Goal: Communication & Community: Answer question/provide support

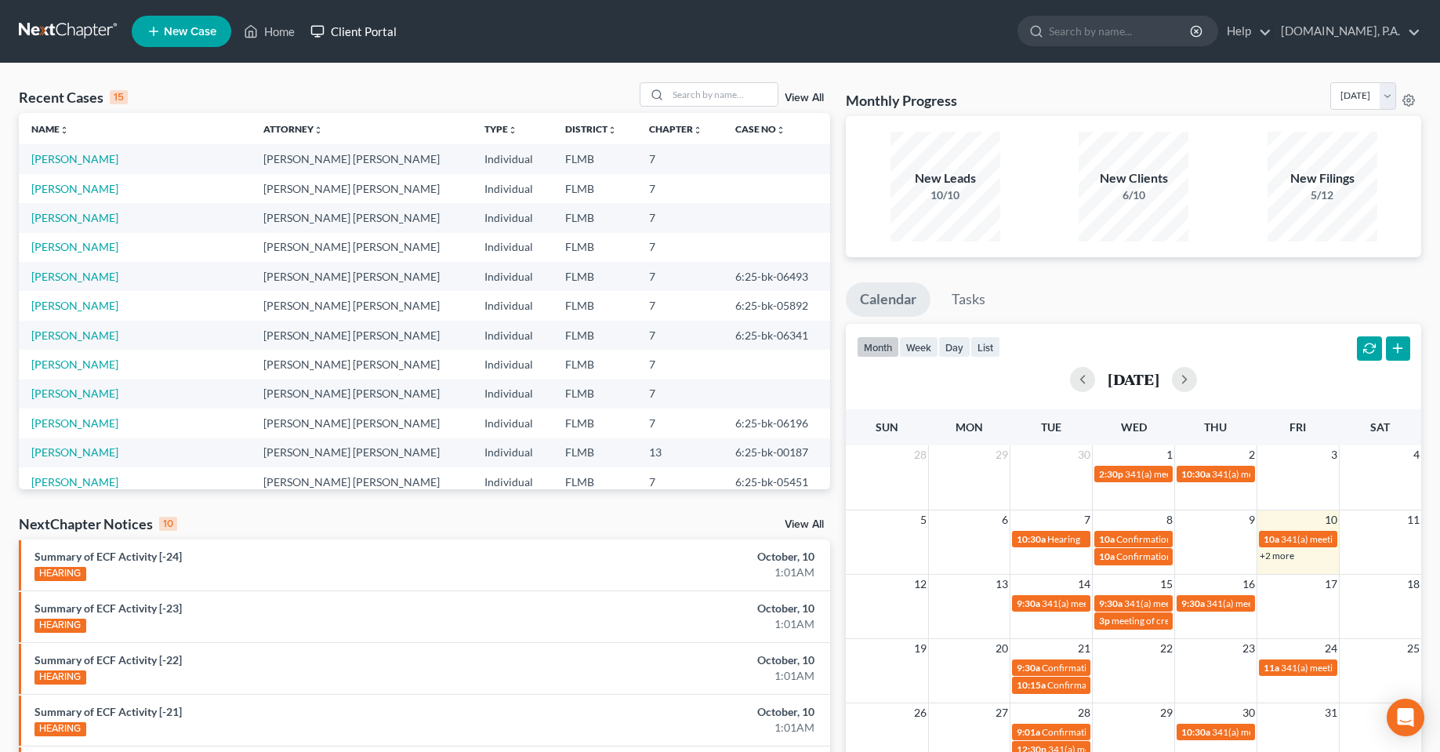
click at [354, 30] on link "Client Portal" at bounding box center [354, 31] width 102 height 28
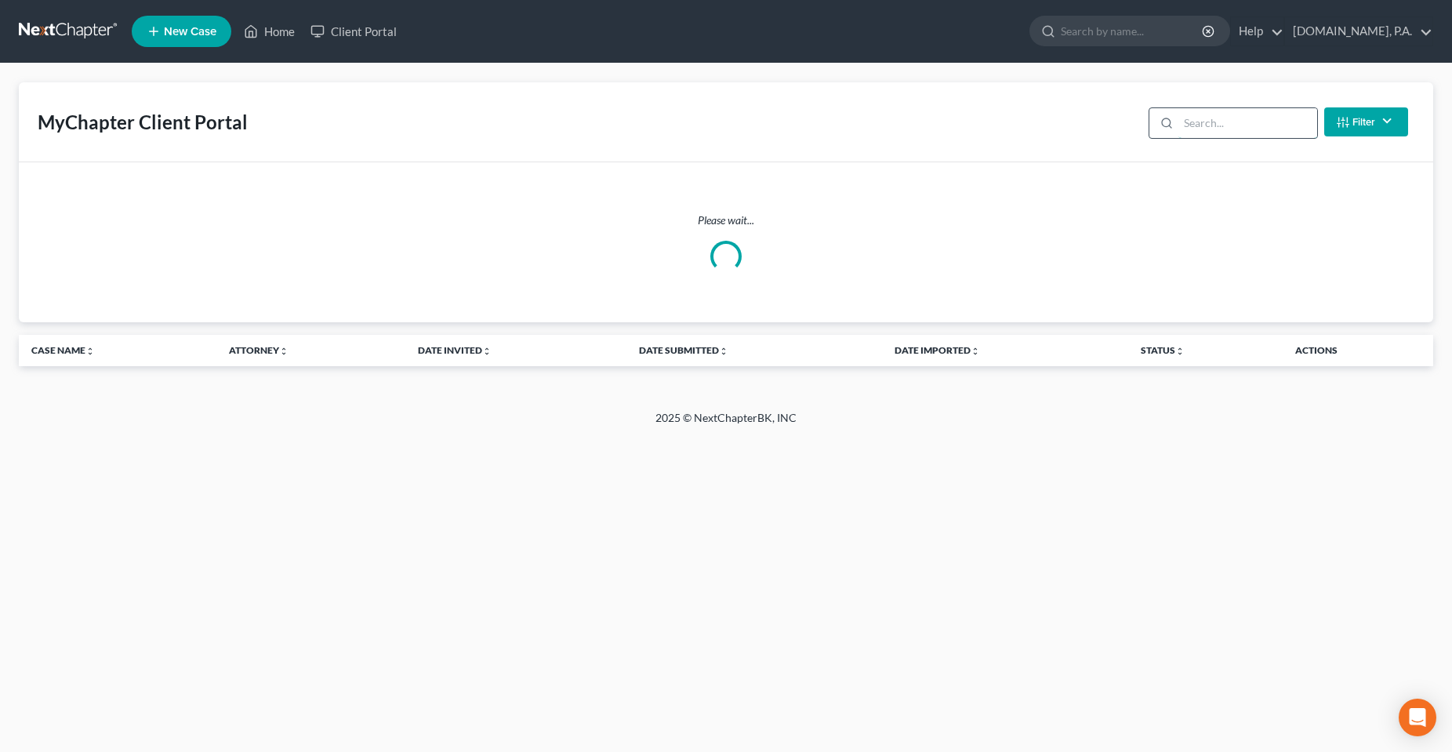
click at [1216, 118] on input "search" at bounding box center [1247, 123] width 139 height 30
click at [1222, 129] on input "search" at bounding box center [1247, 123] width 139 height 30
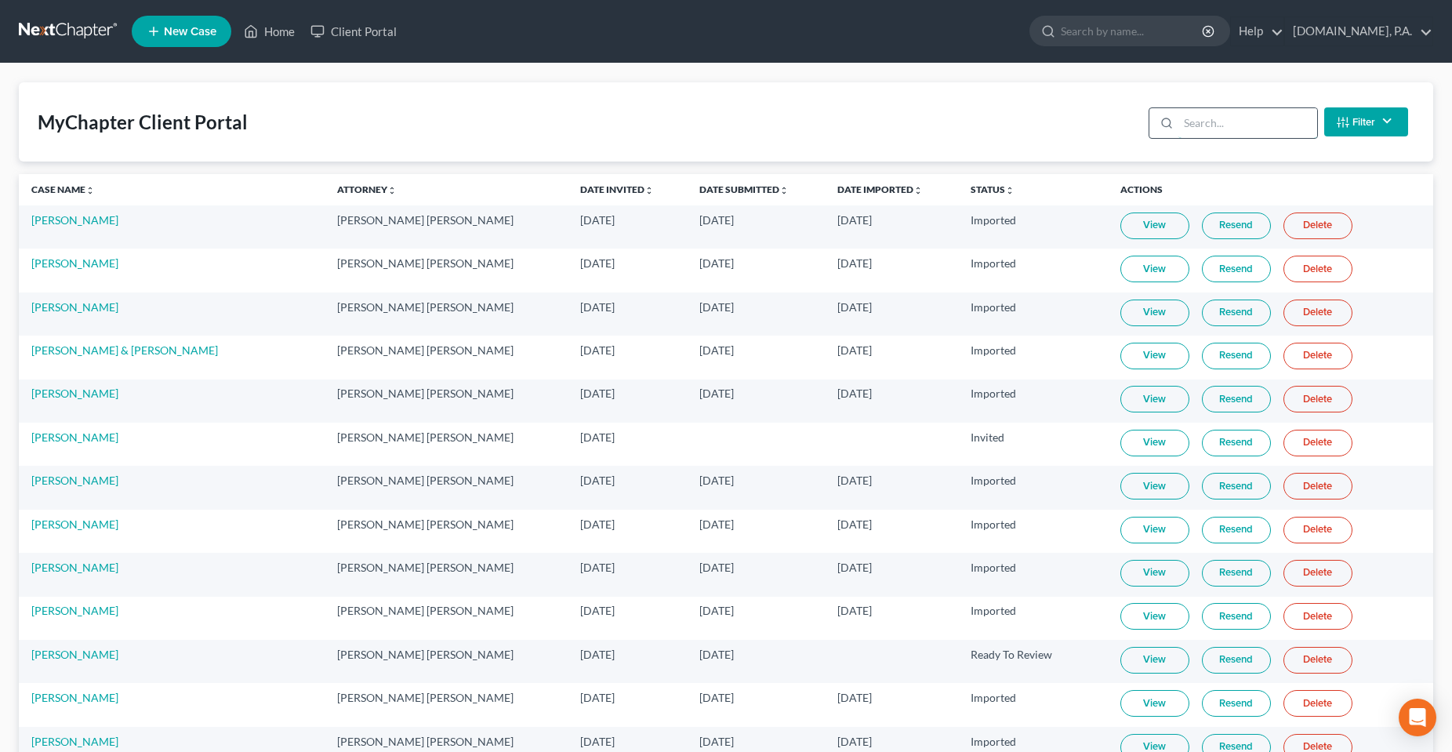
click at [1194, 131] on input "search" at bounding box center [1247, 123] width 139 height 30
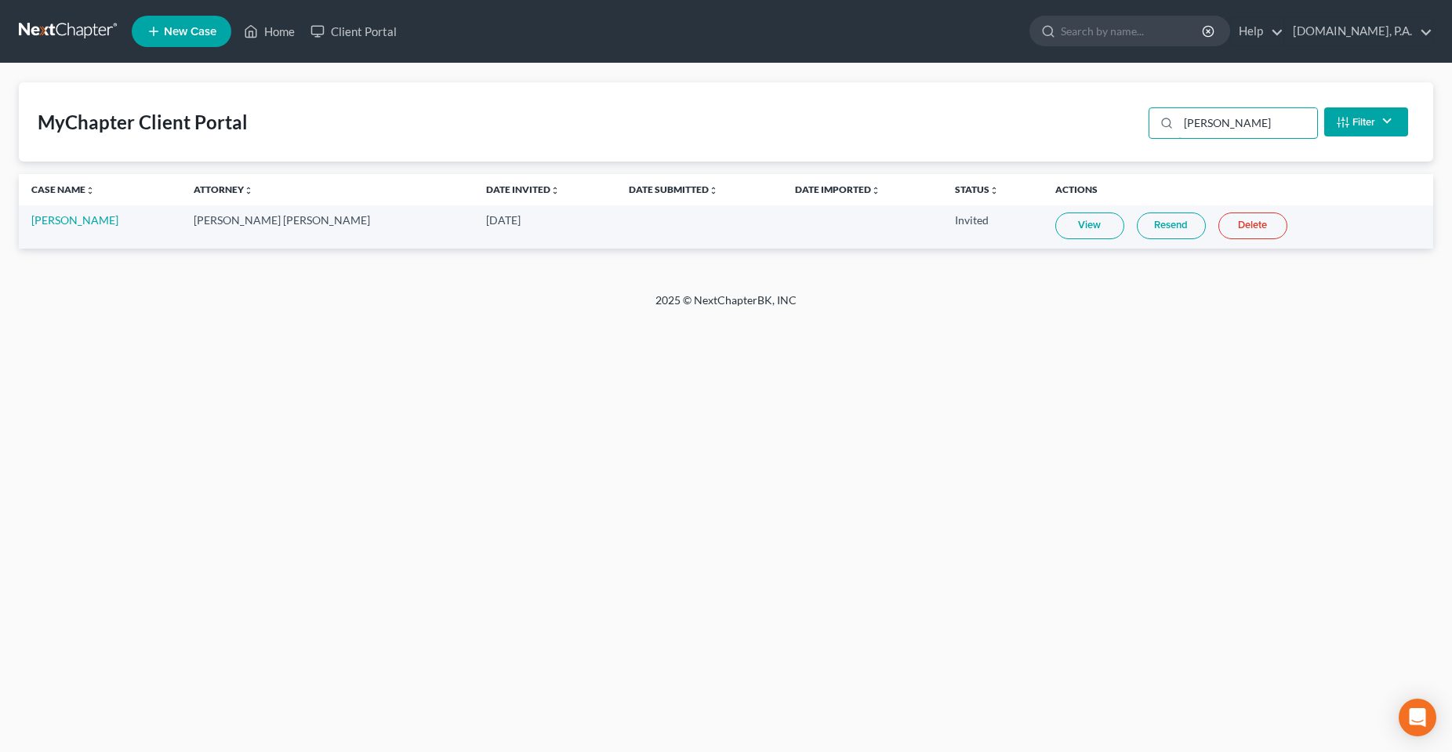
type input "[PERSON_NAME]"
click at [1103, 466] on div "Home New Case Client Portal [DOMAIN_NAME], P.A. [PERSON_NAME][EMAIL_ADDRESS][DO…" at bounding box center [726, 376] width 1452 height 752
click at [281, 23] on link "Home" at bounding box center [269, 31] width 67 height 28
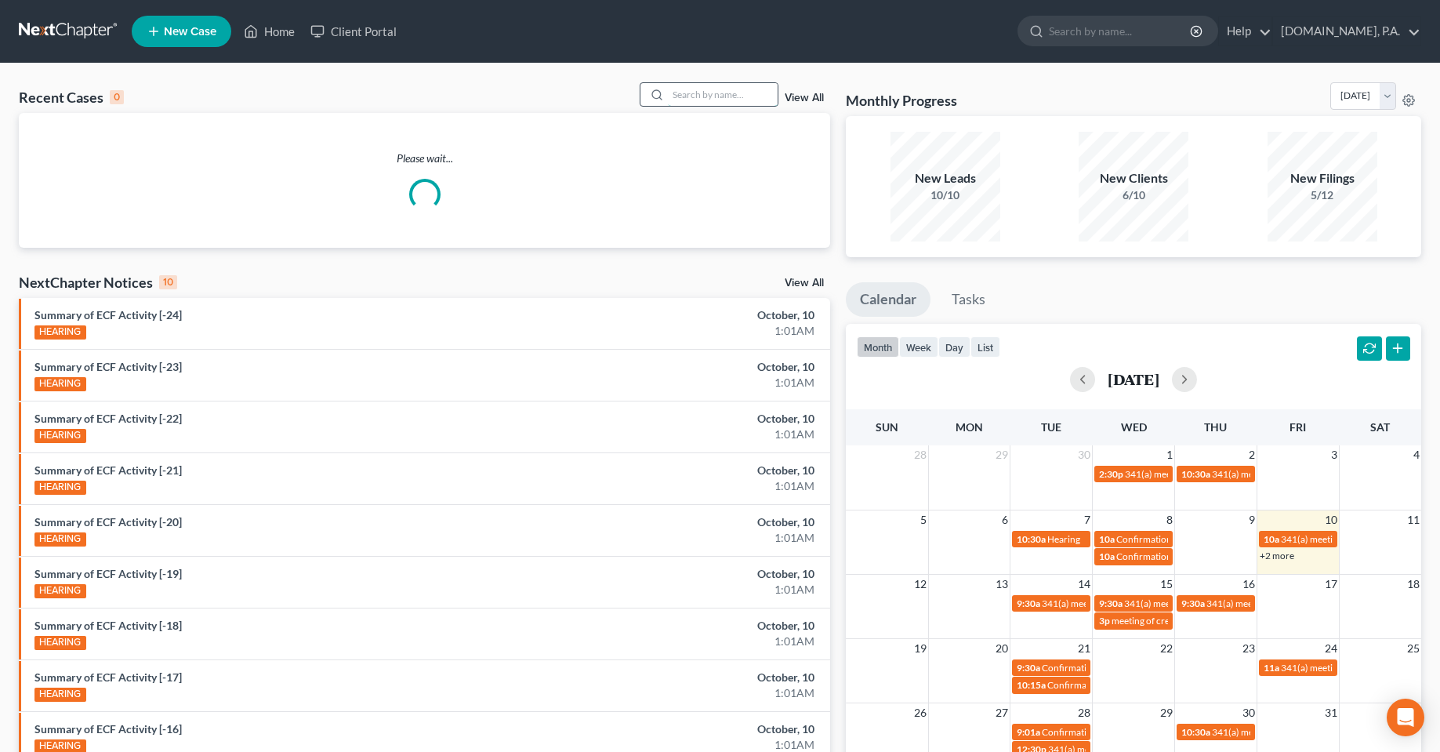
click at [701, 98] on input "search" at bounding box center [723, 94] width 110 height 23
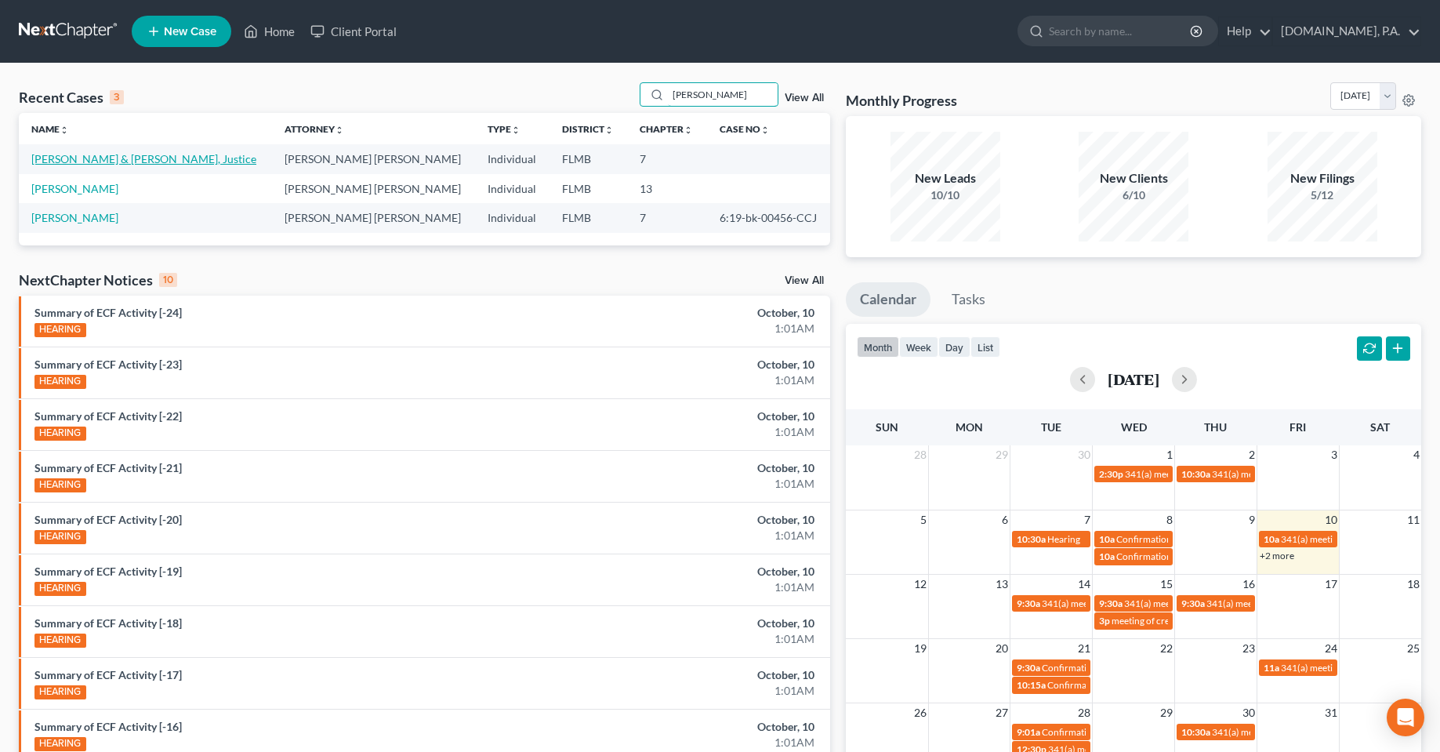
type input "[PERSON_NAME]"
click at [155, 159] on link "[PERSON_NAME] & [PERSON_NAME], Justice" at bounding box center [143, 158] width 225 height 13
select select "4"
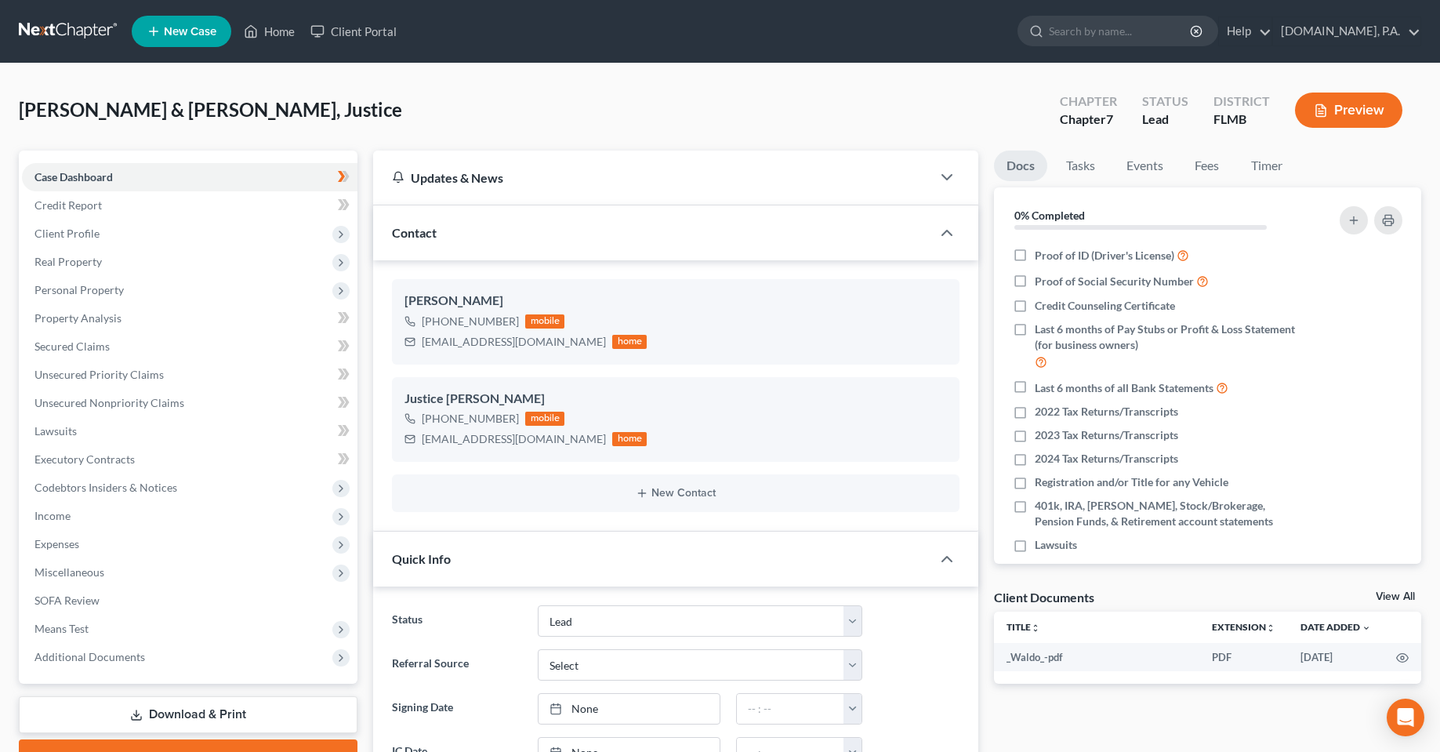
click at [535, 127] on div "[PERSON_NAME] & [PERSON_NAME], Justice Upgraded Chapter Chapter 7 Status Lead D…" at bounding box center [720, 116] width 1402 height 68
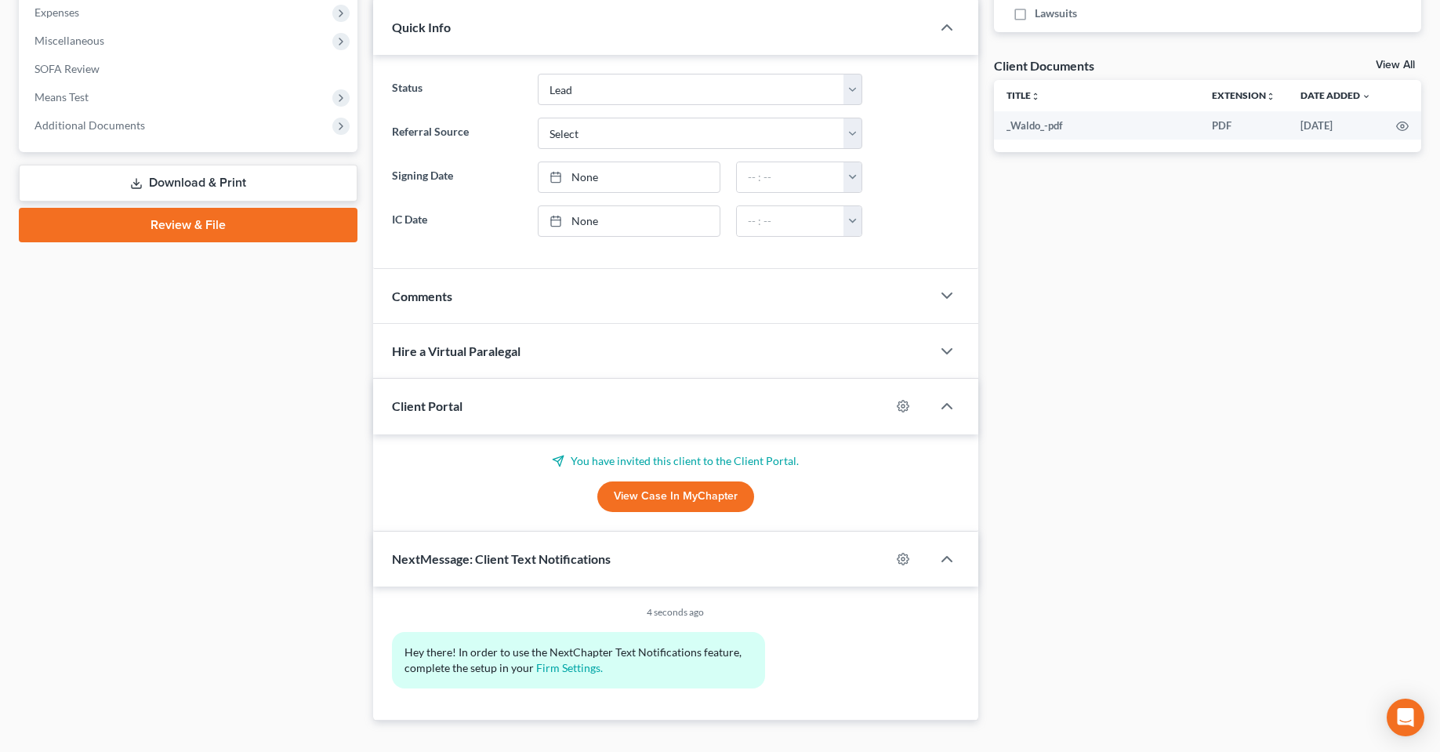
scroll to position [549, 0]
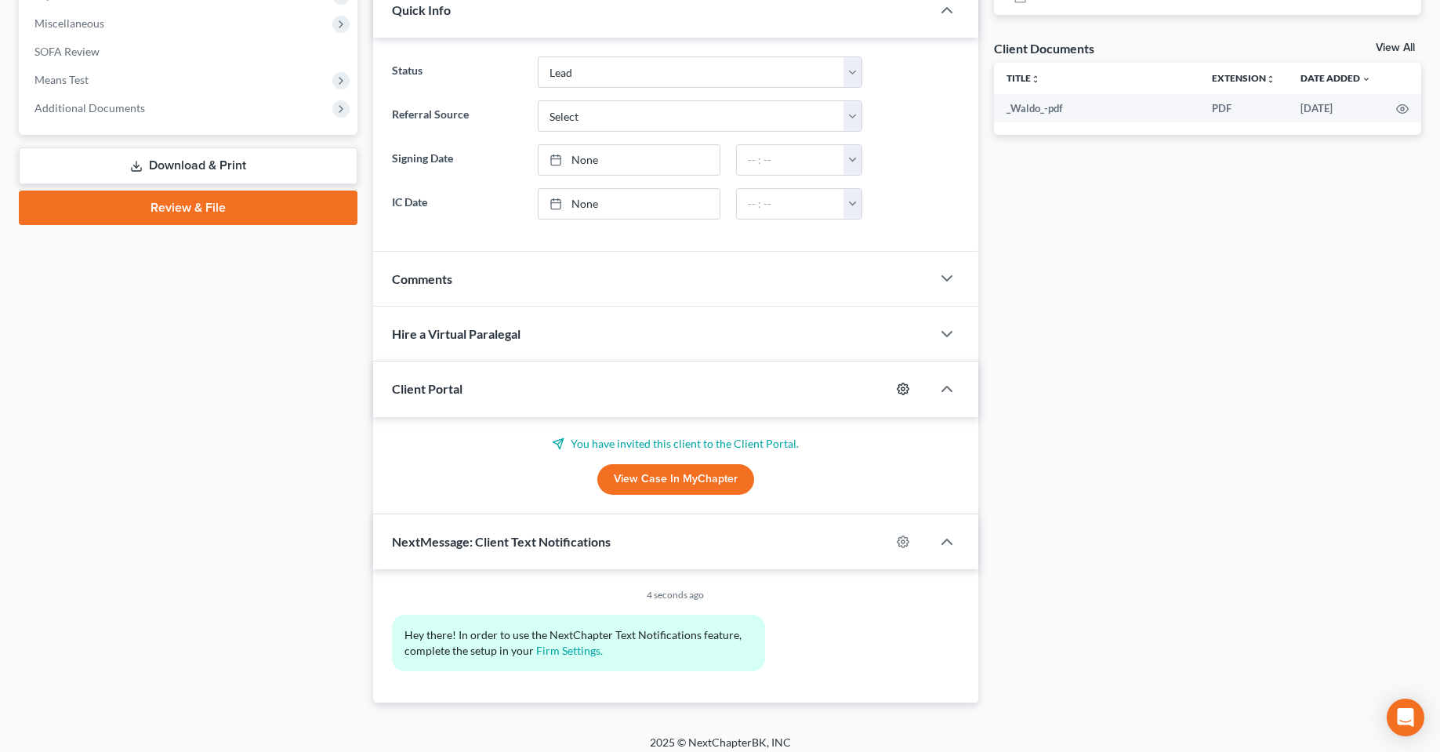
click at [898, 391] on icon "button" at bounding box center [903, 389] width 12 height 12
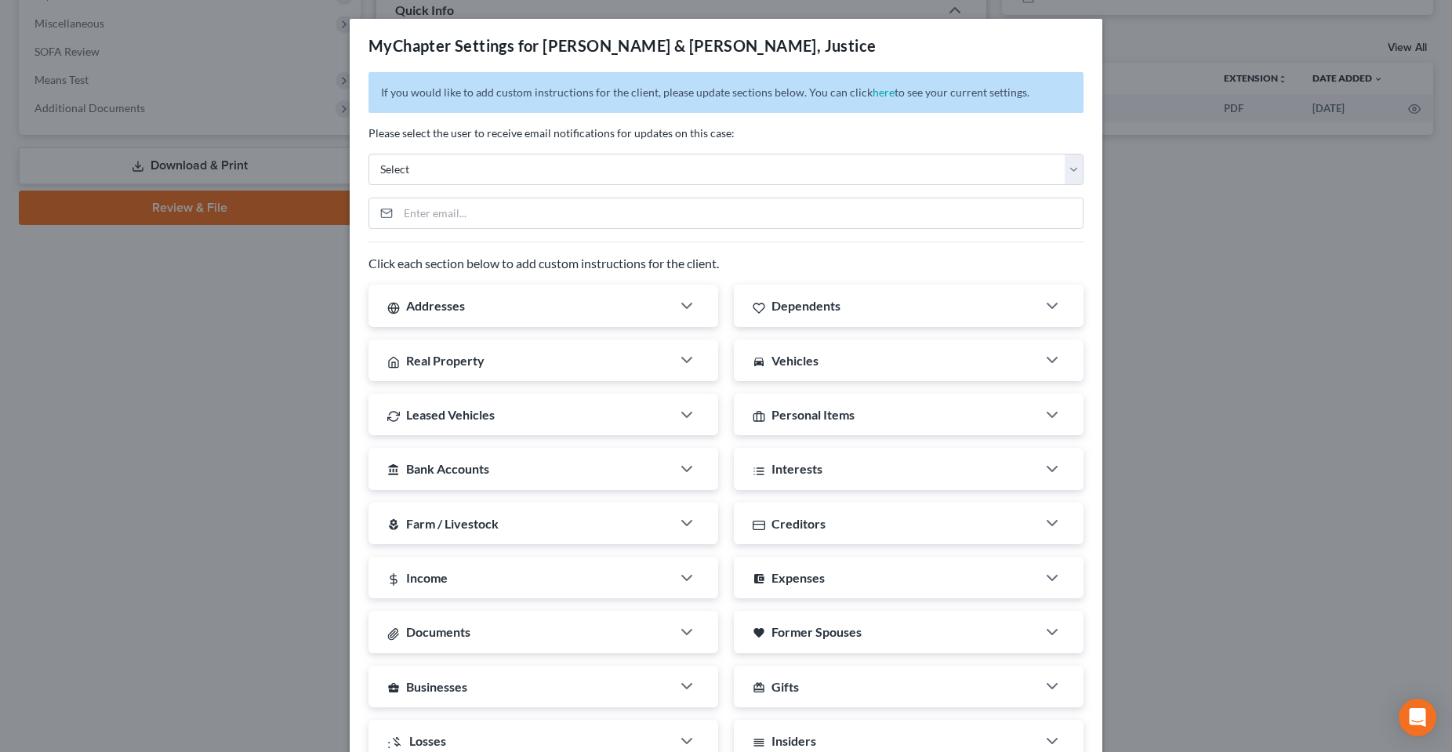
click at [27, 462] on div "MyChapter Settings for [PERSON_NAME] & [PERSON_NAME], Justice If you would like…" at bounding box center [726, 376] width 1452 height 752
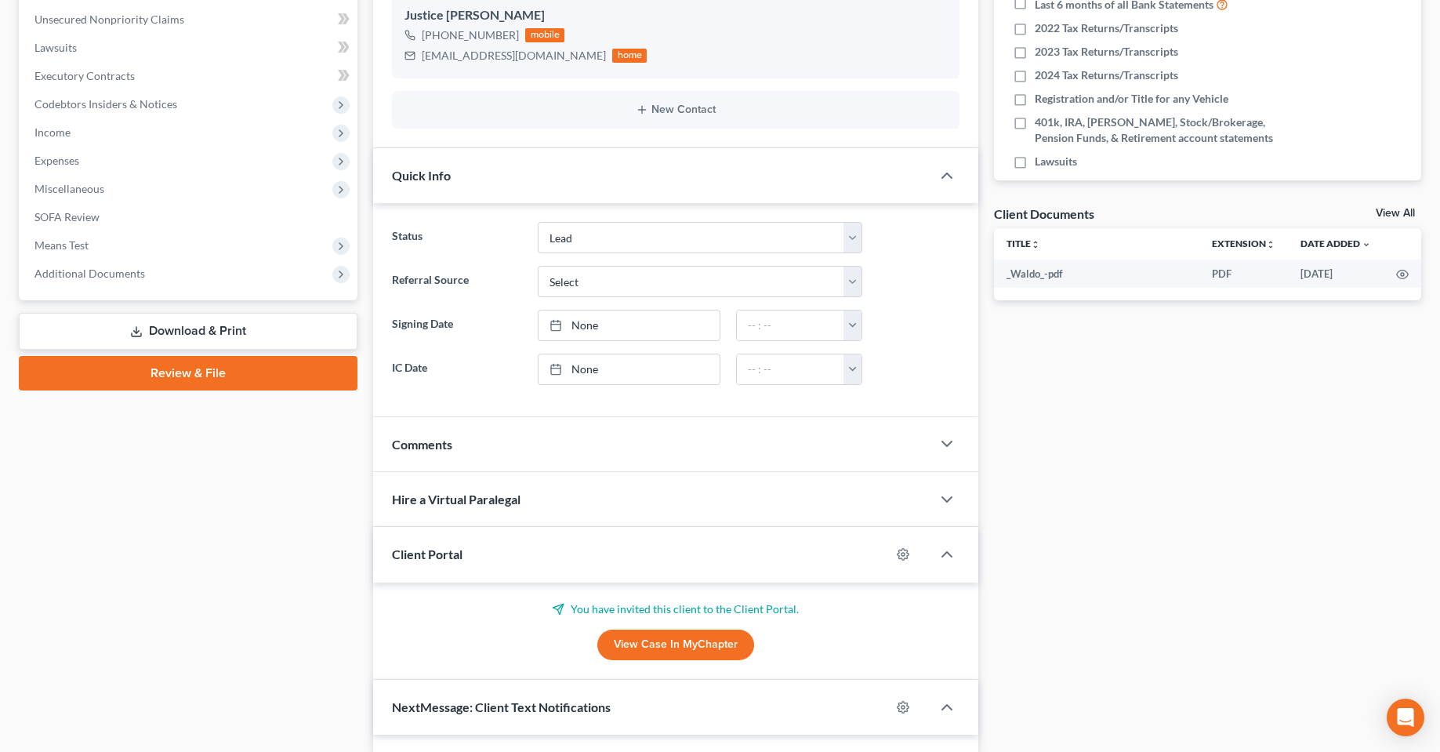
scroll to position [0, 0]
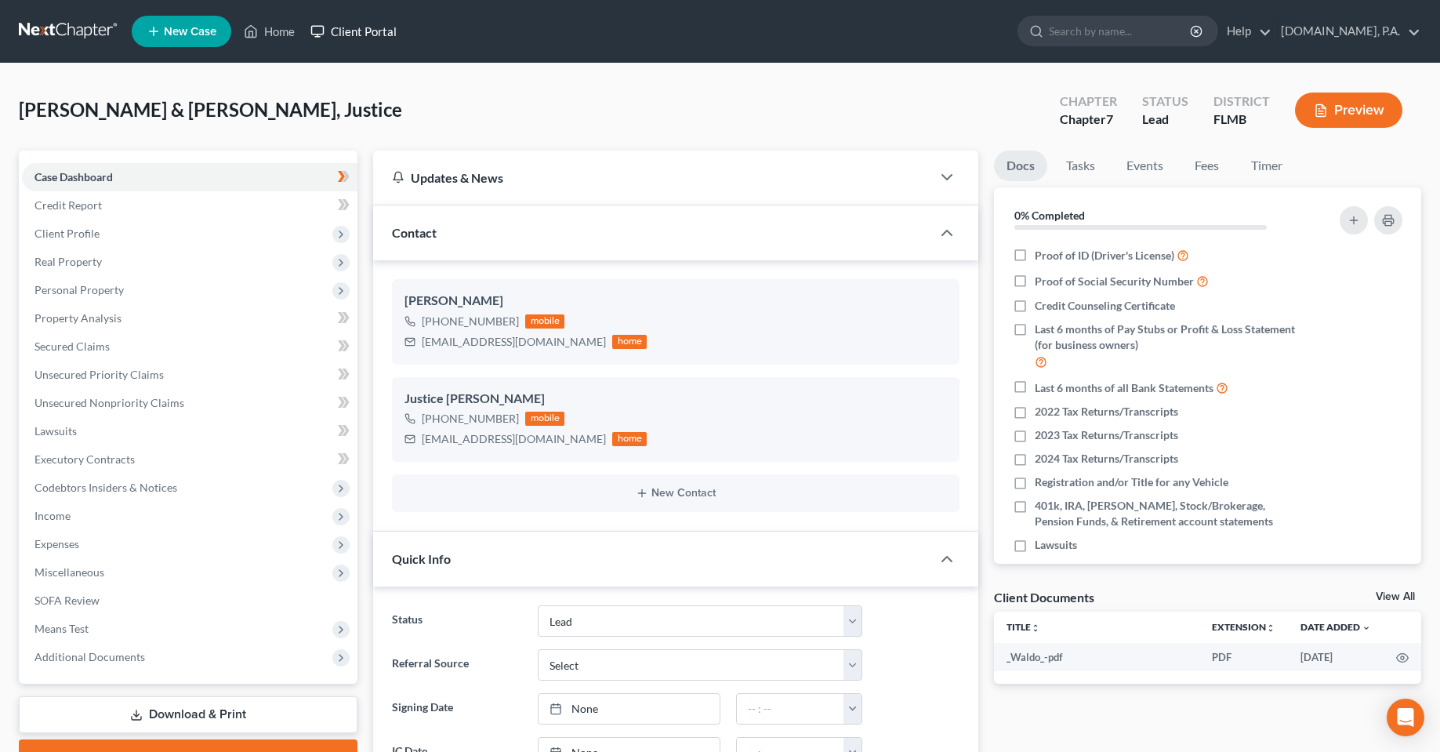
click at [391, 30] on link "Client Portal" at bounding box center [354, 31] width 102 height 28
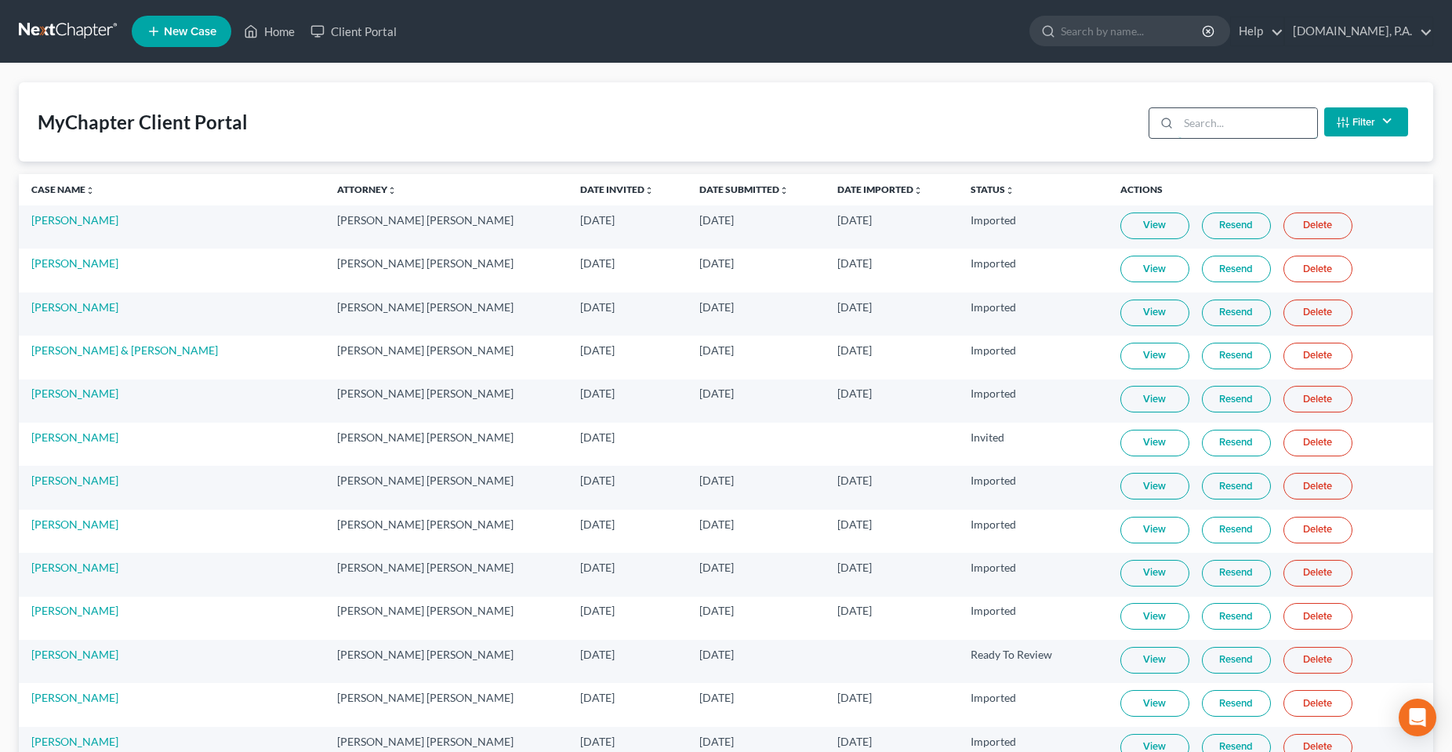
click at [1213, 121] on input "search" at bounding box center [1247, 123] width 139 height 30
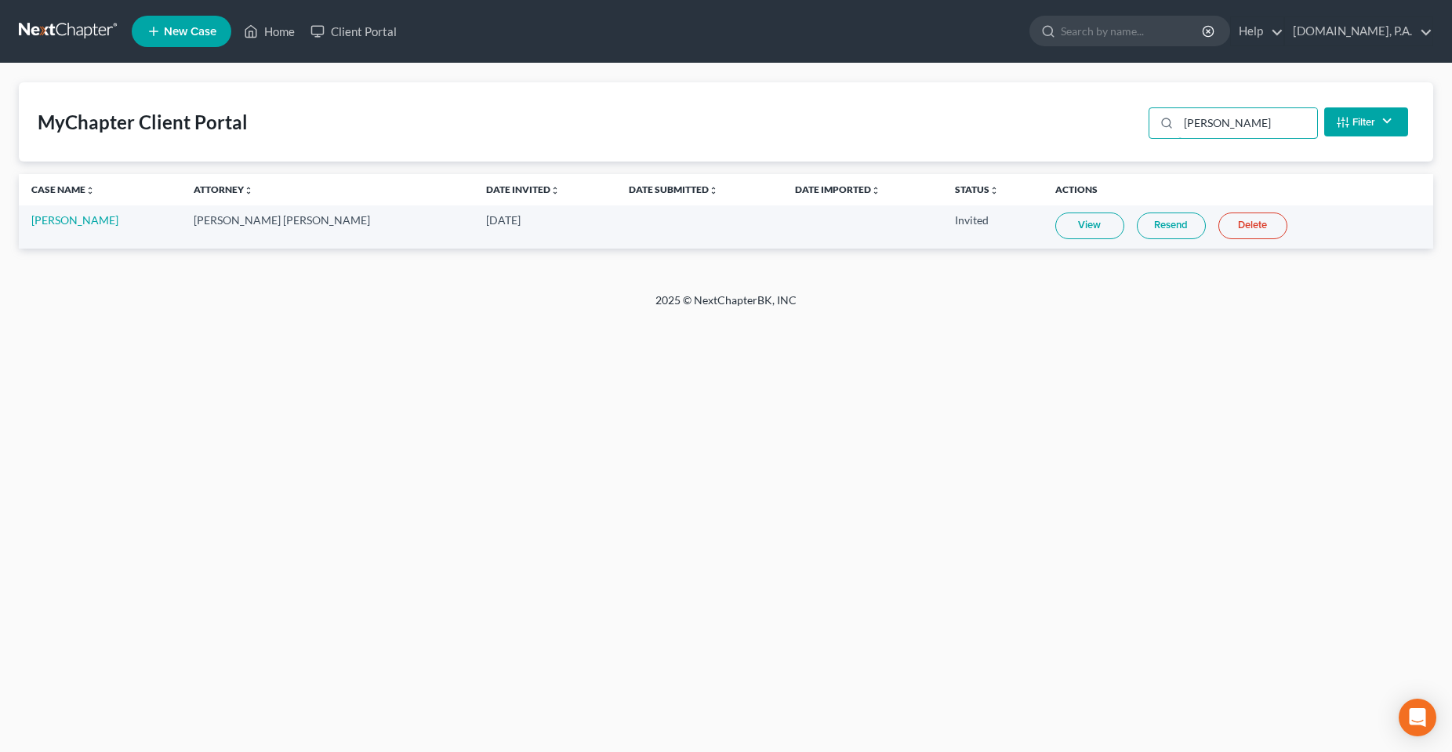
type input "[PERSON_NAME]"
click at [1218, 228] on link "Delete" at bounding box center [1252, 225] width 69 height 27
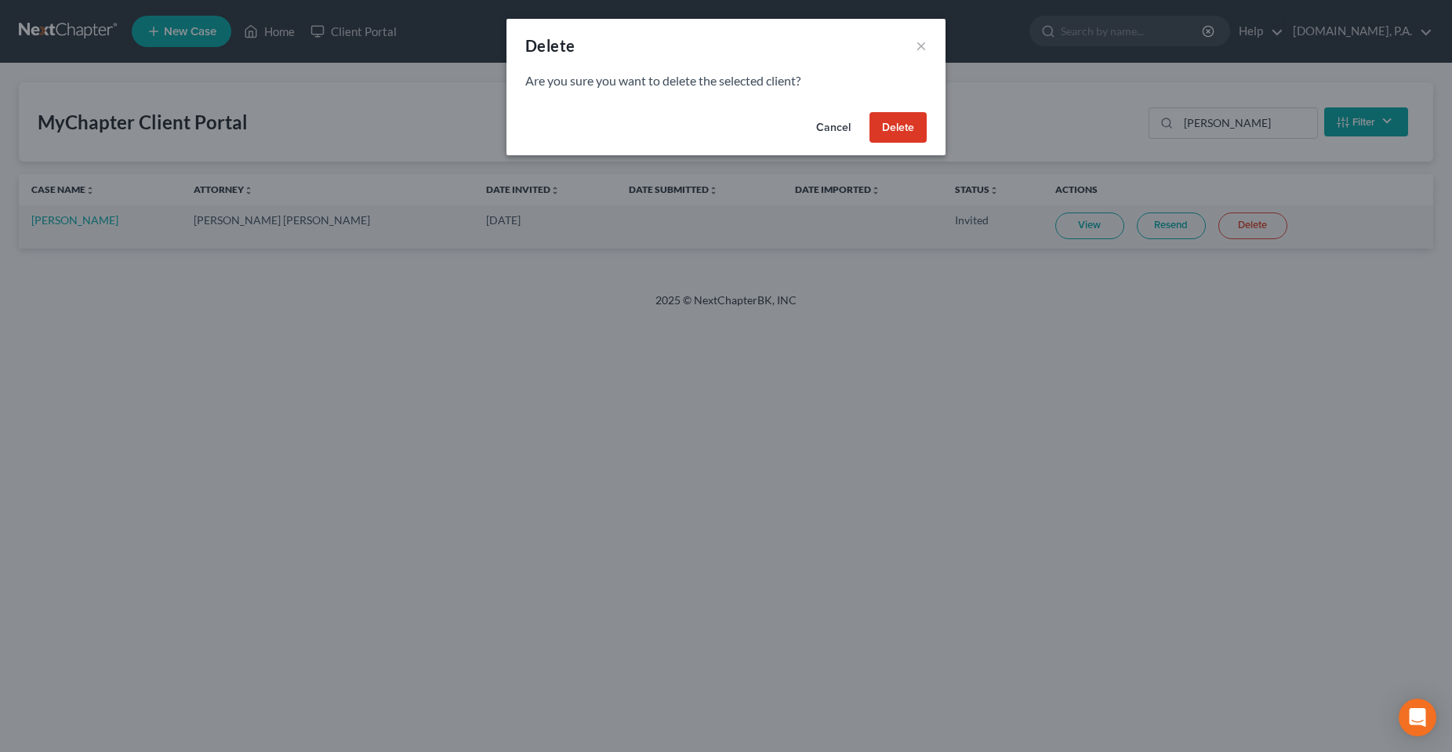
click at [883, 134] on button "Delete" at bounding box center [897, 127] width 57 height 31
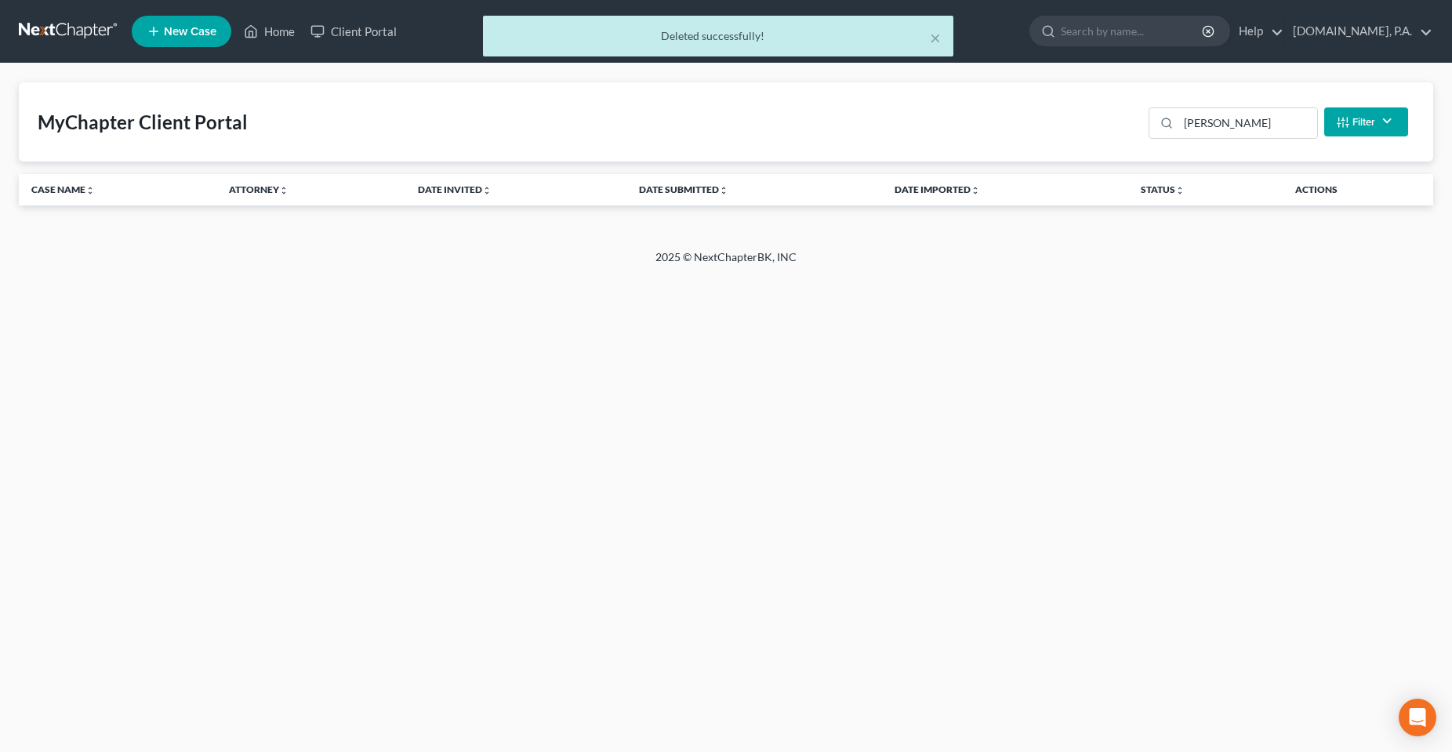
click at [255, 26] on div "× Deleted successfully!" at bounding box center [718, 40] width 1452 height 49
click at [268, 31] on div "× Deleted successfully!" at bounding box center [718, 40] width 1452 height 49
click at [266, 34] on div "× Deleted successfully!" at bounding box center [718, 40] width 1452 height 49
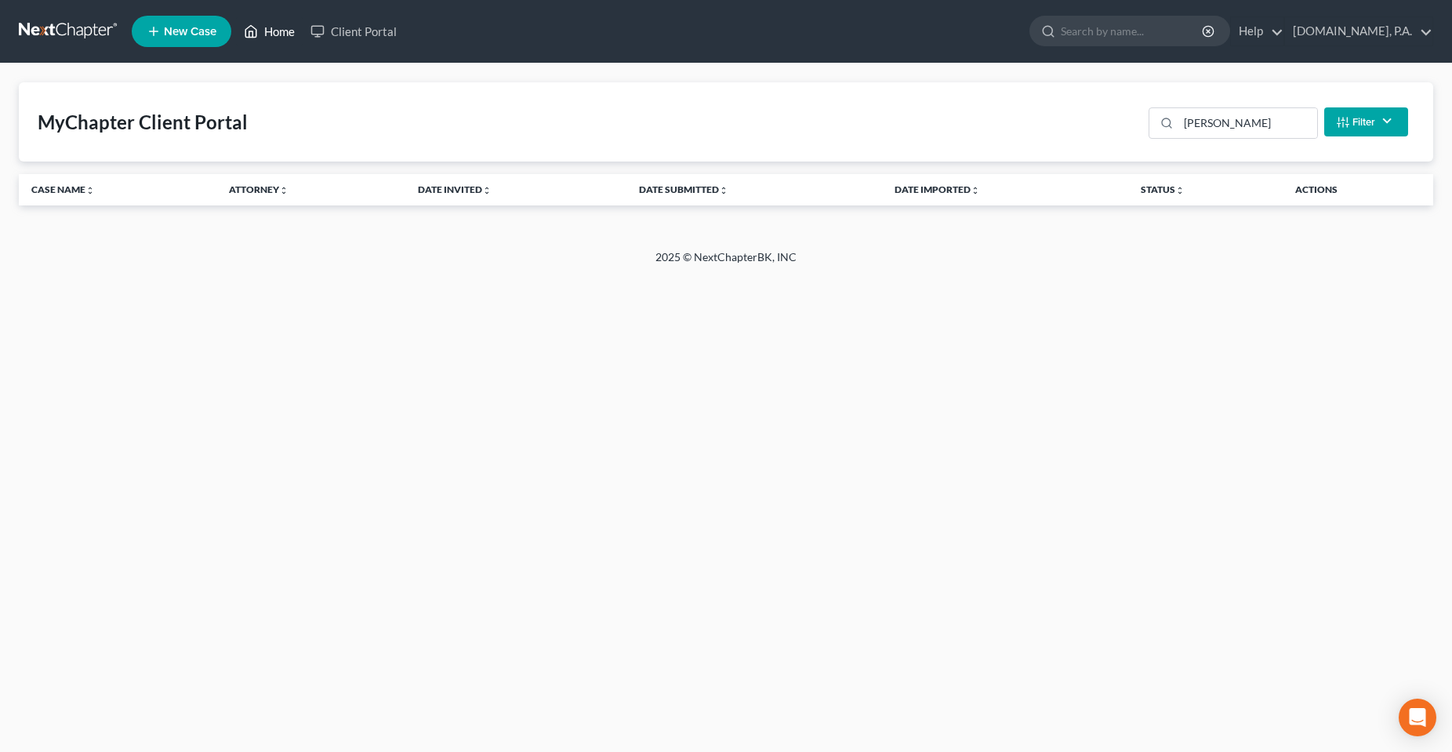
click at [271, 24] on link "Home" at bounding box center [269, 31] width 67 height 28
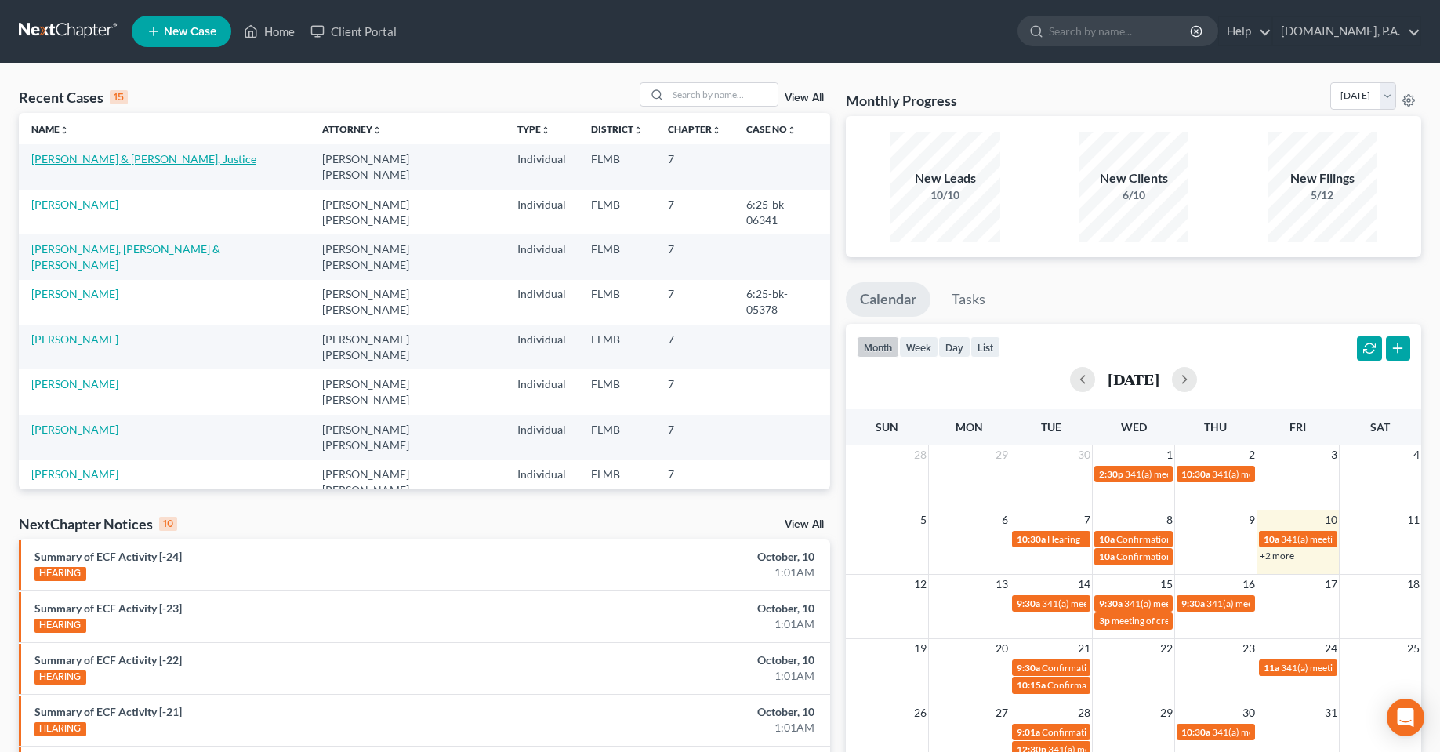
click at [85, 161] on link "[PERSON_NAME] & [PERSON_NAME], Justice" at bounding box center [143, 158] width 225 height 13
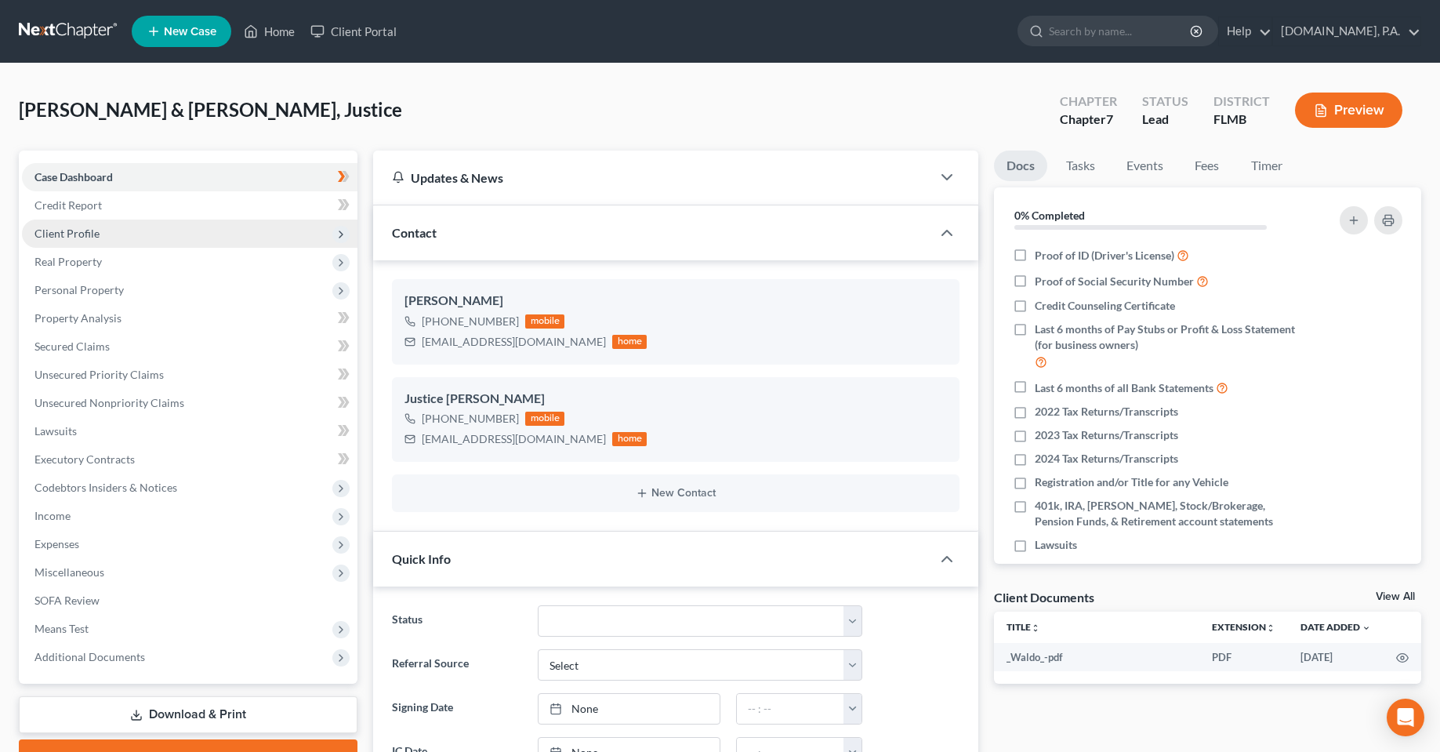
click at [89, 240] on span "Client Profile" at bounding box center [189, 233] width 335 height 28
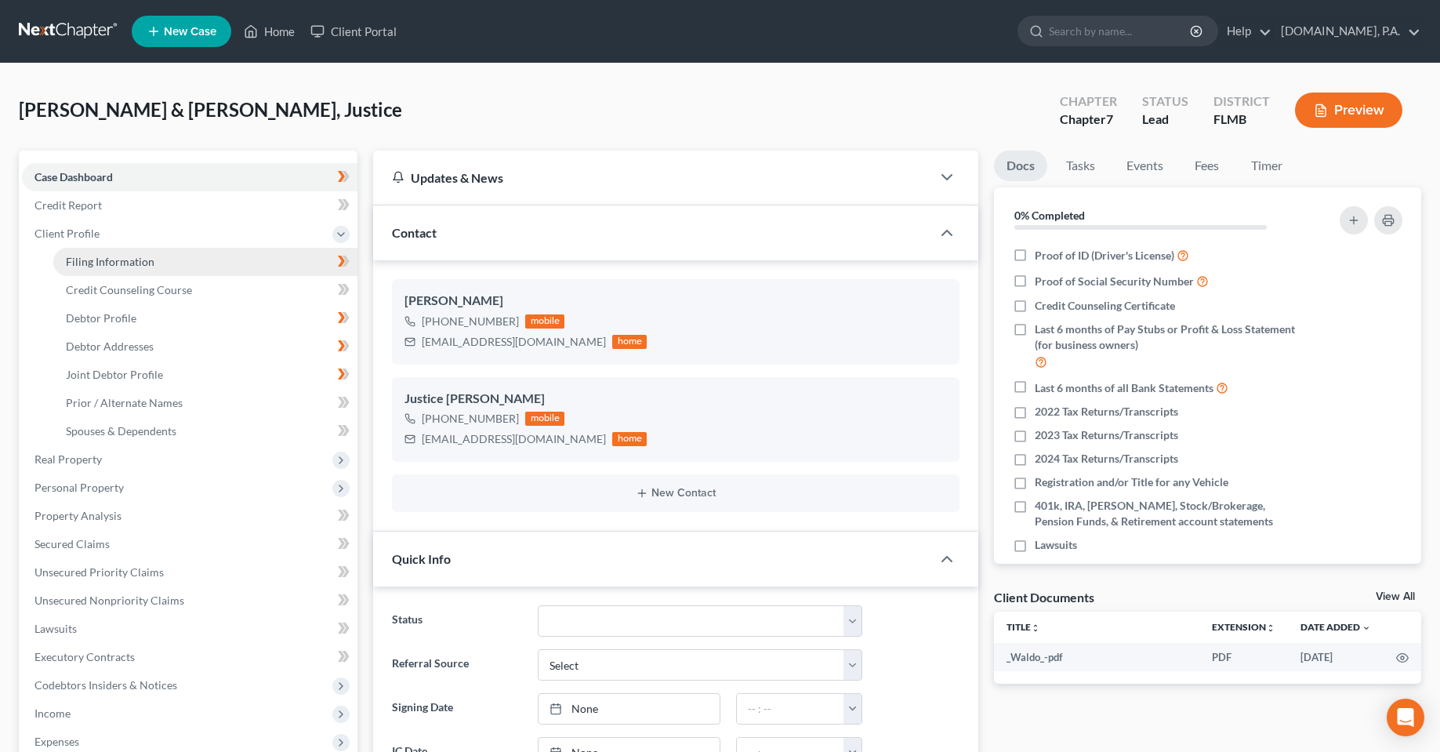
click at [128, 252] on link "Filing Information" at bounding box center [205, 262] width 304 height 28
select select "1"
select select "0"
select select "15"
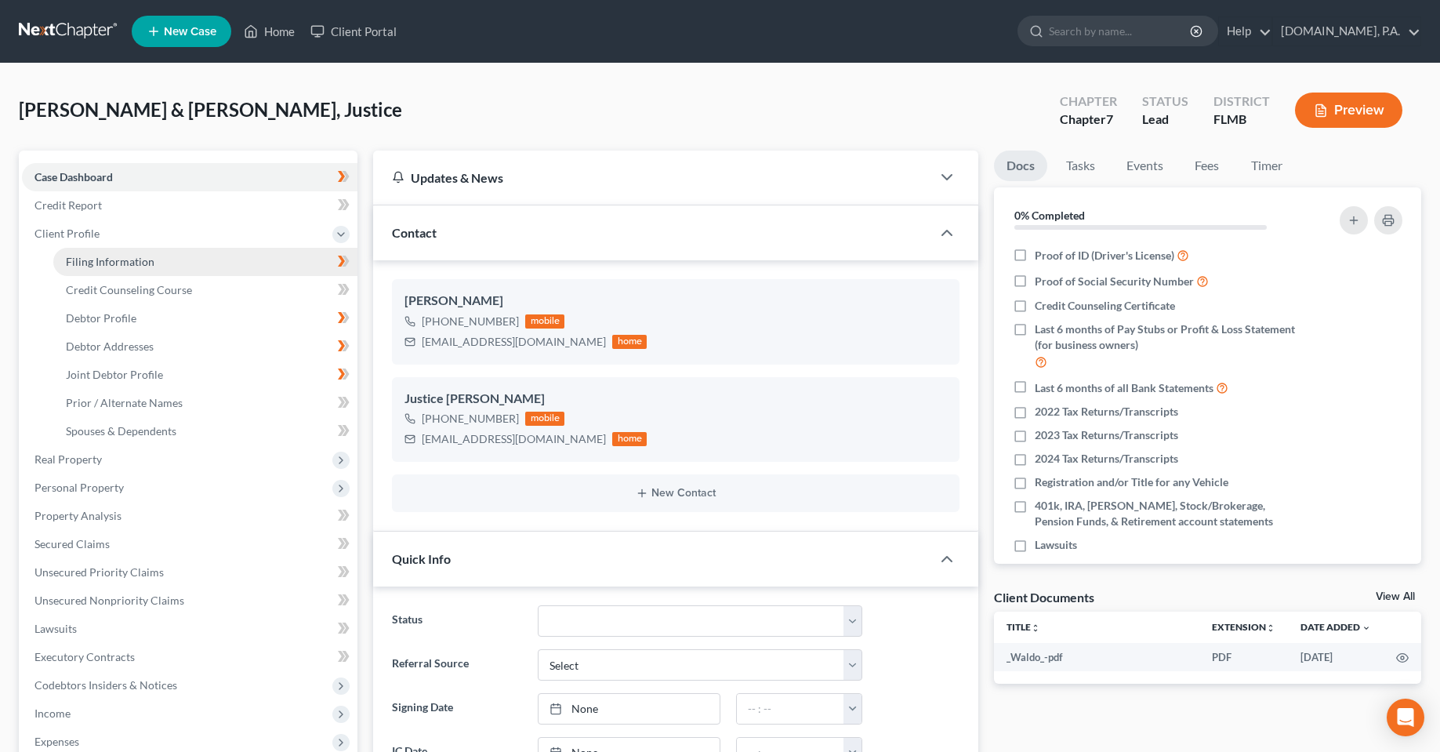
select select "9"
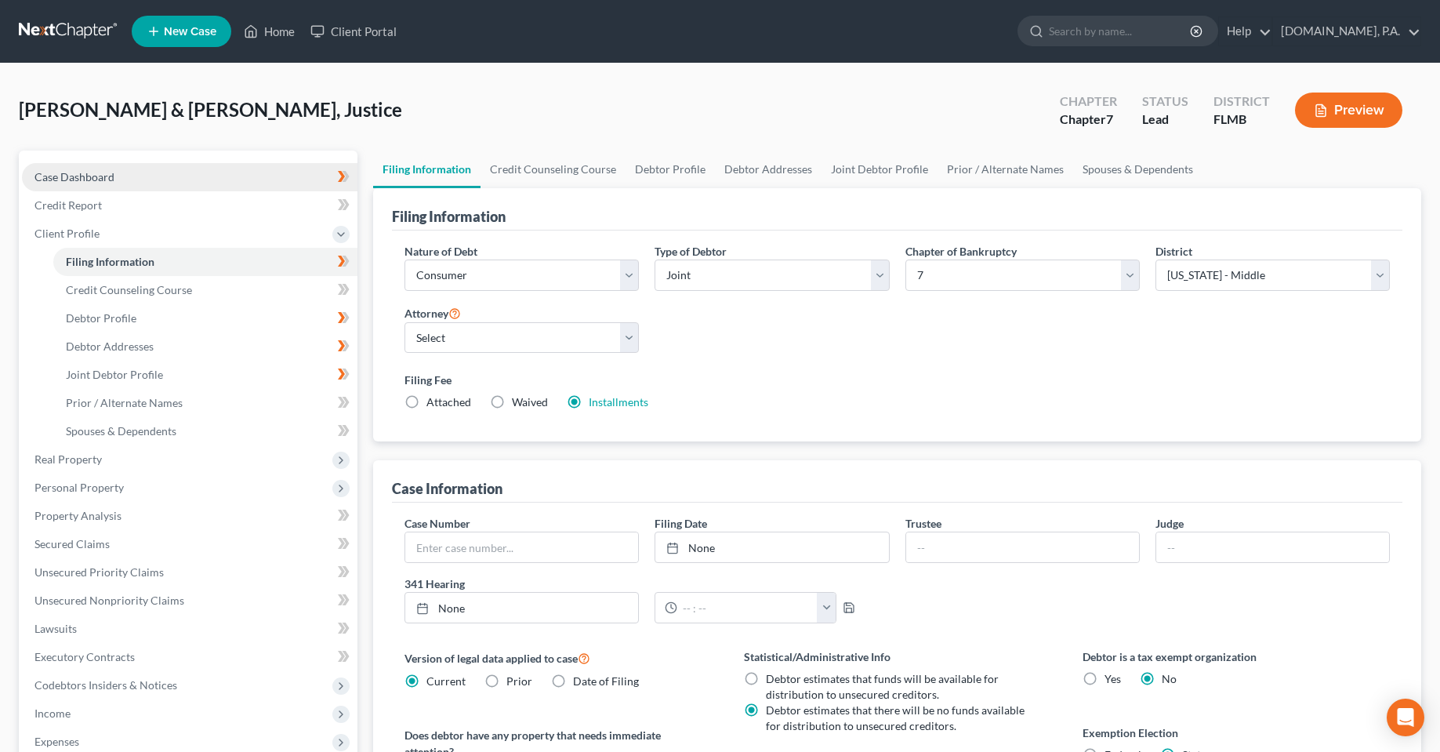
click at [89, 184] on link "Case Dashboard" at bounding box center [189, 177] width 335 height 28
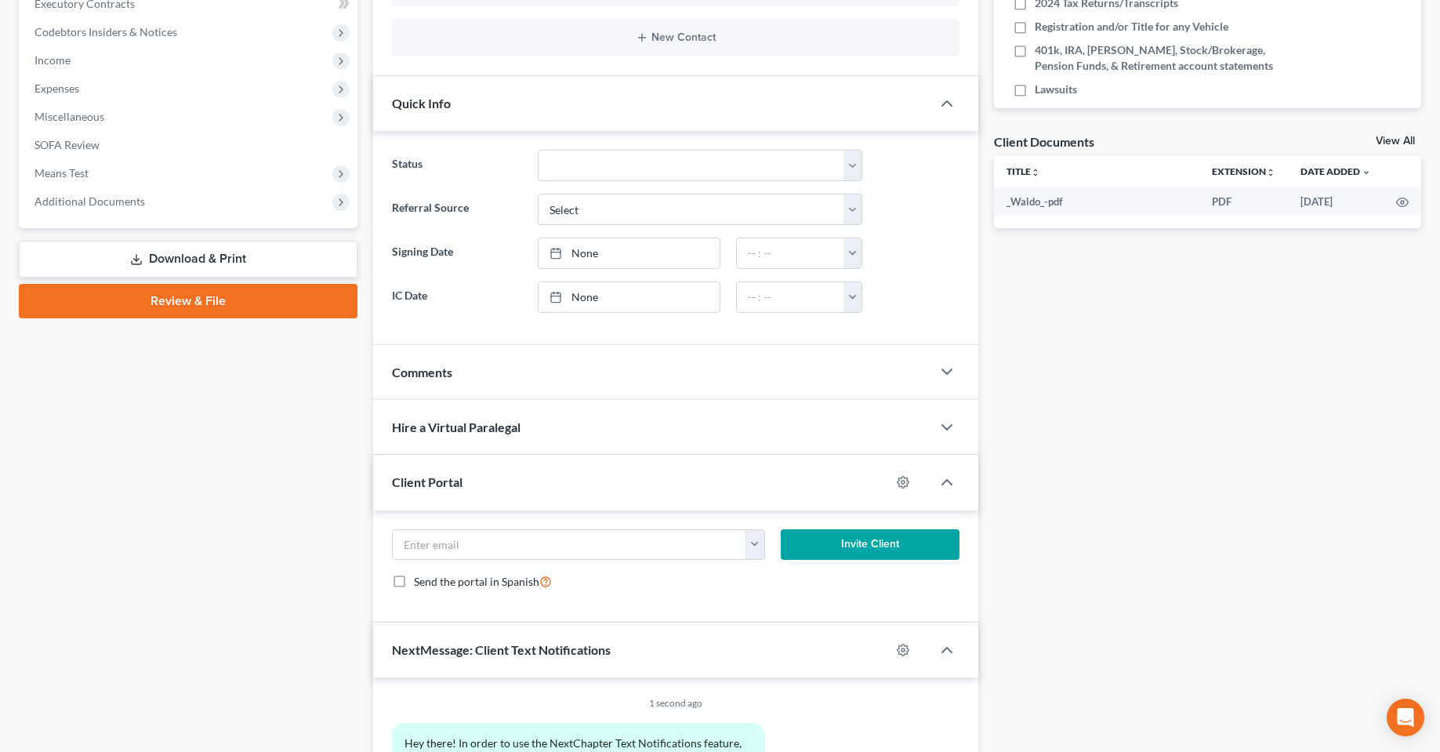
scroll to position [549, 0]
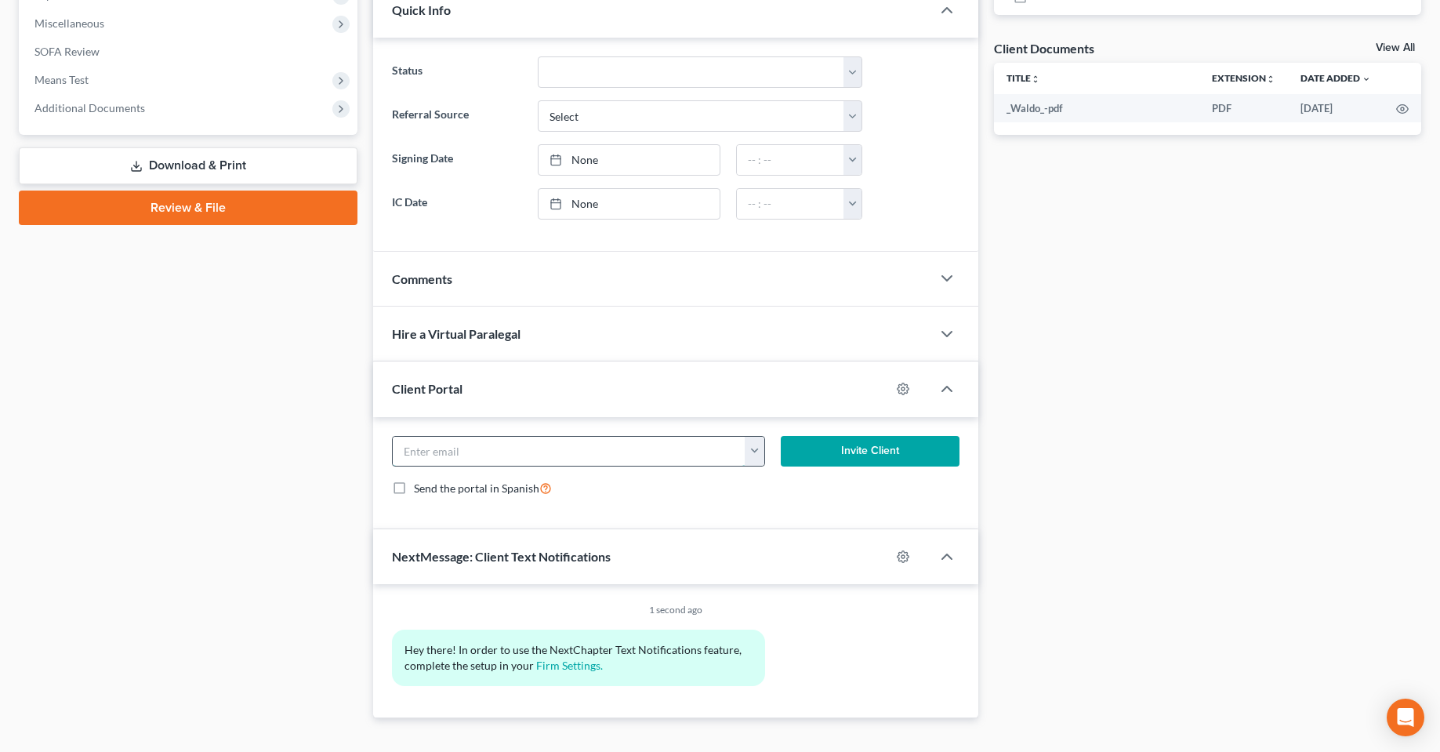
click at [742, 454] on input "email" at bounding box center [569, 452] width 353 height 30
click at [799, 489] on div "Send the portal in Spanish" at bounding box center [675, 488] width 567 height 18
click at [752, 455] on button "button" at bounding box center [755, 452] width 20 height 30
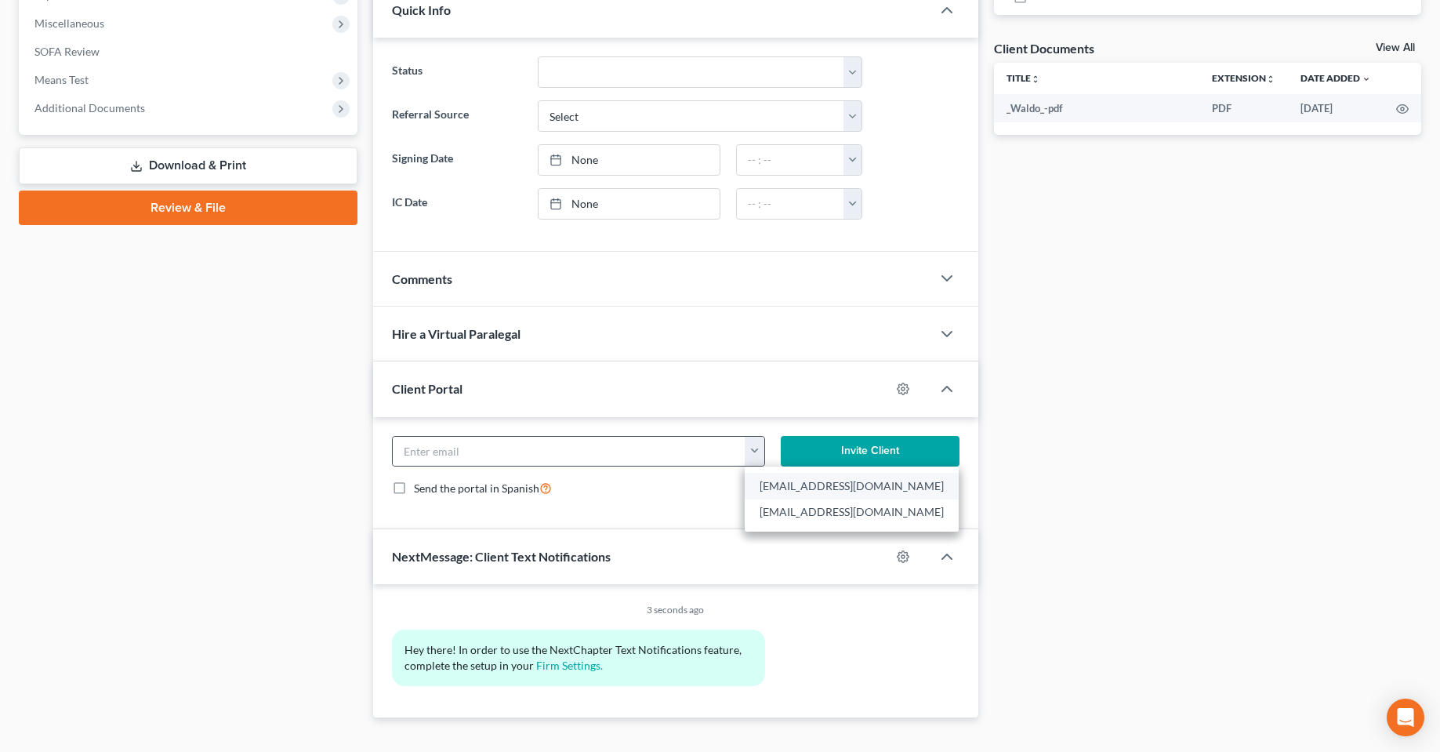
click at [806, 484] on link "[EMAIL_ADDRESS][DOMAIN_NAME]" at bounding box center [852, 486] width 214 height 27
type input "[EMAIL_ADDRESS][DOMAIN_NAME]"
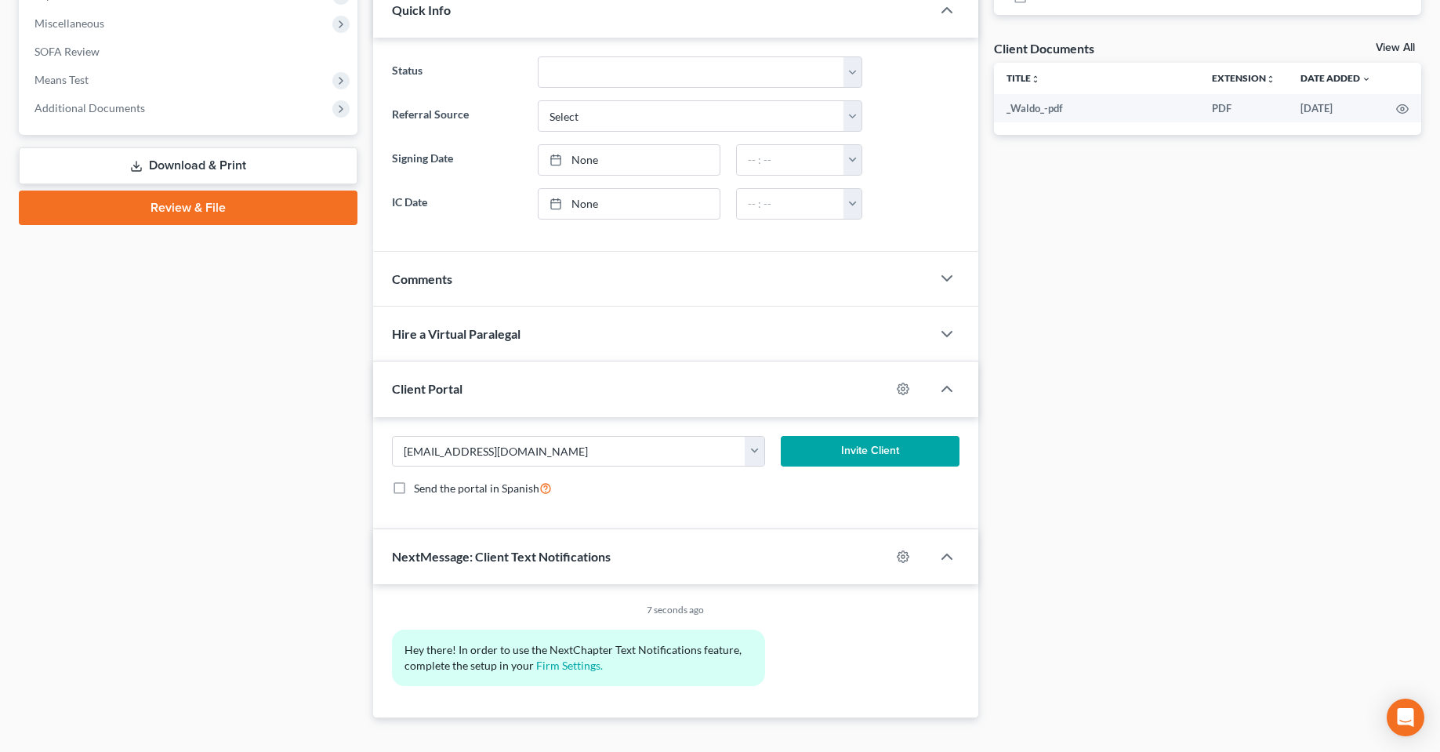
click at [881, 456] on button "Invite Client" at bounding box center [870, 451] width 179 height 31
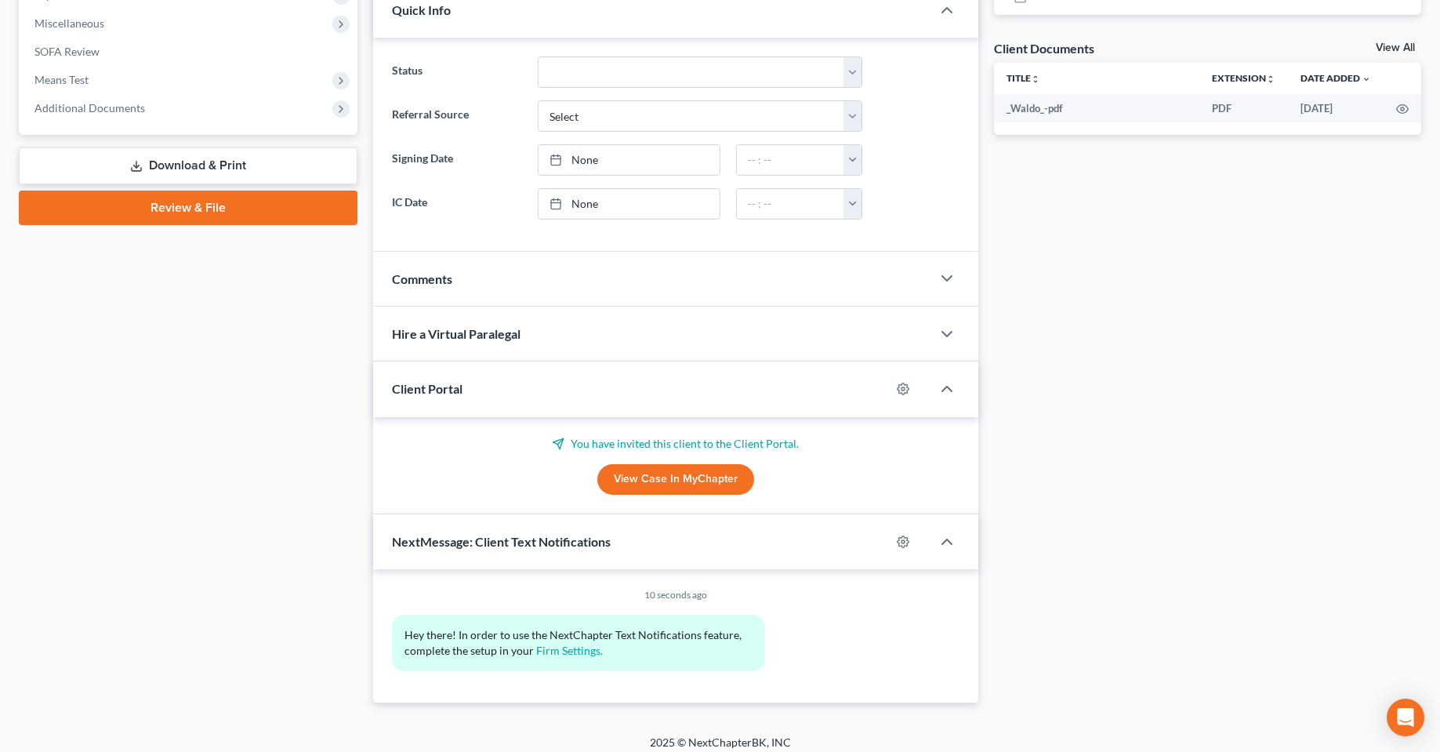
drag, startPoint x: 284, startPoint y: 475, endPoint x: 271, endPoint y: 502, distance: 29.5
click at [283, 477] on div "Case Dashboard Payments Invoices Payments Payments Credit Report Client Profile" at bounding box center [188, 152] width 354 height 1101
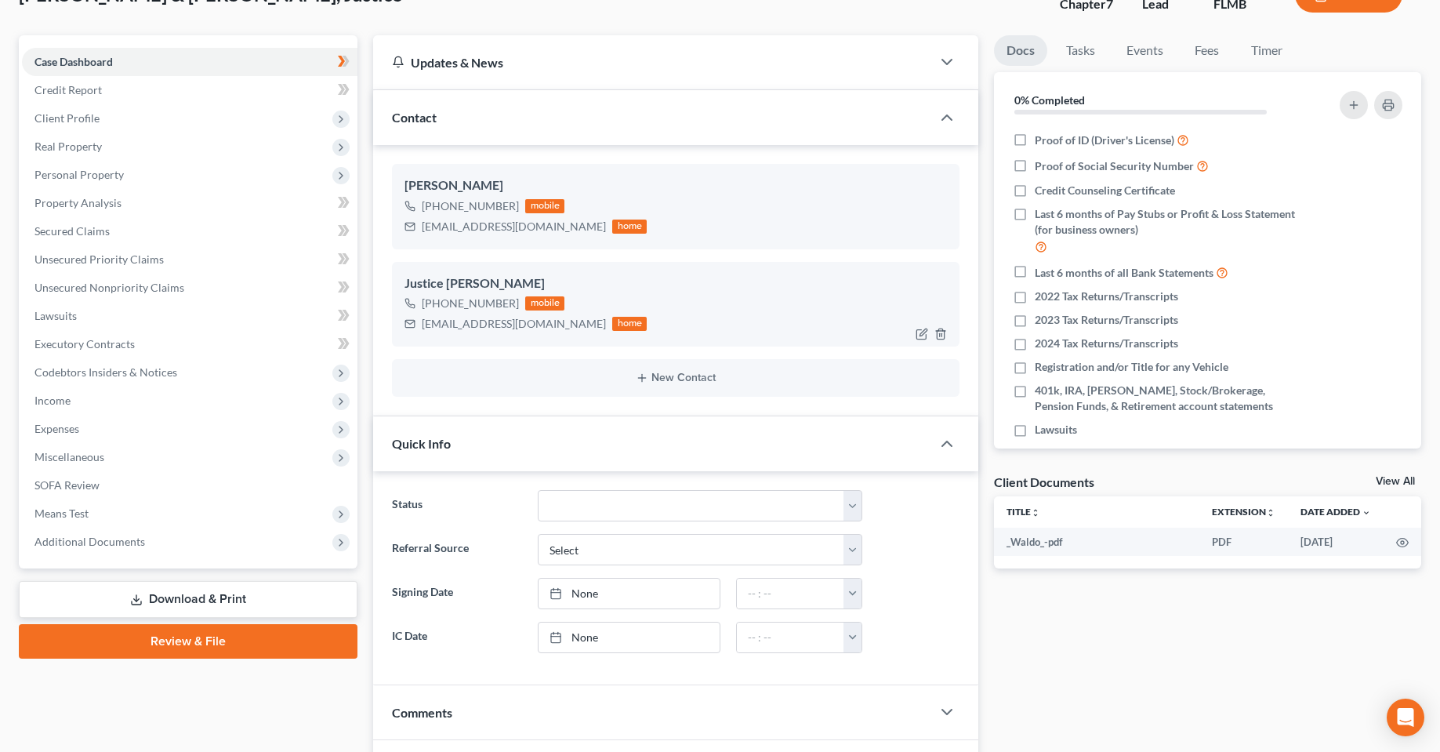
scroll to position [78, 0]
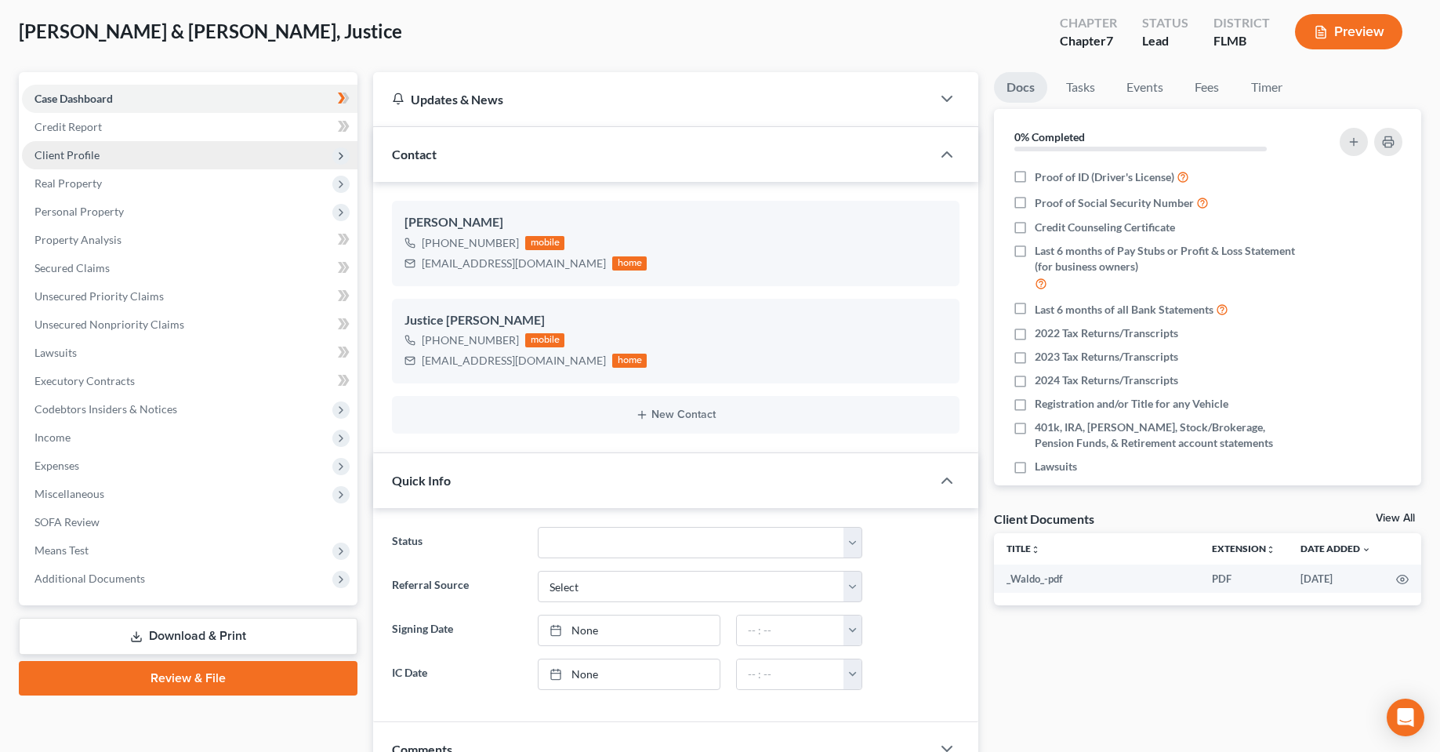
click at [69, 144] on span "Client Profile" at bounding box center [189, 155] width 335 height 28
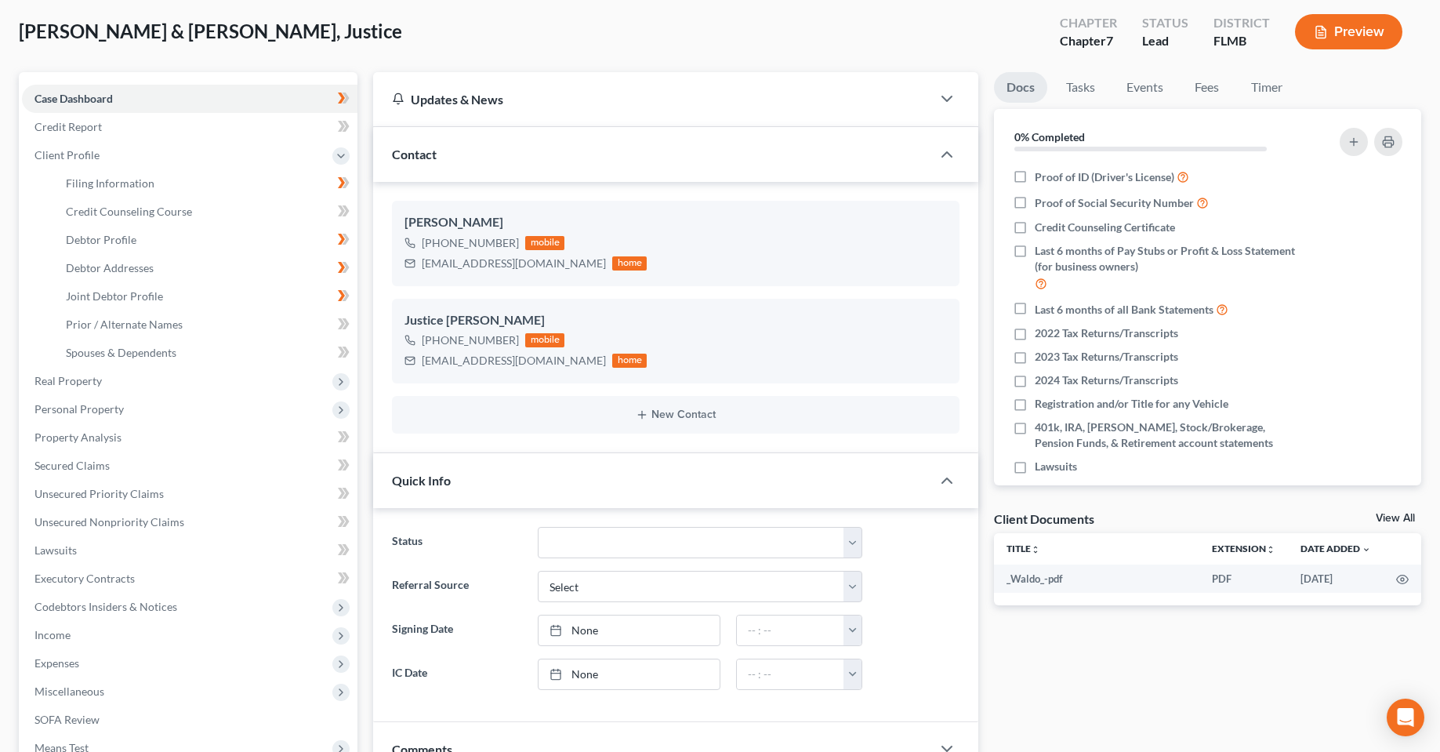
click at [658, 46] on div "[PERSON_NAME] & [PERSON_NAME], Justice Upgraded Chapter Chapter 7 Status Lead D…" at bounding box center [720, 38] width 1402 height 68
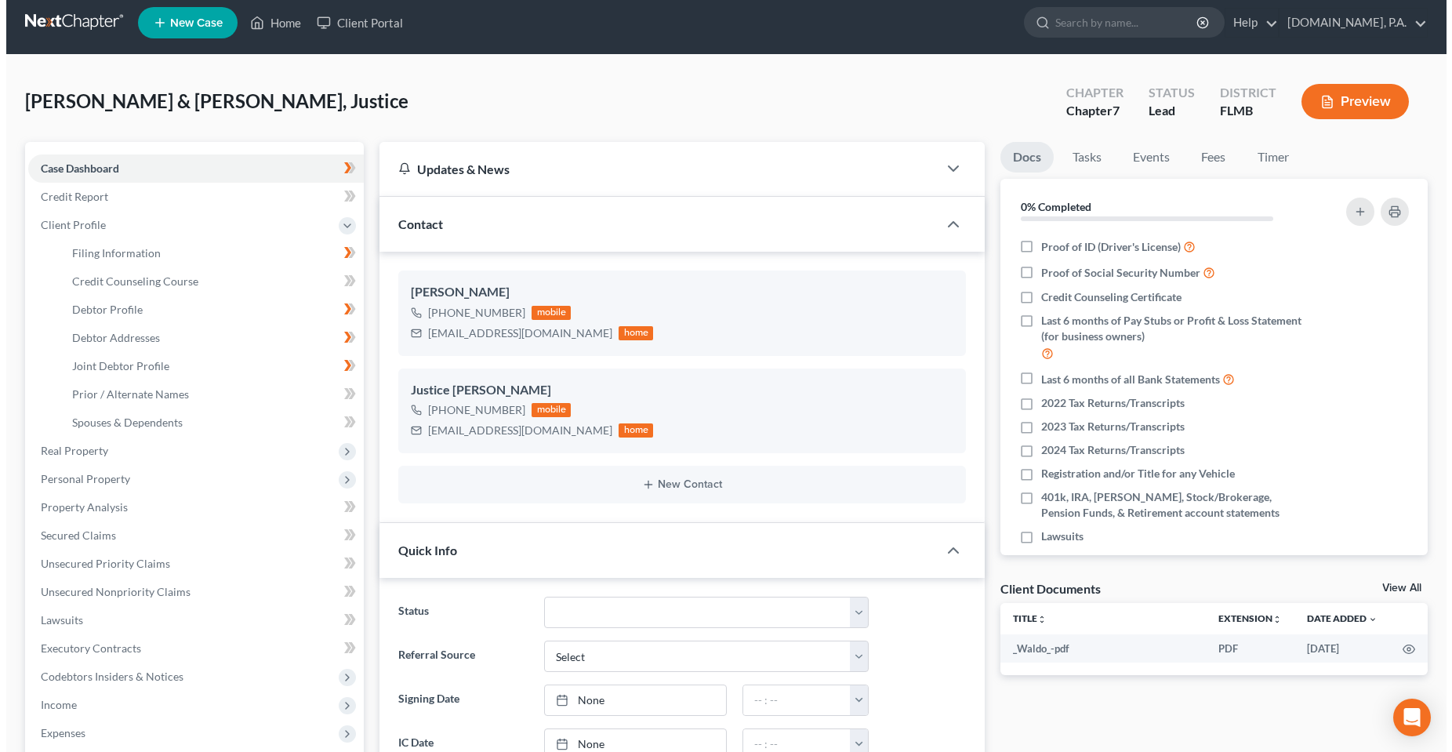
scroll to position [0, 0]
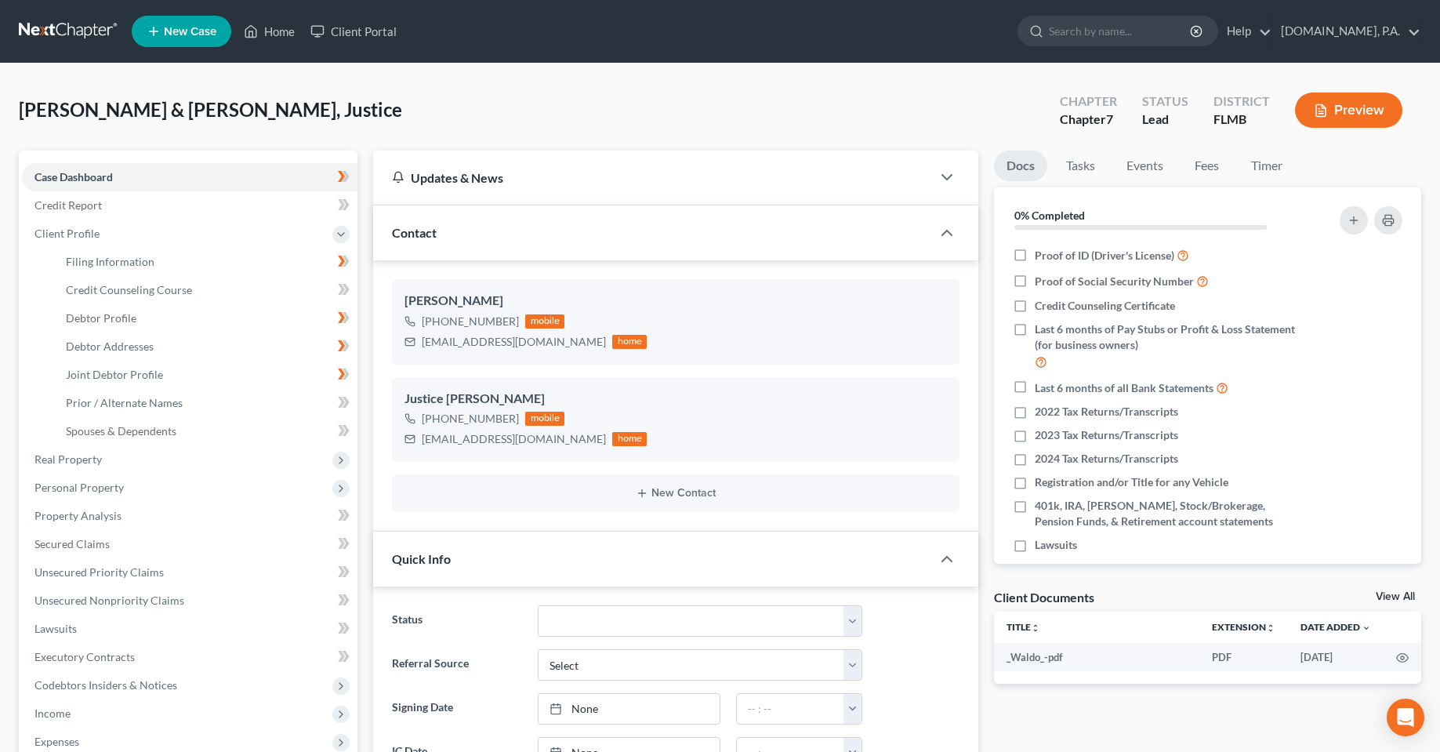
click at [811, 125] on div "[PERSON_NAME] & [PERSON_NAME], Justice Upgraded Chapter Chapter 7 Status Lead D…" at bounding box center [720, 116] width 1402 height 68
click at [379, 24] on link "Client Portal" at bounding box center [354, 31] width 102 height 28
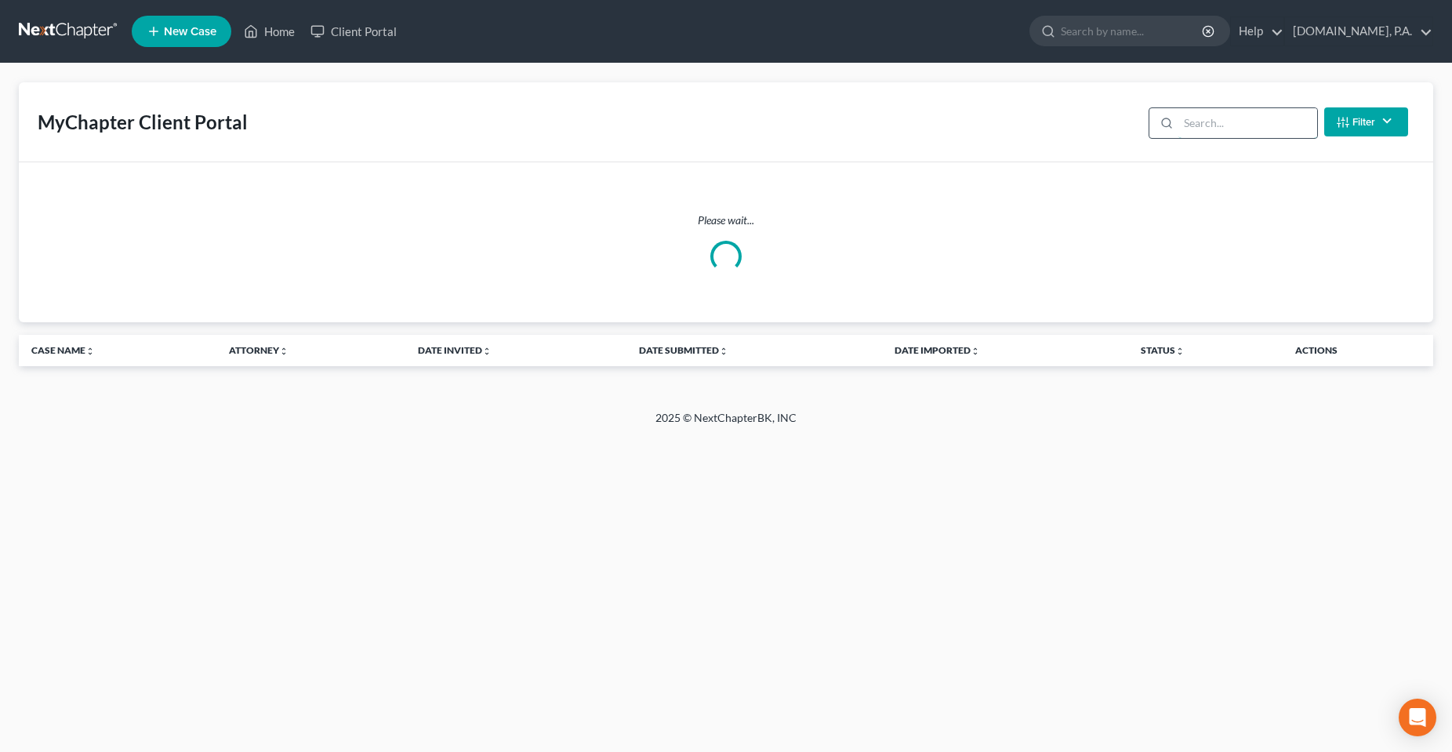
click at [1211, 132] on input "search" at bounding box center [1247, 123] width 139 height 30
click at [1211, 128] on input "search" at bounding box center [1247, 123] width 139 height 30
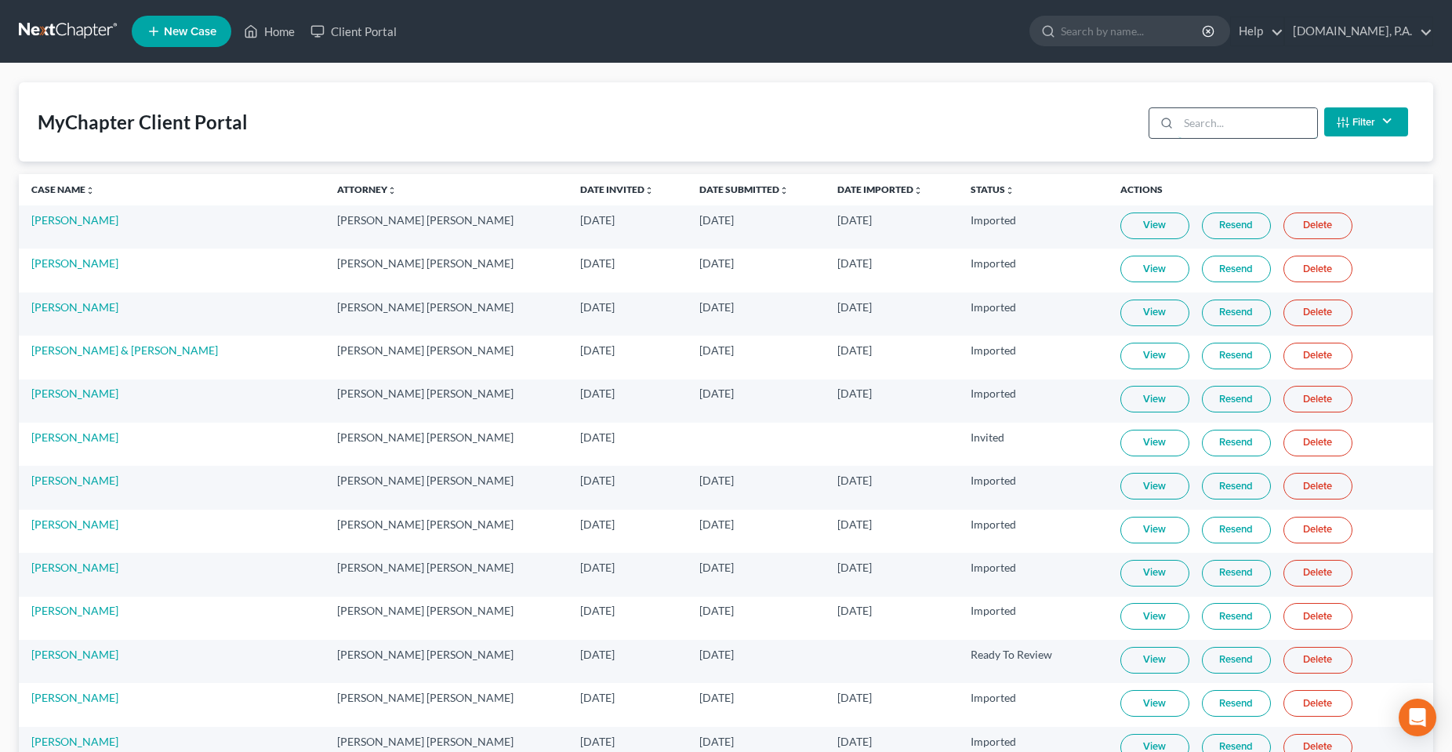
click at [1219, 131] on input "search" at bounding box center [1247, 123] width 139 height 30
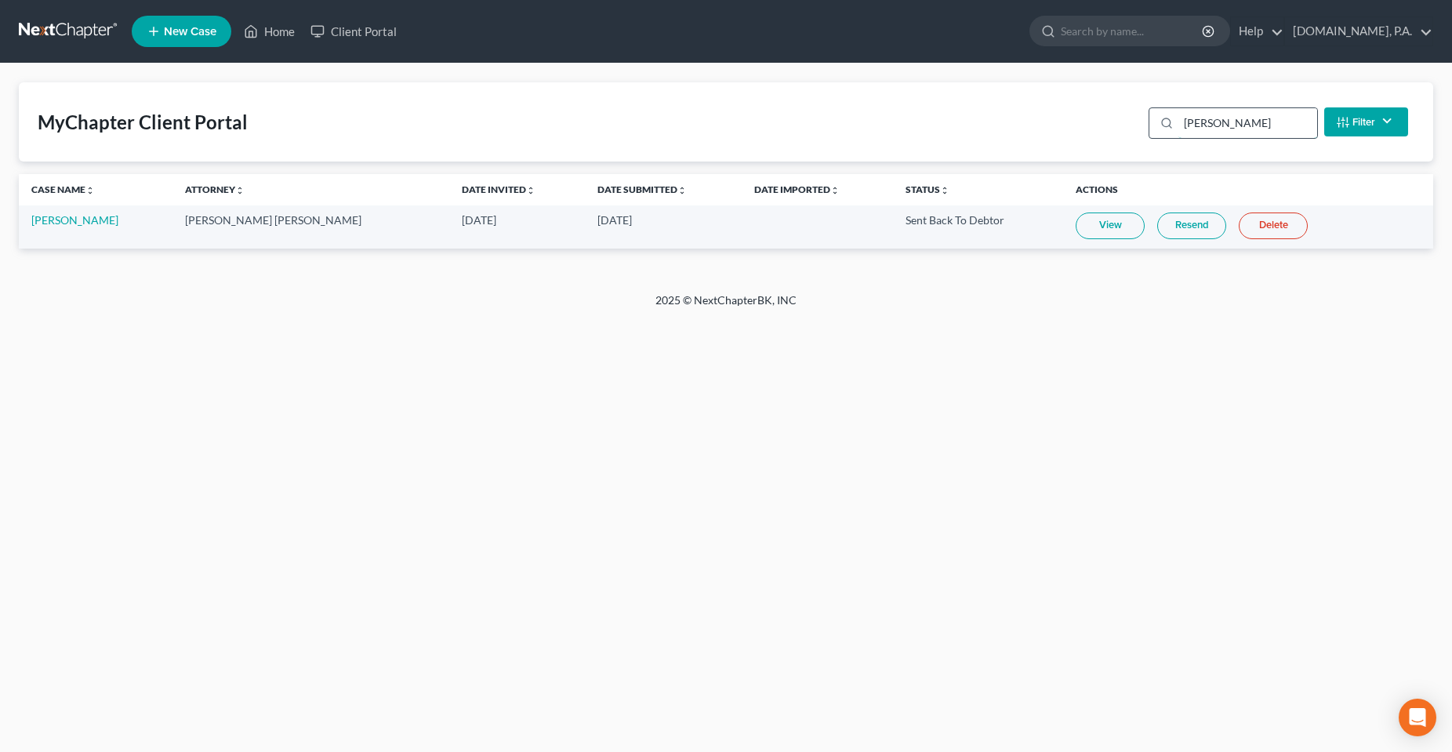
type input "[PERSON_NAME]"
click at [1171, 226] on link "Resend" at bounding box center [1191, 225] width 69 height 27
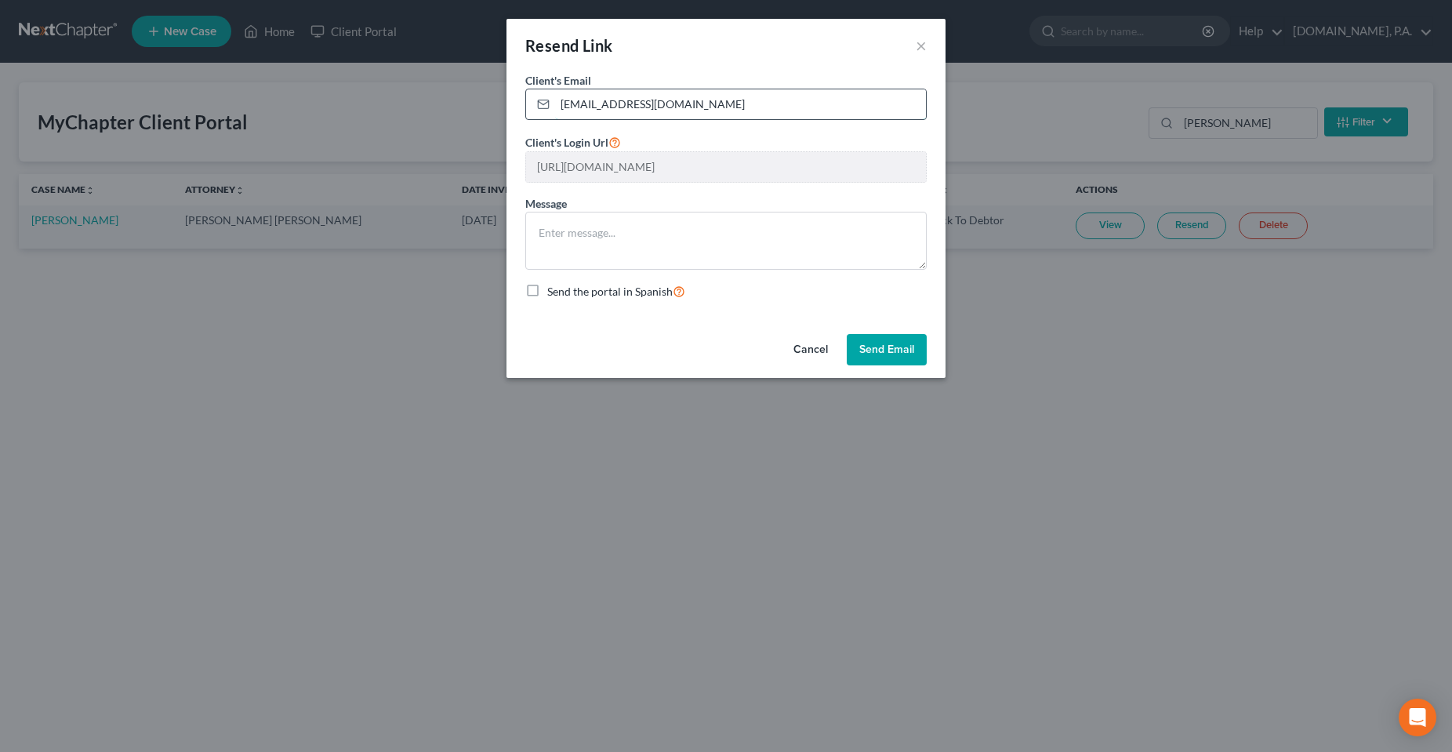
click at [676, 107] on input "[EMAIL_ADDRESS][DOMAIN_NAME]" at bounding box center [740, 104] width 371 height 30
click at [678, 106] on input "[EMAIL_ADDRESS][DOMAIN_NAME]" at bounding box center [740, 104] width 371 height 30
paste input "[EMAIL_ADDRESS][DOMAIN_NAME]"
type input "[EMAIL_ADDRESS][DOMAIN_NAME]"
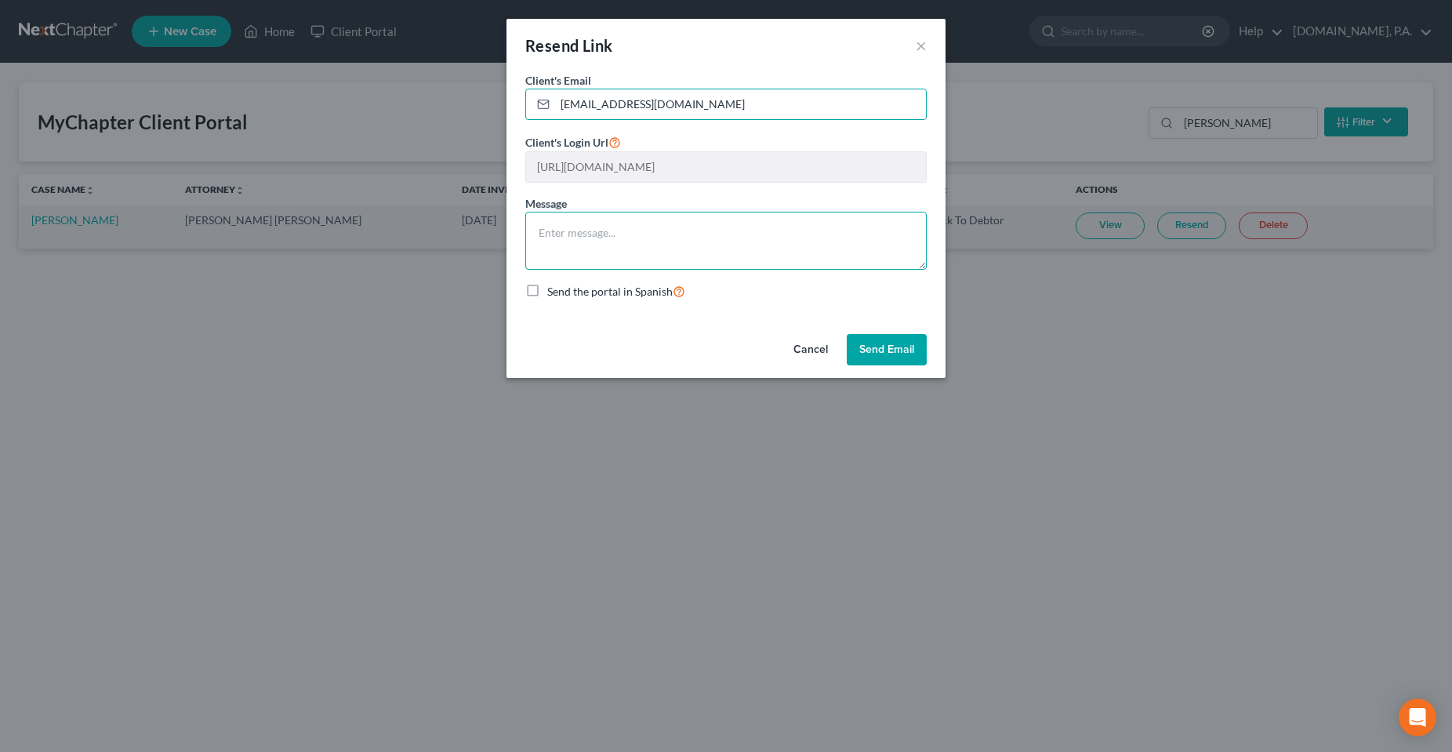
click at [576, 241] on textarea at bounding box center [725, 241] width 401 height 58
click at [647, 237] on textarea at bounding box center [725, 241] width 401 height 58
paste textarea "Good Afternoon, [PERSON_NAME], Thank you for completing the initial request —th…"
click at [665, 238] on textarea "Good Afternoon, [PERSON_NAME], Thank you for completing the initial request —th…" at bounding box center [725, 241] width 401 height 58
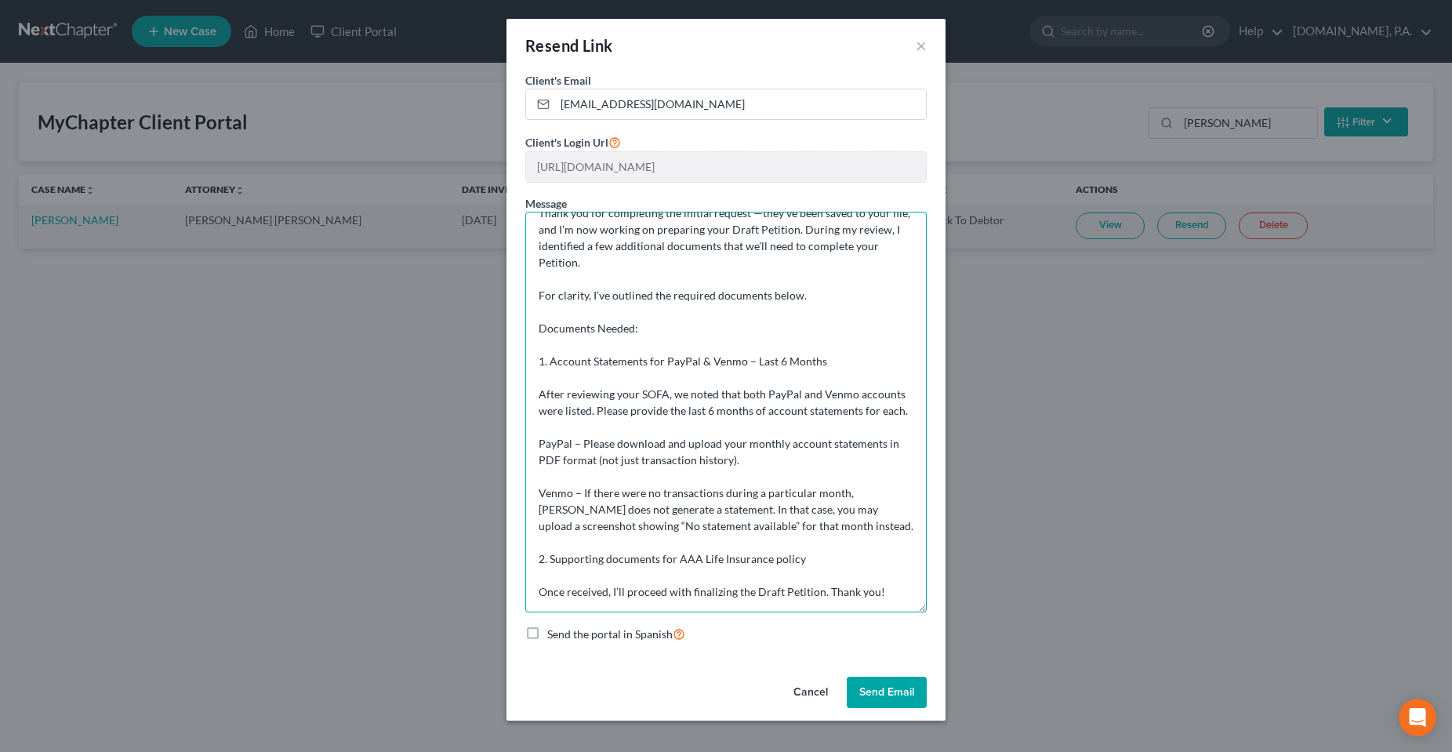
scroll to position [0, 0]
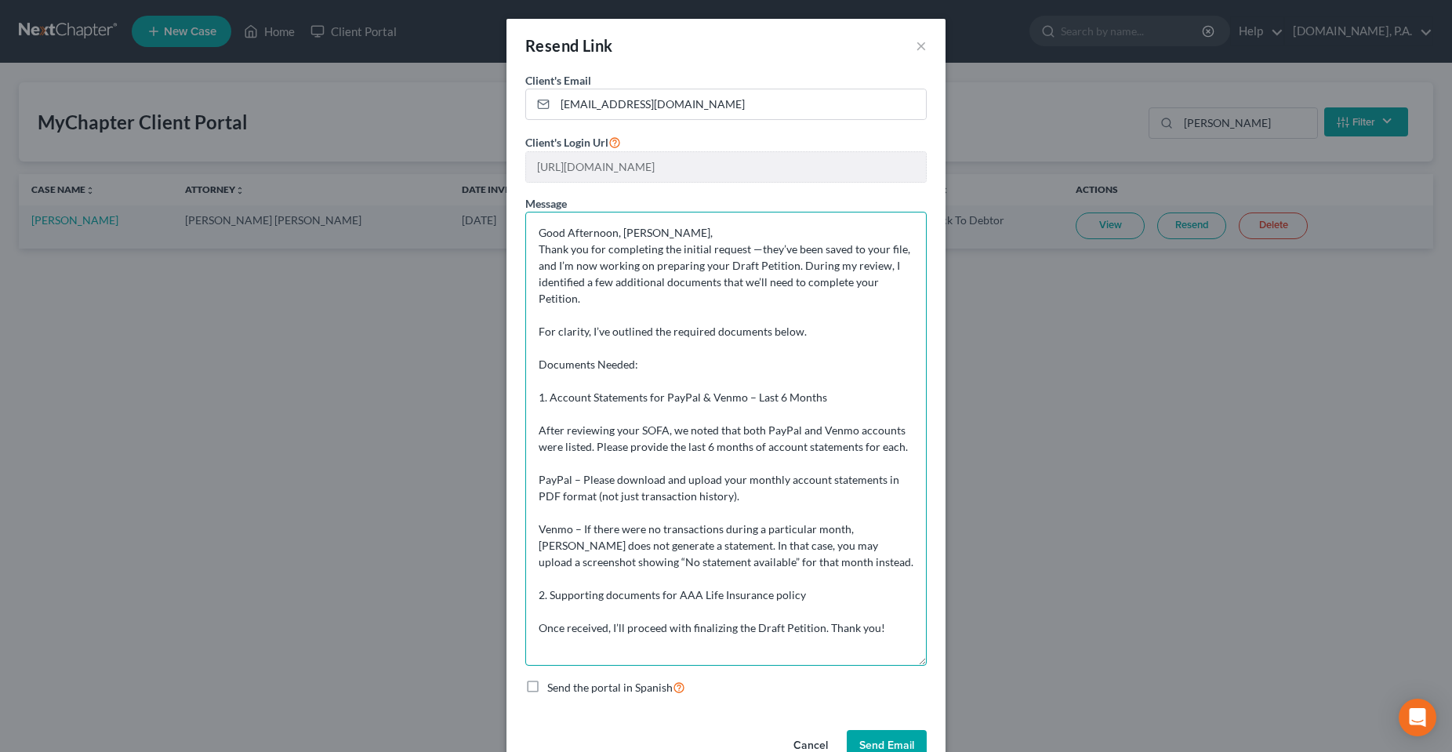
drag, startPoint x: 925, startPoint y: 267, endPoint x: 919, endPoint y: 663, distance: 395.8
click at [919, 663] on textarea "Good Afternoon, [PERSON_NAME], Thank you for completing the initial request —th…" at bounding box center [725, 439] width 401 height 454
click at [589, 230] on textarea "Good Afternoon, [PERSON_NAME], Thank you for completing the initial request —th…" at bounding box center [725, 439] width 401 height 454
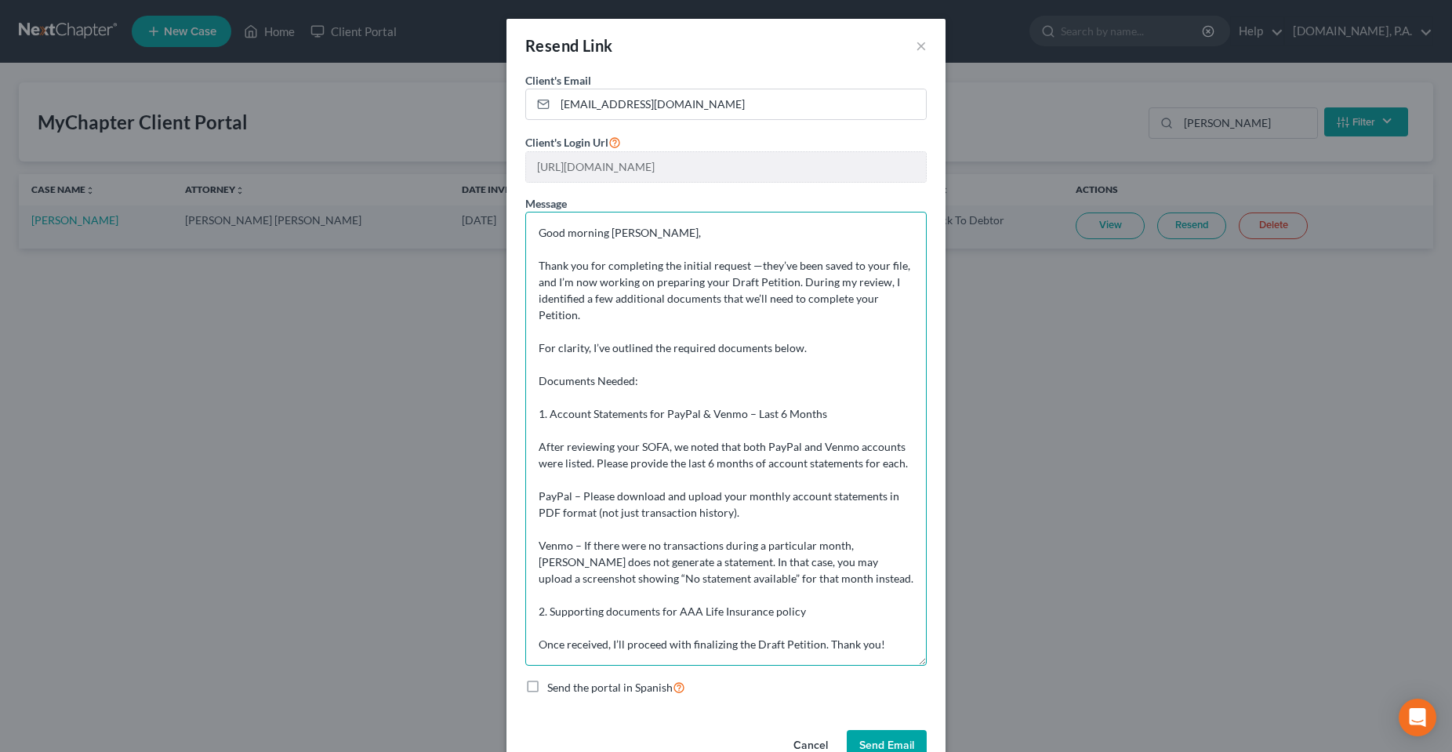
type textarea "Good morning [PERSON_NAME], Thank you for completing the initial request —they’…"
click at [641, 313] on textarea "Good morning [PERSON_NAME], Thank you for completing the initial request —they’…" at bounding box center [725, 439] width 401 height 454
click at [651, 395] on textarea "Good morning [PERSON_NAME], Thank you for completing the initial request —they’…" at bounding box center [725, 439] width 401 height 454
click at [651, 401] on textarea "Good morning [PERSON_NAME], Thank you for completing the initial request —they’…" at bounding box center [725, 439] width 401 height 454
click at [651, 416] on textarea "Good morning [PERSON_NAME], Thank you for completing the initial request —they’…" at bounding box center [725, 439] width 401 height 454
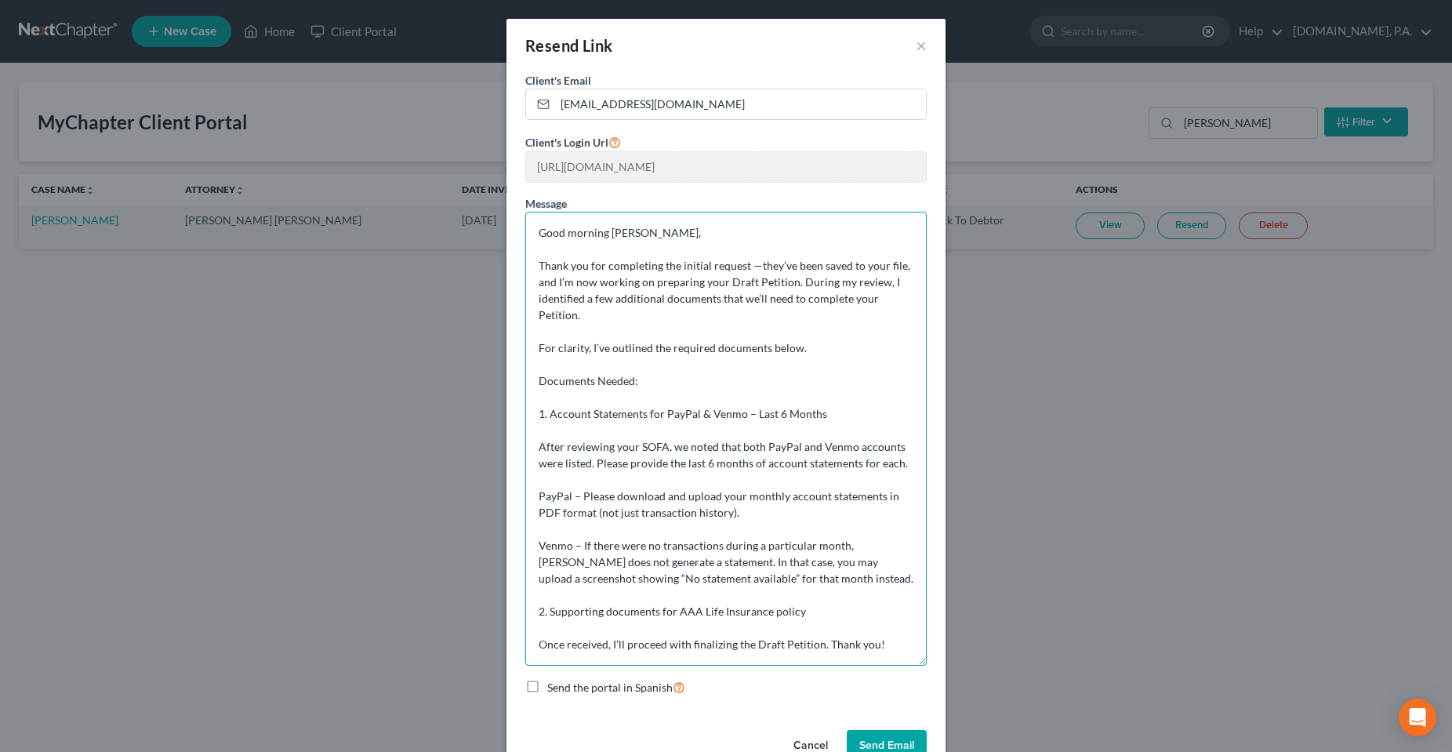
click at [663, 437] on textarea "Good morning [PERSON_NAME], Thank you for completing the initial request —they’…" at bounding box center [725, 439] width 401 height 454
click at [647, 404] on textarea "Good morning [PERSON_NAME], Thank you for completing the initial request —they’…" at bounding box center [725, 439] width 401 height 454
click at [654, 440] on textarea "Good morning [PERSON_NAME], Thank you for completing the initial request —they’…" at bounding box center [725, 439] width 401 height 454
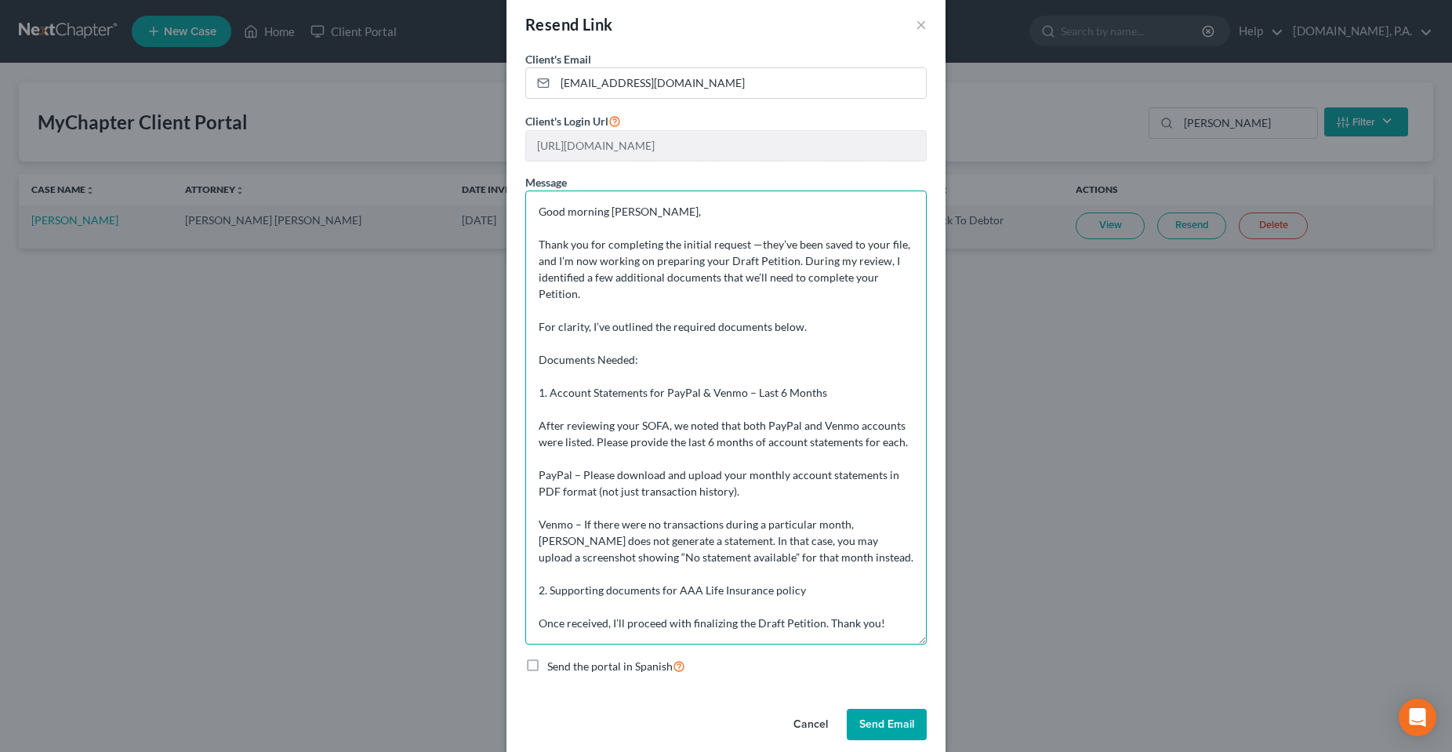
scroll to position [41, 0]
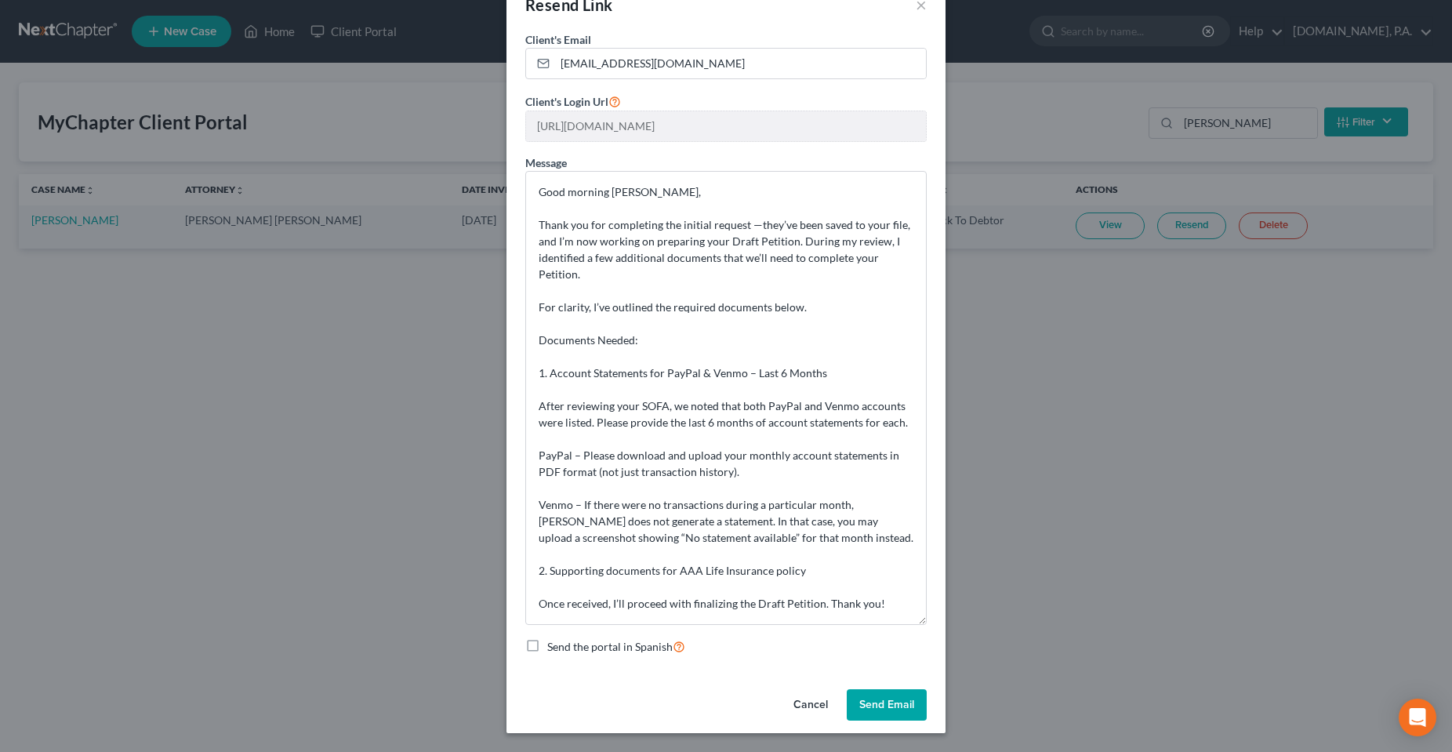
click at [884, 711] on button "Send Email" at bounding box center [886, 704] width 80 height 31
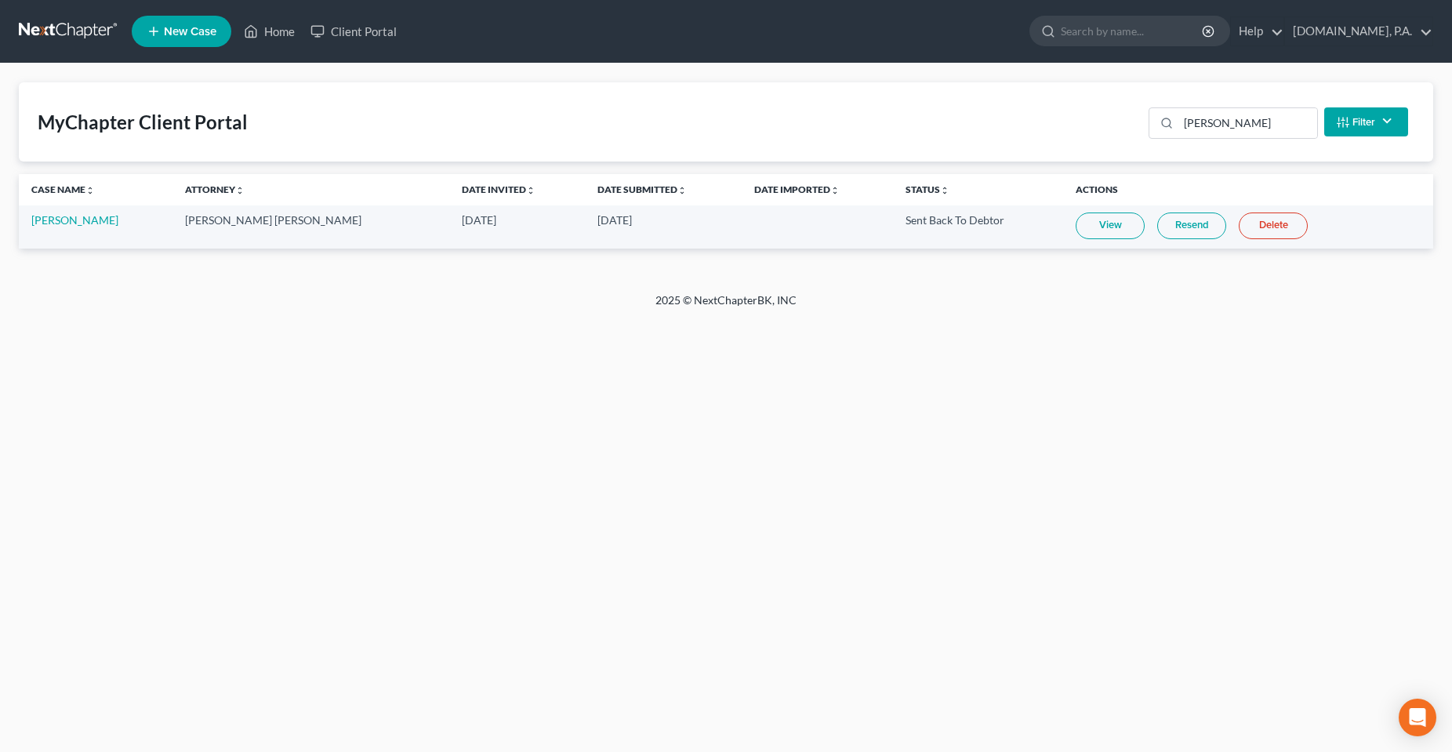
click at [572, 481] on div "Home New Case Client Portal [DOMAIN_NAME], P.A. [PERSON_NAME][EMAIL_ADDRESS][DO…" at bounding box center [726, 376] width 1452 height 752
click at [591, 441] on div "Home New Case Client Portal [DOMAIN_NAME], P.A. [PERSON_NAME][EMAIL_ADDRESS][DO…" at bounding box center [726, 376] width 1452 height 752
drag, startPoint x: 819, startPoint y: 304, endPoint x: 588, endPoint y: 314, distance: 231.4
click at [588, 314] on div "2025 © NextChapterBK, INC" at bounding box center [726, 306] width 894 height 28
click at [680, 363] on div "Home New Case Client Portal [DOMAIN_NAME], P.A. [PERSON_NAME][EMAIL_ADDRESS][DO…" at bounding box center [726, 376] width 1452 height 752
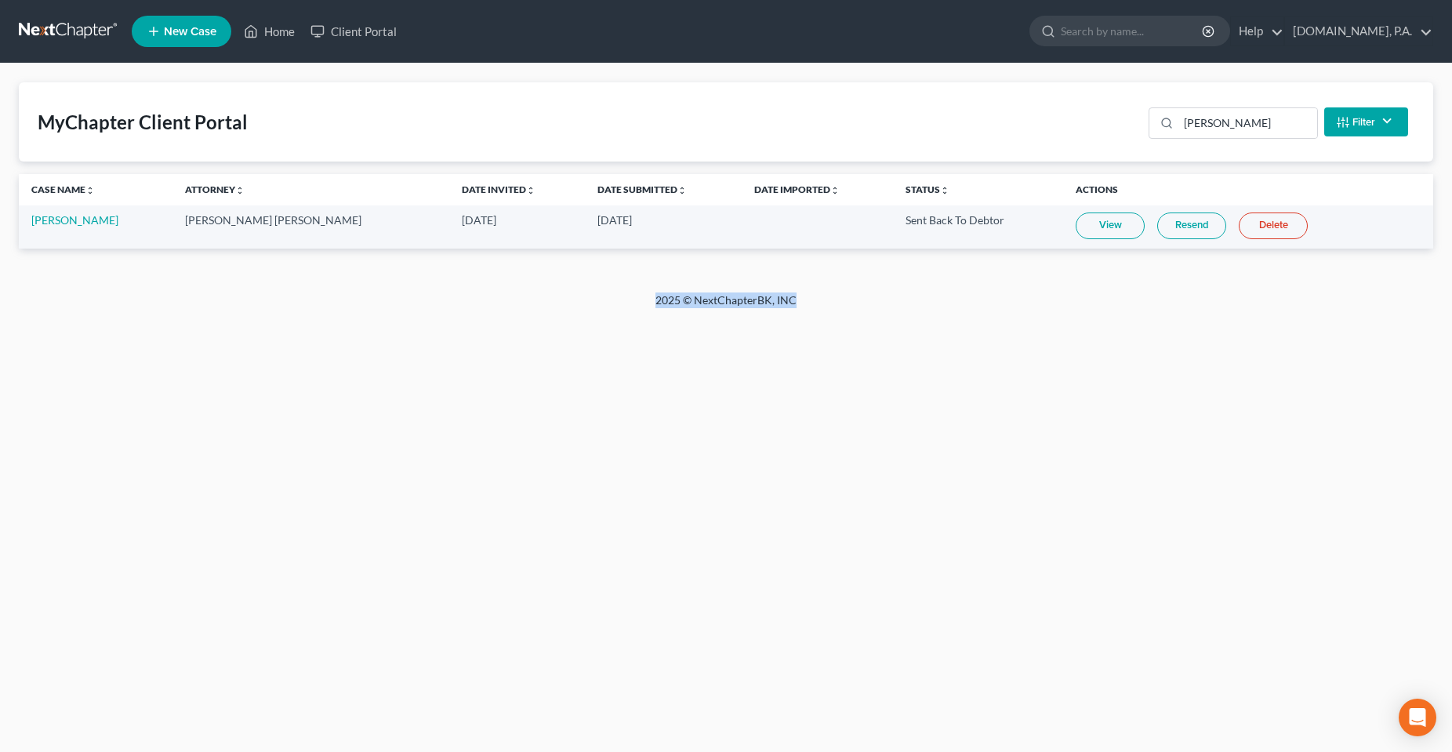
drag, startPoint x: 641, startPoint y: 316, endPoint x: 885, endPoint y: 297, distance: 244.5
click at [885, 297] on div "2025 © NextChapterBK, INC" at bounding box center [726, 306] width 894 height 28
click at [604, 404] on div "Home New Case Client Portal [DOMAIN_NAME], P.A. [PERSON_NAME][EMAIL_ADDRESS][DO…" at bounding box center [726, 376] width 1452 height 752
click at [726, 397] on div "Home New Case Client Portal [DOMAIN_NAME], P.A. [PERSON_NAME][EMAIL_ADDRESS][DO…" at bounding box center [726, 376] width 1452 height 752
drag, startPoint x: 759, startPoint y: 335, endPoint x: 738, endPoint y: 303, distance: 38.5
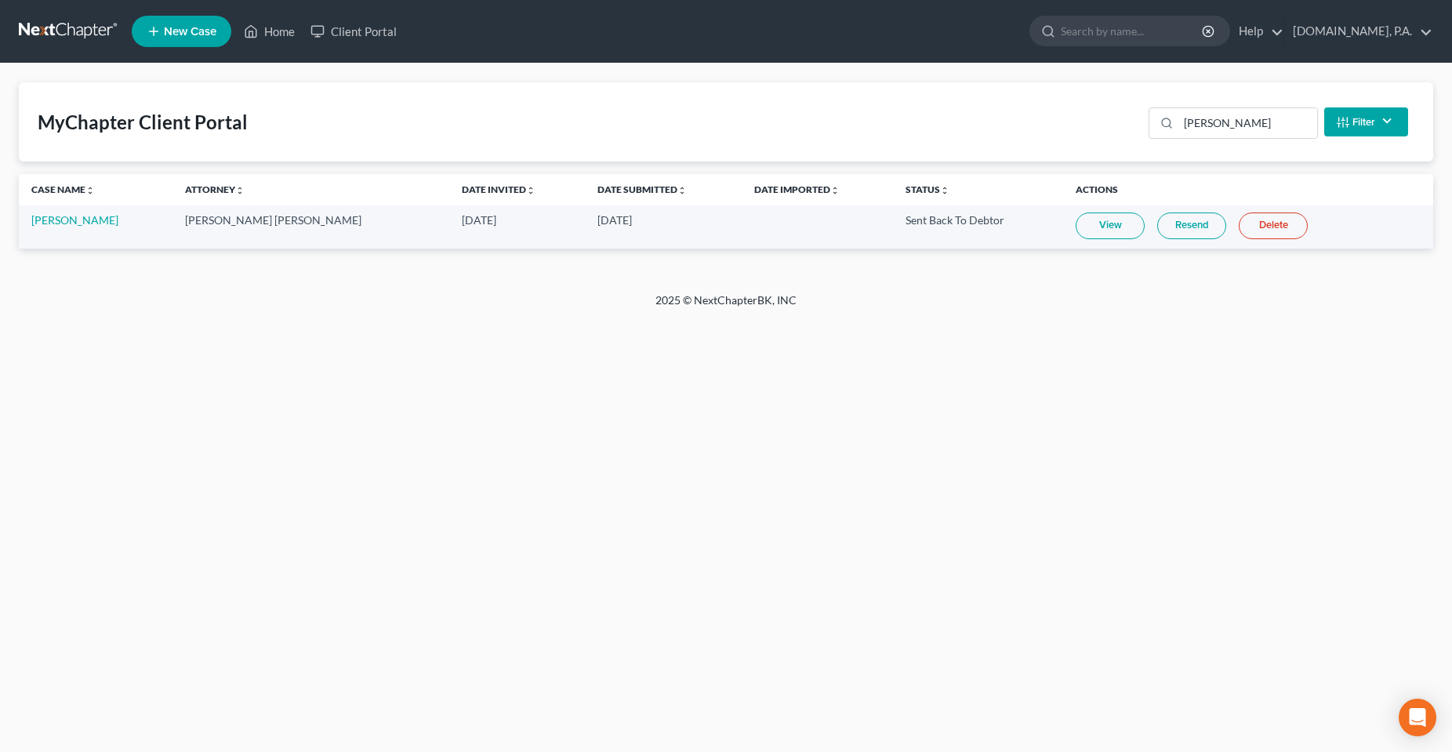
click at [748, 320] on div "Home New Case Client Portal [DOMAIN_NAME], P.A. [PERSON_NAME][EMAIL_ADDRESS][DO…" at bounding box center [726, 376] width 1452 height 752
drag, startPoint x: 727, startPoint y: 298, endPoint x: 631, endPoint y: 305, distance: 95.9
click at [631, 305] on div "2025 © NextChapterBK, INC" at bounding box center [726, 306] width 894 height 28
click at [669, 415] on div "Home New Case Client Portal [DOMAIN_NAME], P.A. [PERSON_NAME][EMAIL_ADDRESS][DO…" at bounding box center [726, 376] width 1452 height 752
click at [651, 524] on div "Home New Case Client Portal [DOMAIN_NAME], P.A. [PERSON_NAME][EMAIL_ADDRESS][DO…" at bounding box center [726, 376] width 1452 height 752
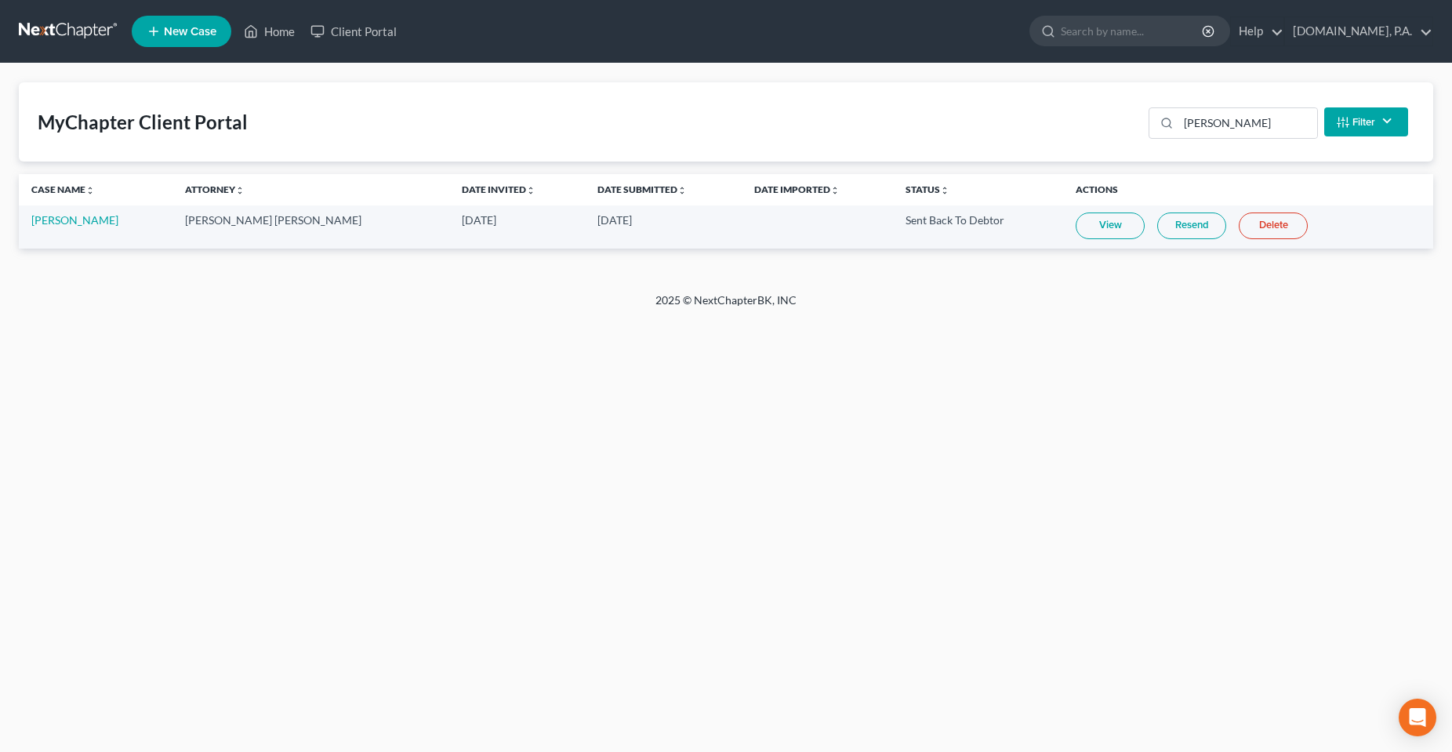
drag, startPoint x: 262, startPoint y: 383, endPoint x: 261, endPoint y: 394, distance: 11.0
click at [258, 394] on div "Home New Case Client Portal [DOMAIN_NAME], P.A. [PERSON_NAME][EMAIL_ADDRESS][DO…" at bounding box center [726, 376] width 1452 height 752
click at [1013, 397] on div "Home New Case Client Portal [DOMAIN_NAME], P.A. [PERSON_NAME][EMAIL_ADDRESS][DO…" at bounding box center [726, 376] width 1452 height 752
click at [477, 382] on div "Home New Case Client Portal [DOMAIN_NAME], P.A. [PERSON_NAME][EMAIL_ADDRESS][DO…" at bounding box center [726, 376] width 1452 height 752
drag, startPoint x: 786, startPoint y: 308, endPoint x: 640, endPoint y: 309, distance: 145.8
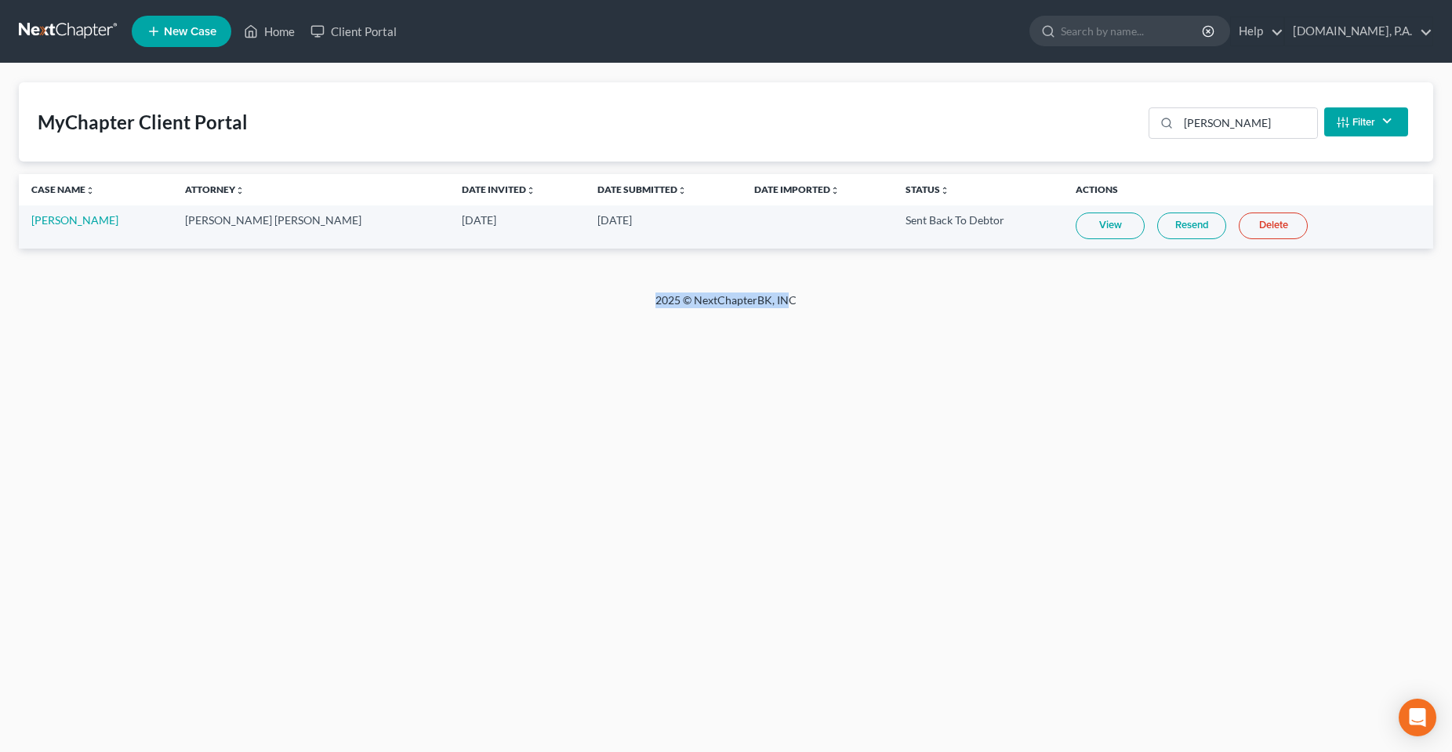
click at [640, 309] on div "2025 © NextChapterBK, INC" at bounding box center [726, 306] width 894 height 28
click at [613, 448] on div "Home New Case Client Portal [DOMAIN_NAME], P.A. [PERSON_NAME][EMAIL_ADDRESS][DO…" at bounding box center [726, 376] width 1452 height 752
drag, startPoint x: 752, startPoint y: 305, endPoint x: 620, endPoint y: 311, distance: 131.8
click at [617, 295] on div "2025 © NextChapterBK, INC" at bounding box center [726, 306] width 894 height 28
click at [653, 469] on div "Home New Case Client Portal [DOMAIN_NAME], P.A. [PERSON_NAME][EMAIL_ADDRESS][DO…" at bounding box center [726, 376] width 1452 height 752
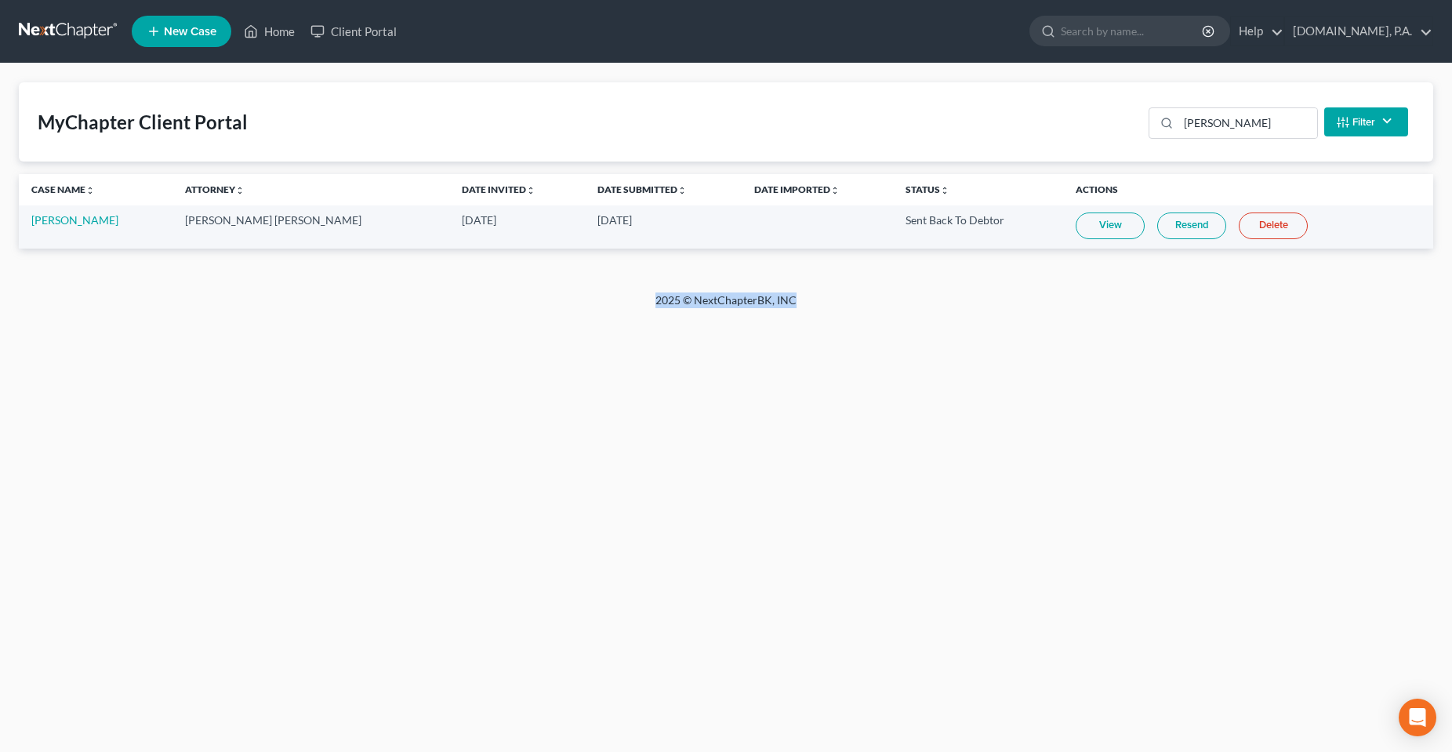
click at [690, 450] on div "Home New Case Client Portal [DOMAIN_NAME], P.A. [PERSON_NAME][EMAIL_ADDRESS][DO…" at bounding box center [726, 376] width 1452 height 752
click at [607, 475] on div "Home New Case Client Portal [DOMAIN_NAME], P.A. [PERSON_NAME][EMAIL_ADDRESS][DO…" at bounding box center [726, 376] width 1452 height 752
drag, startPoint x: 806, startPoint y: 418, endPoint x: 812, endPoint y: 285, distance: 133.4
click at [806, 416] on div "Home New Case Client Portal [DOMAIN_NAME], P.A. [PERSON_NAME][EMAIL_ADDRESS][DO…" at bounding box center [726, 376] width 1452 height 752
drag, startPoint x: 814, startPoint y: 278, endPoint x: 802, endPoint y: 280, distance: 12.6
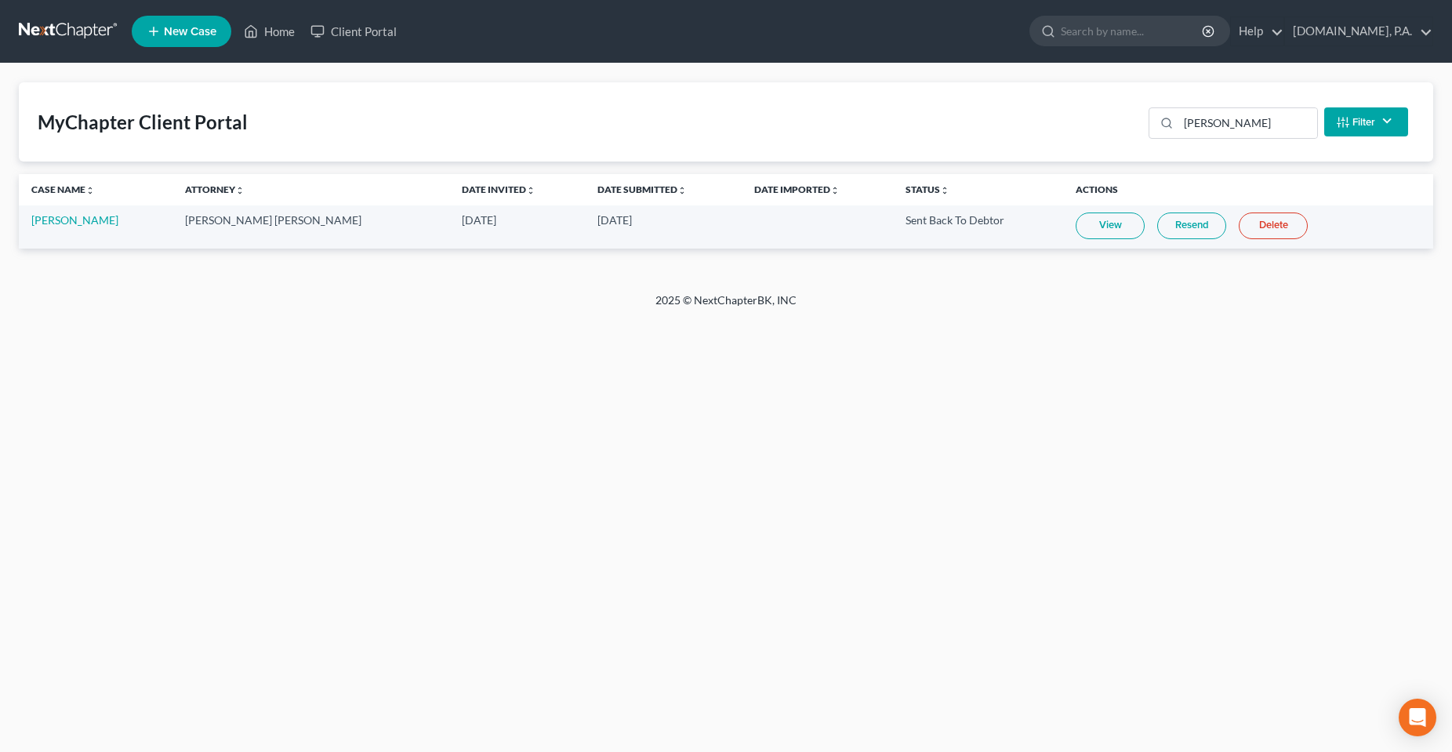
click at [803, 280] on div "MyChapter Client Portal [PERSON_NAME] Filter Status Filter... Invited In Progre…" at bounding box center [726, 177] width 1452 height 229
drag, startPoint x: 810, startPoint y: 310, endPoint x: 616, endPoint y: 309, distance: 194.4
click at [616, 309] on div "2025 © NextChapterBK, INC" at bounding box center [726, 306] width 894 height 28
click at [664, 375] on div "Home New Case Client Portal [DOMAIN_NAME], P.A. [PERSON_NAME][EMAIL_ADDRESS][DO…" at bounding box center [726, 376] width 1452 height 752
click at [818, 310] on div "2025 © NextChapterBK, INC" at bounding box center [726, 306] width 894 height 28
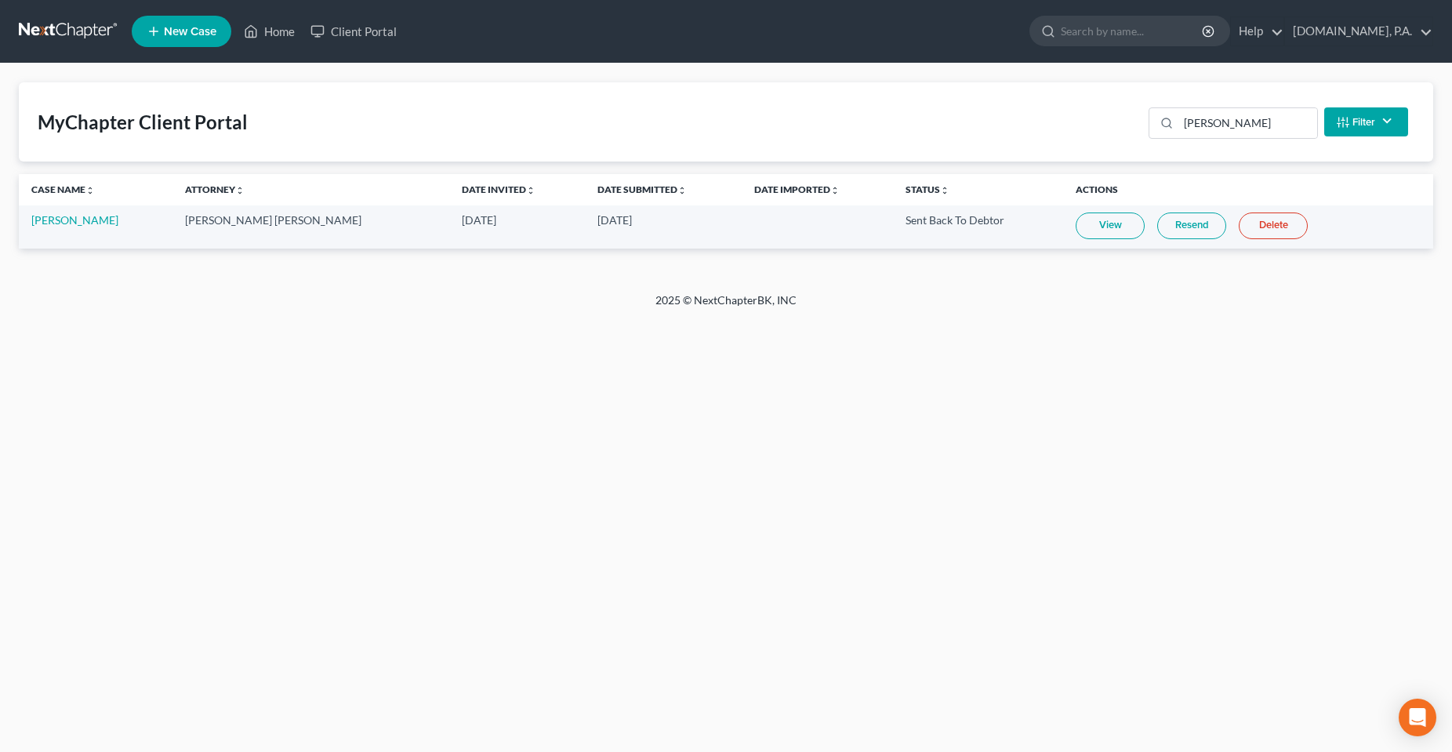
drag, startPoint x: 805, startPoint y: 285, endPoint x: 528, endPoint y: 288, distance: 276.7
click at [531, 288] on div "MyChapter Client Portal [PERSON_NAME] Filter Status Filter... Invited In Progre…" at bounding box center [726, 177] width 1452 height 229
click at [657, 403] on div "Home New Case Client Portal [DOMAIN_NAME], P.A. [PERSON_NAME][EMAIL_ADDRESS][DO…" at bounding box center [726, 376] width 1452 height 752
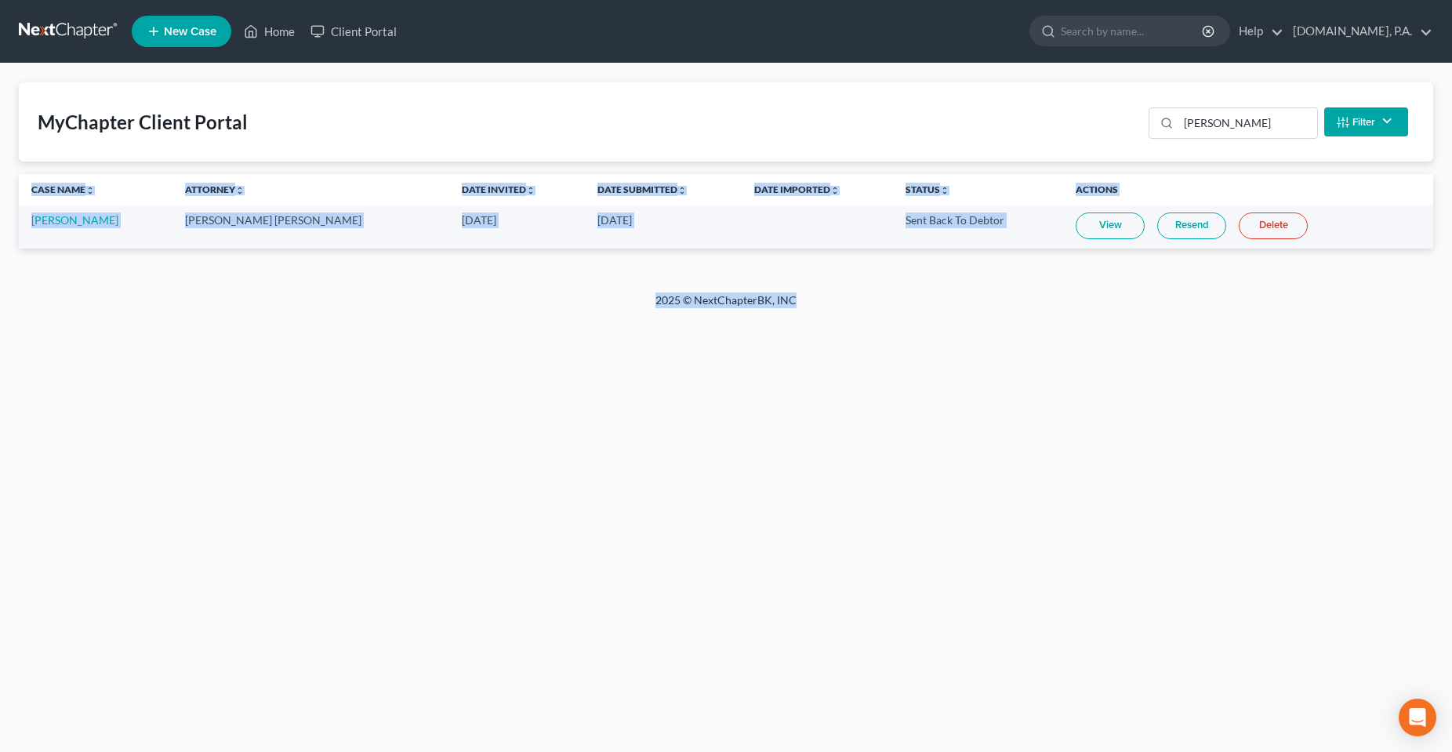
drag, startPoint x: 769, startPoint y: 298, endPoint x: 692, endPoint y: 314, distance: 78.4
click at [692, 274] on div "Home New Case Client Portal [DOMAIN_NAME], P.A. [PERSON_NAME][EMAIL_ADDRESS][DO…" at bounding box center [726, 376] width 1452 height 752
click at [703, 361] on div "Home New Case Client Portal [DOMAIN_NAME], P.A. [PERSON_NAME][EMAIL_ADDRESS][DO…" at bounding box center [726, 376] width 1452 height 752
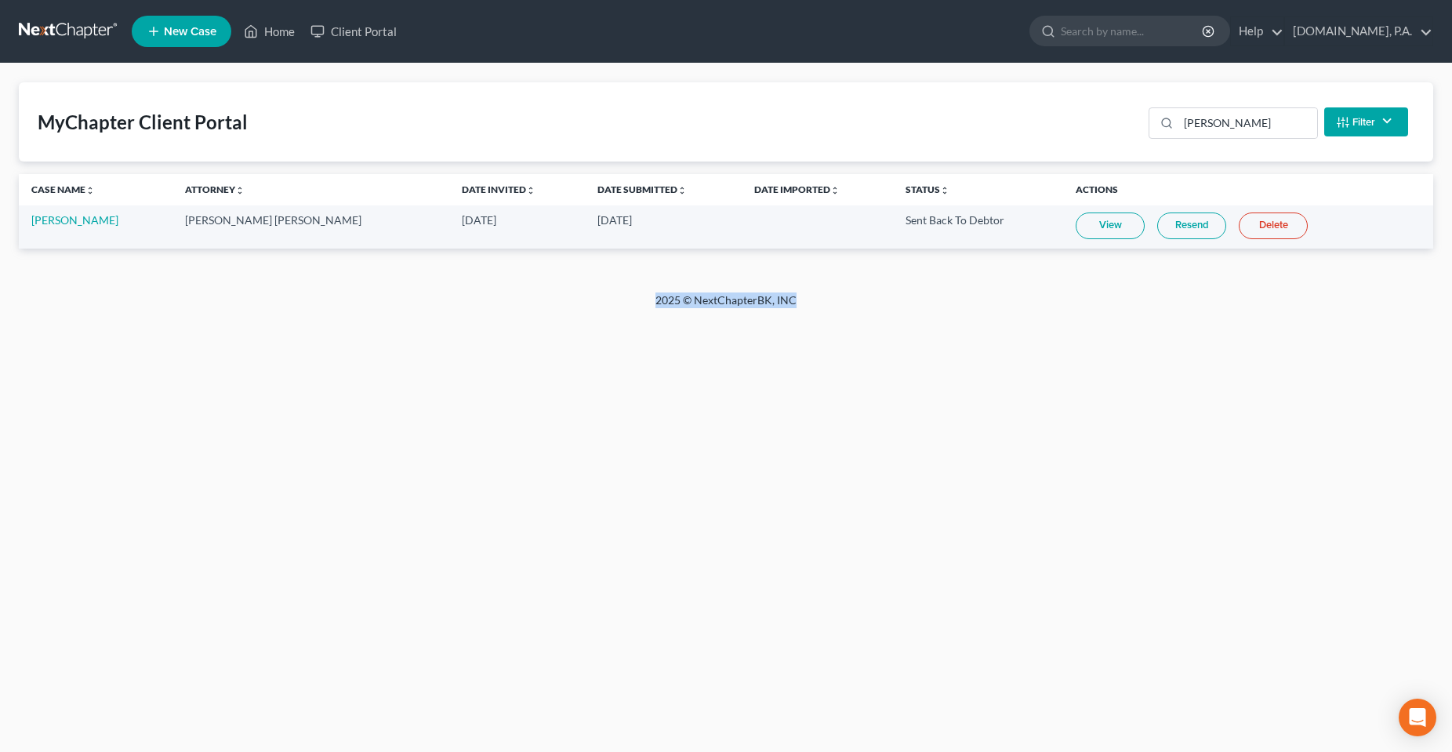
drag, startPoint x: 645, startPoint y: 295, endPoint x: 817, endPoint y: 298, distance: 171.7
click at [817, 298] on div "2025 © NextChapterBK, INC" at bounding box center [726, 306] width 894 height 28
click at [819, 359] on div "Home New Case Client Portal [DOMAIN_NAME], P.A. [PERSON_NAME][EMAIL_ADDRESS][DO…" at bounding box center [726, 376] width 1452 height 752
click at [759, 299] on div "2025 © NextChapterBK, INC" at bounding box center [726, 306] width 894 height 28
click at [698, 314] on div "2025 © NextChapterBK, INC" at bounding box center [726, 306] width 894 height 28
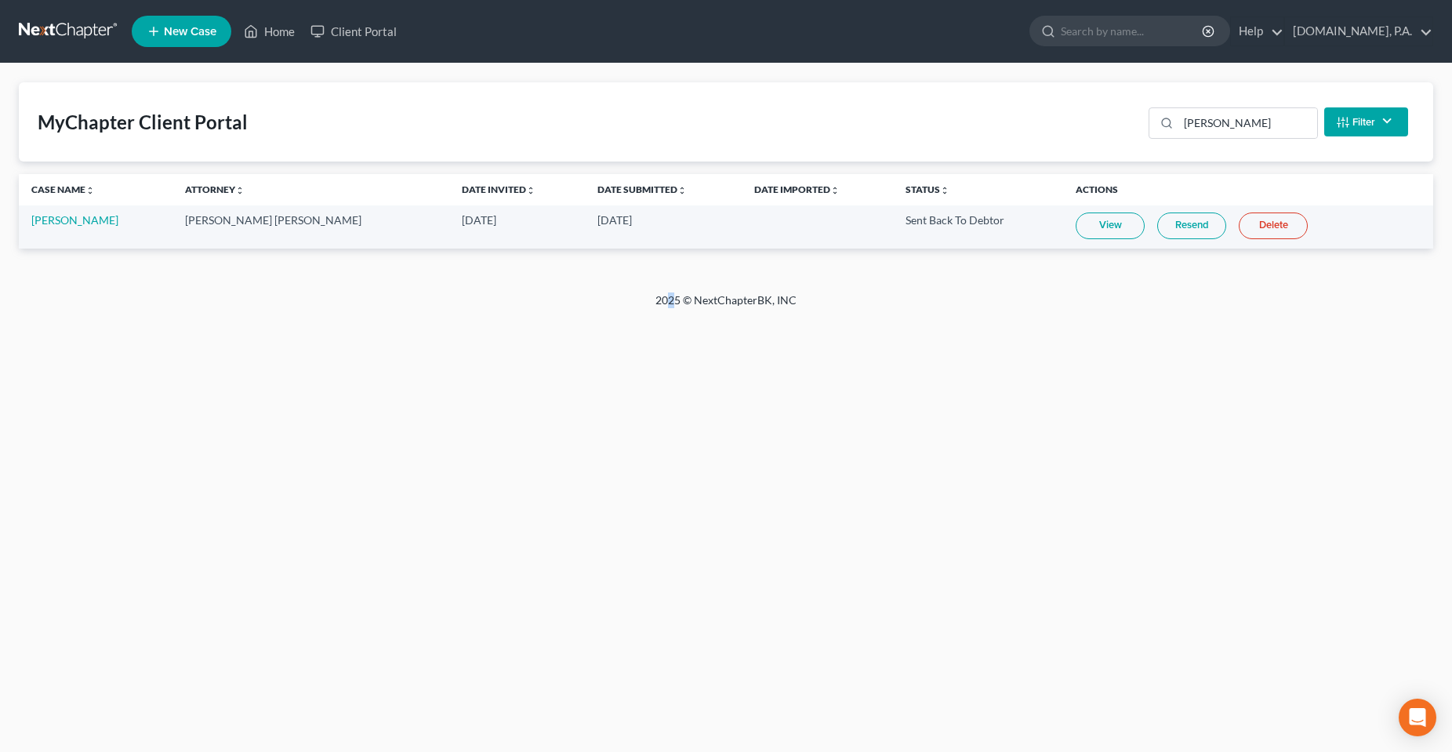
drag, startPoint x: 675, startPoint y: 432, endPoint x: 662, endPoint y: 429, distance: 13.7
click at [662, 429] on div "Home New Case Client Portal [DOMAIN_NAME], P.A. [PERSON_NAME][EMAIL_ADDRESS][DO…" at bounding box center [726, 376] width 1452 height 752
click at [593, 391] on div "Home New Case Client Portal [DOMAIN_NAME], P.A. [PERSON_NAME][EMAIL_ADDRESS][DO…" at bounding box center [726, 376] width 1452 height 752
click at [394, 426] on div "Home New Case Client Portal [DOMAIN_NAME], P.A. [PERSON_NAME][EMAIL_ADDRESS][DO…" at bounding box center [726, 376] width 1452 height 752
drag, startPoint x: 763, startPoint y: 313, endPoint x: 636, endPoint y: 357, distance: 133.9
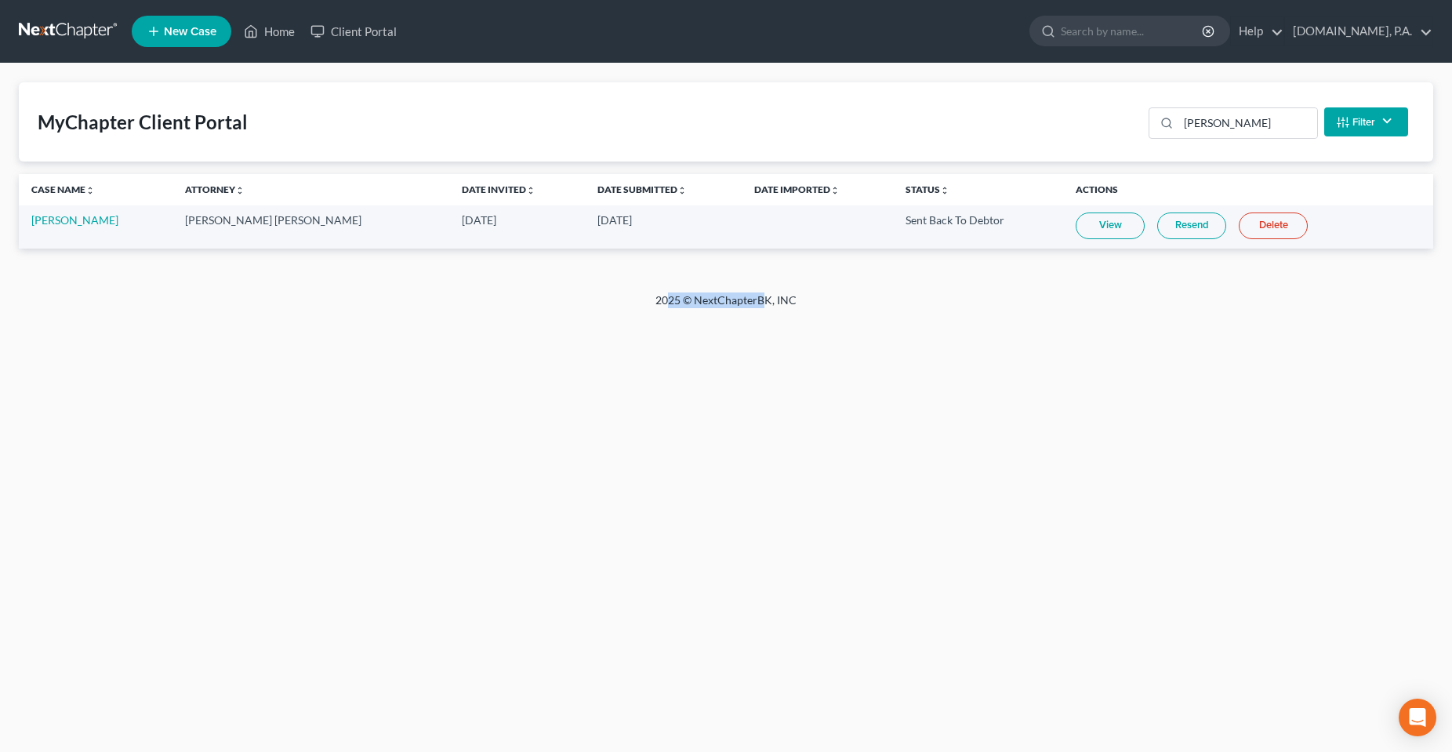
click at [633, 316] on div "2025 © NextChapterBK, INC" at bounding box center [726, 306] width 894 height 28
drag, startPoint x: 645, startPoint y: 412, endPoint x: 505, endPoint y: 443, distance: 143.6
click at [644, 412] on div "Home New Case Client Portal [DOMAIN_NAME], P.A. [PERSON_NAME][EMAIL_ADDRESS][DO…" at bounding box center [726, 376] width 1452 height 752
click at [291, 465] on div "Home New Case Client Portal [DOMAIN_NAME], P.A. [PERSON_NAME][EMAIL_ADDRESS][DO…" at bounding box center [726, 376] width 1452 height 752
click at [593, 466] on div "Home New Case Client Portal [DOMAIN_NAME], P.A. [PERSON_NAME][EMAIL_ADDRESS][DO…" at bounding box center [726, 376] width 1452 height 752
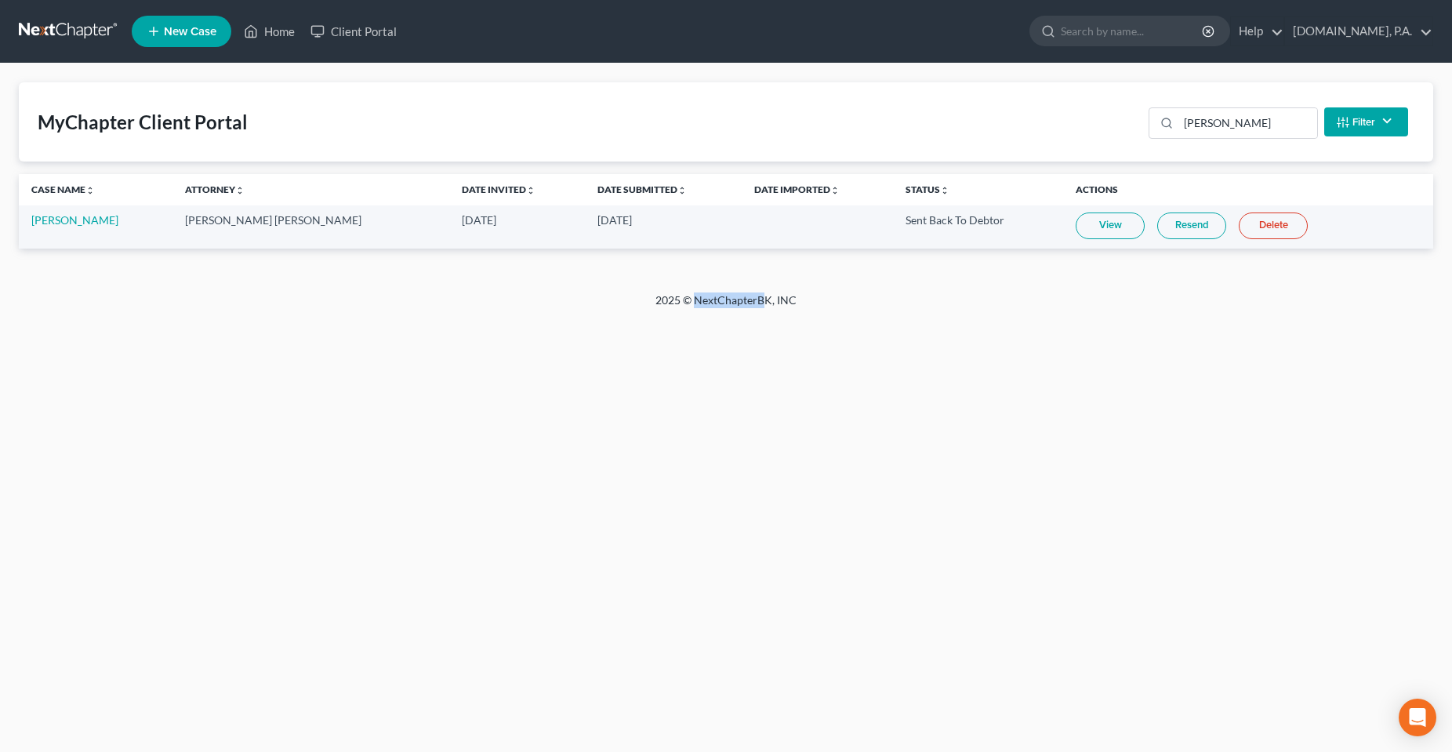
drag, startPoint x: 762, startPoint y: 309, endPoint x: 698, endPoint y: 309, distance: 63.5
click at [698, 309] on div "2025 © NextChapterBK, INC" at bounding box center [726, 306] width 894 height 28
click at [723, 389] on div "Home New Case Client Portal [DOMAIN_NAME], P.A. [PERSON_NAME][EMAIL_ADDRESS][DO…" at bounding box center [726, 376] width 1452 height 752
click at [713, 382] on div "Home New Case Client Portal [DOMAIN_NAME], P.A. [PERSON_NAME][EMAIL_ADDRESS][DO…" at bounding box center [726, 376] width 1452 height 752
click at [278, 322] on div "Home New Case Client Portal [DOMAIN_NAME], P.A. [PERSON_NAME][EMAIL_ADDRESS][DO…" at bounding box center [726, 376] width 1452 height 752
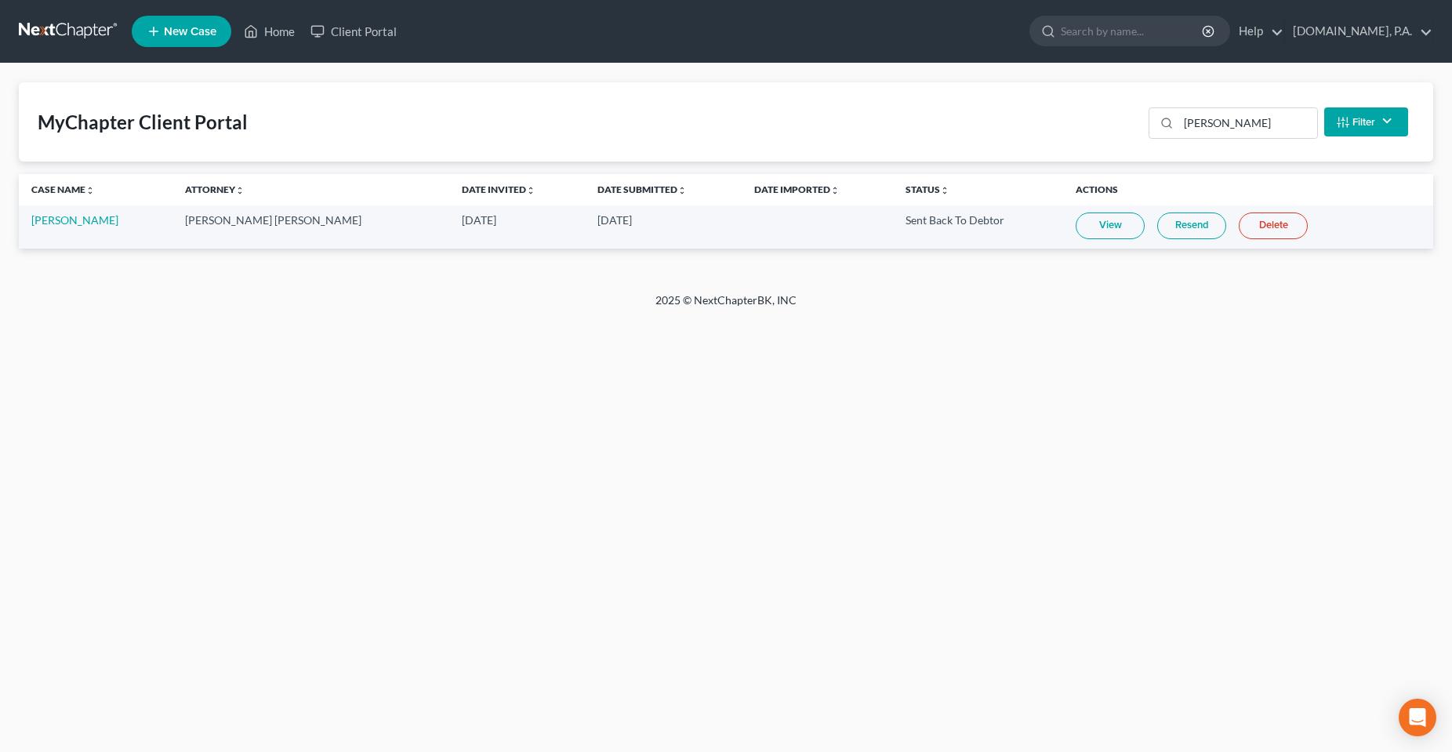
click at [696, 310] on div "2025 © NextChapterBK, INC" at bounding box center [726, 306] width 894 height 28
click at [636, 498] on div "Home New Case Client Portal [DOMAIN_NAME], P.A. [PERSON_NAME][EMAIL_ADDRESS][DO…" at bounding box center [726, 376] width 1452 height 752
click at [714, 304] on div "2025 © NextChapterBK, INC" at bounding box center [726, 306] width 894 height 28
click at [529, 416] on div "Home New Case Client Portal [DOMAIN_NAME], P.A. [PERSON_NAME][EMAIL_ADDRESS][DO…" at bounding box center [726, 376] width 1452 height 752
click at [531, 484] on div "Home New Case Client Portal [DOMAIN_NAME], P.A. [PERSON_NAME][EMAIL_ADDRESS][DO…" at bounding box center [726, 376] width 1452 height 752
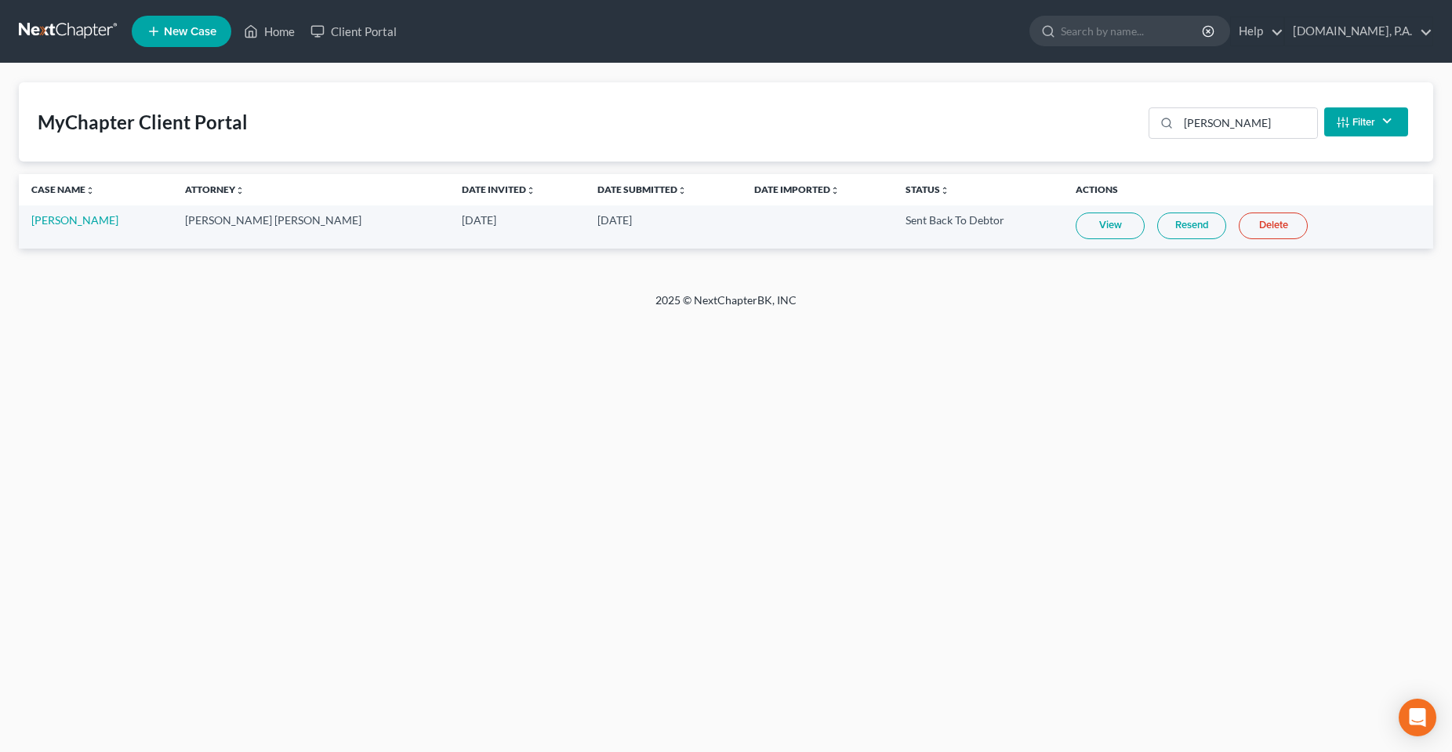
click at [136, 375] on div "Home New Case Client Portal [DOMAIN_NAME], P.A. [PERSON_NAME][EMAIL_ADDRESS][DO…" at bounding box center [726, 376] width 1452 height 752
click at [614, 389] on div "Home New Case Client Portal [DOMAIN_NAME], P.A. [PERSON_NAME][EMAIL_ADDRESS][DO…" at bounding box center [726, 376] width 1452 height 752
drag, startPoint x: 655, startPoint y: 293, endPoint x: 843, endPoint y: 332, distance: 191.2
click at [843, 332] on div "Home New Case Client Portal [DOMAIN_NAME], P.A. [PERSON_NAME][EMAIL_ADDRESS][DO…" at bounding box center [726, 376] width 1452 height 752
click at [814, 409] on div "Home New Case Client Portal [DOMAIN_NAME], P.A. [PERSON_NAME][EMAIL_ADDRESS][DO…" at bounding box center [726, 376] width 1452 height 752
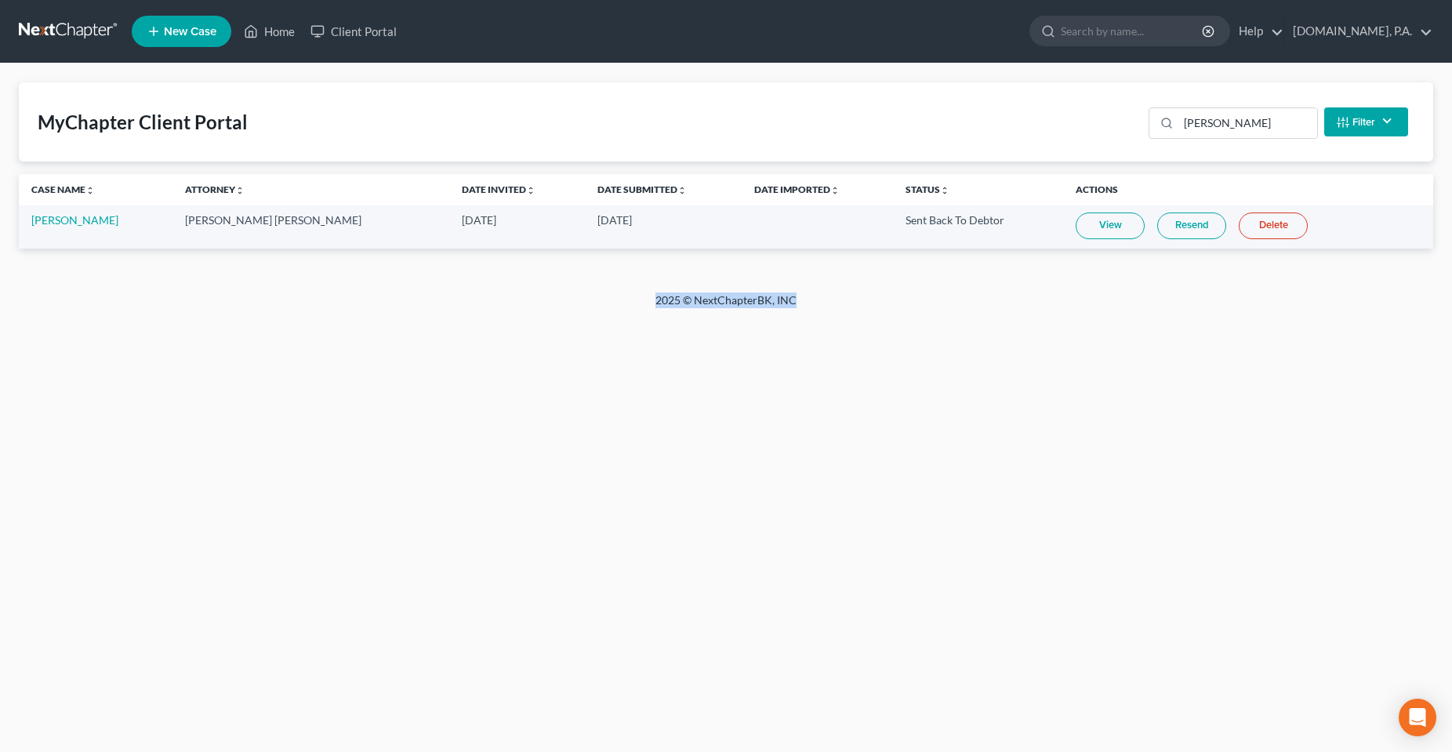
drag, startPoint x: 813, startPoint y: 308, endPoint x: 642, endPoint y: 315, distance: 171.0
click at [642, 315] on div "2025 © NextChapterBK, INC" at bounding box center [726, 306] width 894 height 28
click at [696, 413] on div "Home New Case Client Portal [DOMAIN_NAME], P.A. [PERSON_NAME][EMAIL_ADDRESS][DO…" at bounding box center [726, 376] width 1452 height 752
click at [787, 297] on div "2025 © NextChapterBK, INC" at bounding box center [726, 306] width 894 height 28
click at [797, 312] on div "2025 © NextChapterBK, INC" at bounding box center [726, 306] width 894 height 28
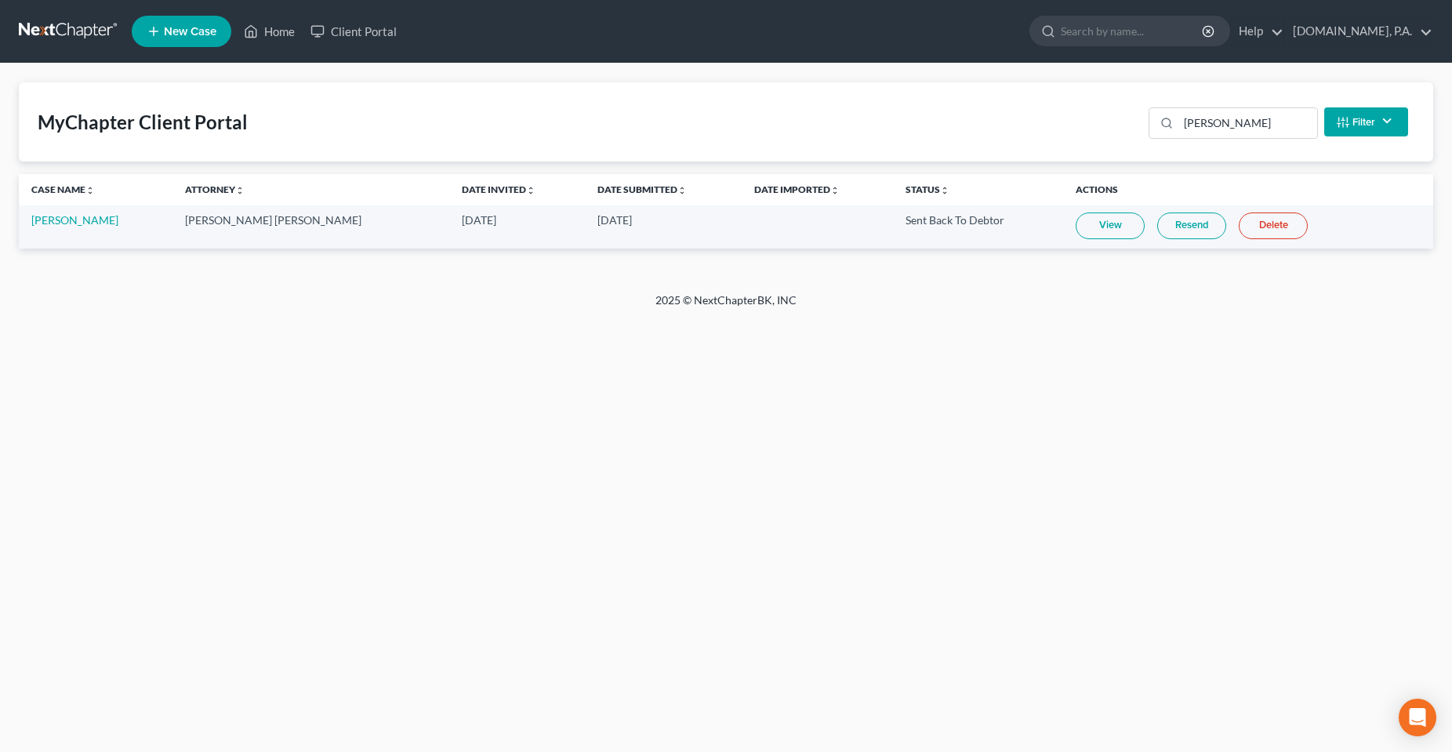
click at [614, 491] on div "Home New Case Client Portal [DOMAIN_NAME], P.A. [PERSON_NAME][EMAIL_ADDRESS][DO…" at bounding box center [726, 376] width 1452 height 752
click at [430, 402] on div "Home New Case Client Portal [DOMAIN_NAME], P.A. [PERSON_NAME][EMAIL_ADDRESS][DO…" at bounding box center [726, 376] width 1452 height 752
click at [556, 407] on div "Home New Case Client Portal [DOMAIN_NAME], P.A. [PERSON_NAME][EMAIL_ADDRESS][DO…" at bounding box center [726, 376] width 1452 height 752
drag, startPoint x: 248, startPoint y: 129, endPoint x: 31, endPoint y: 131, distance: 217.1
click at [31, 131] on div "MyChapter Client Portal [PERSON_NAME] Filter Status Filter... Invited In Progre…" at bounding box center [726, 121] width 1414 height 79
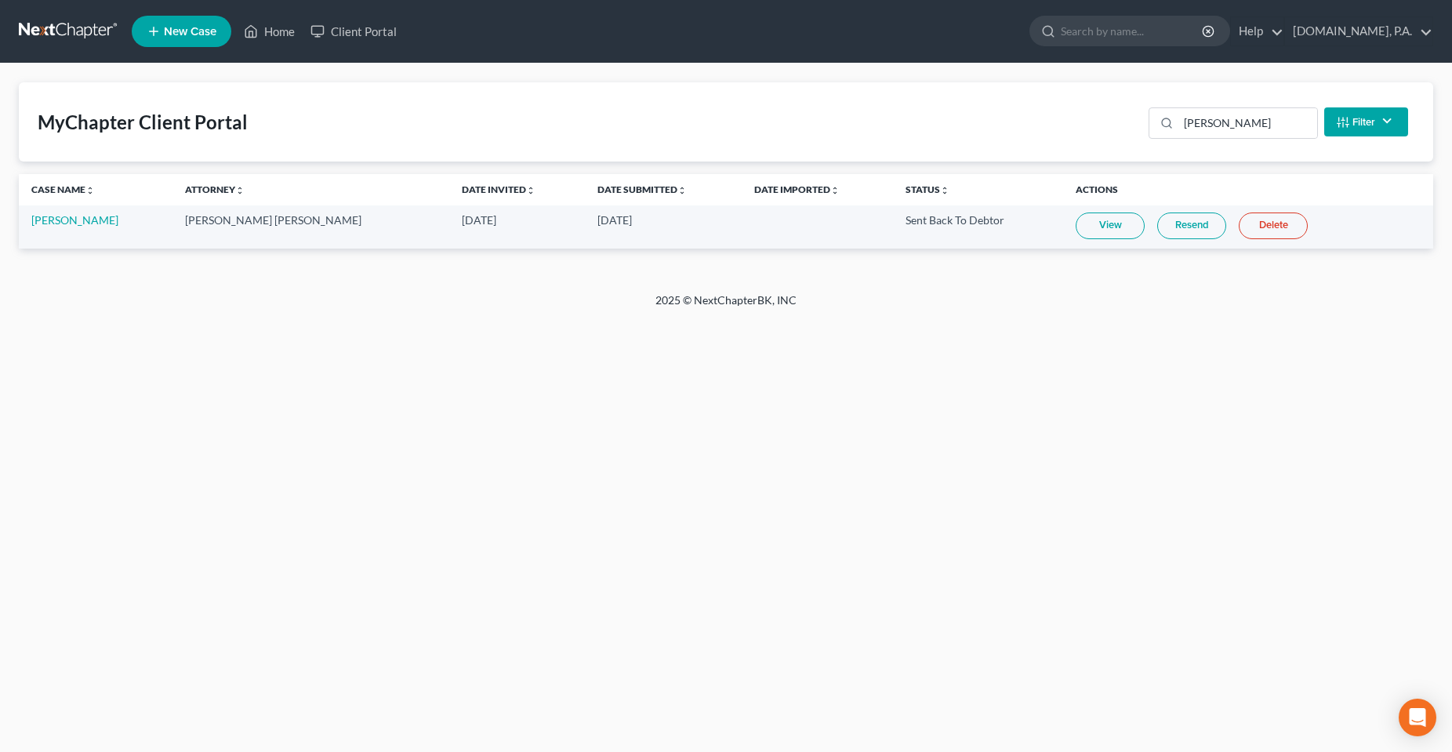
drag, startPoint x: 178, startPoint y: 464, endPoint x: 143, endPoint y: 304, distance: 163.7
click at [178, 463] on div "Home New Case Client Portal [DOMAIN_NAME], P.A. [PERSON_NAME][EMAIL_ADDRESS][DO…" at bounding box center [726, 376] width 1452 height 752
drag, startPoint x: 235, startPoint y: 122, endPoint x: 77, endPoint y: 139, distance: 159.2
click at [77, 139] on div "MyChapter Client Portal [PERSON_NAME] Filter Status Filter... Invited In Progre…" at bounding box center [726, 121] width 1414 height 79
click at [150, 415] on div "Home New Case Client Portal [DOMAIN_NAME], P.A. [PERSON_NAME][EMAIL_ADDRESS][DO…" at bounding box center [726, 376] width 1452 height 752
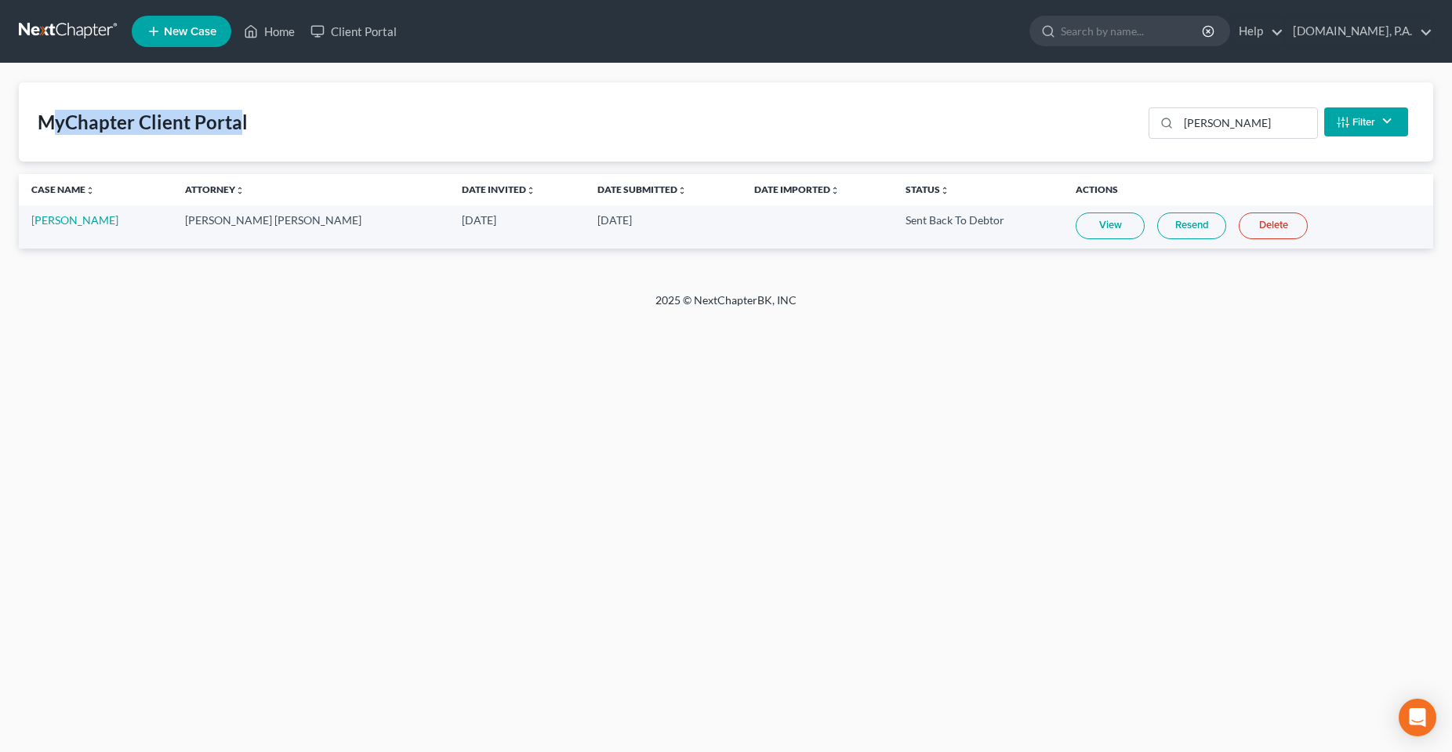
drag, startPoint x: 57, startPoint y: 127, endPoint x: 238, endPoint y: 134, distance: 181.2
click at [238, 134] on div "MyChapter Client Portal" at bounding box center [143, 122] width 210 height 25
click at [248, 640] on div "Home New Case Client Portal [DOMAIN_NAME], P.A. [PERSON_NAME][EMAIL_ADDRESS][DO…" at bounding box center [726, 376] width 1452 height 752
drag, startPoint x: 60, startPoint y: 124, endPoint x: 238, endPoint y: 128, distance: 178.7
click at [238, 128] on div "MyChapter Client Portal" at bounding box center [143, 122] width 210 height 25
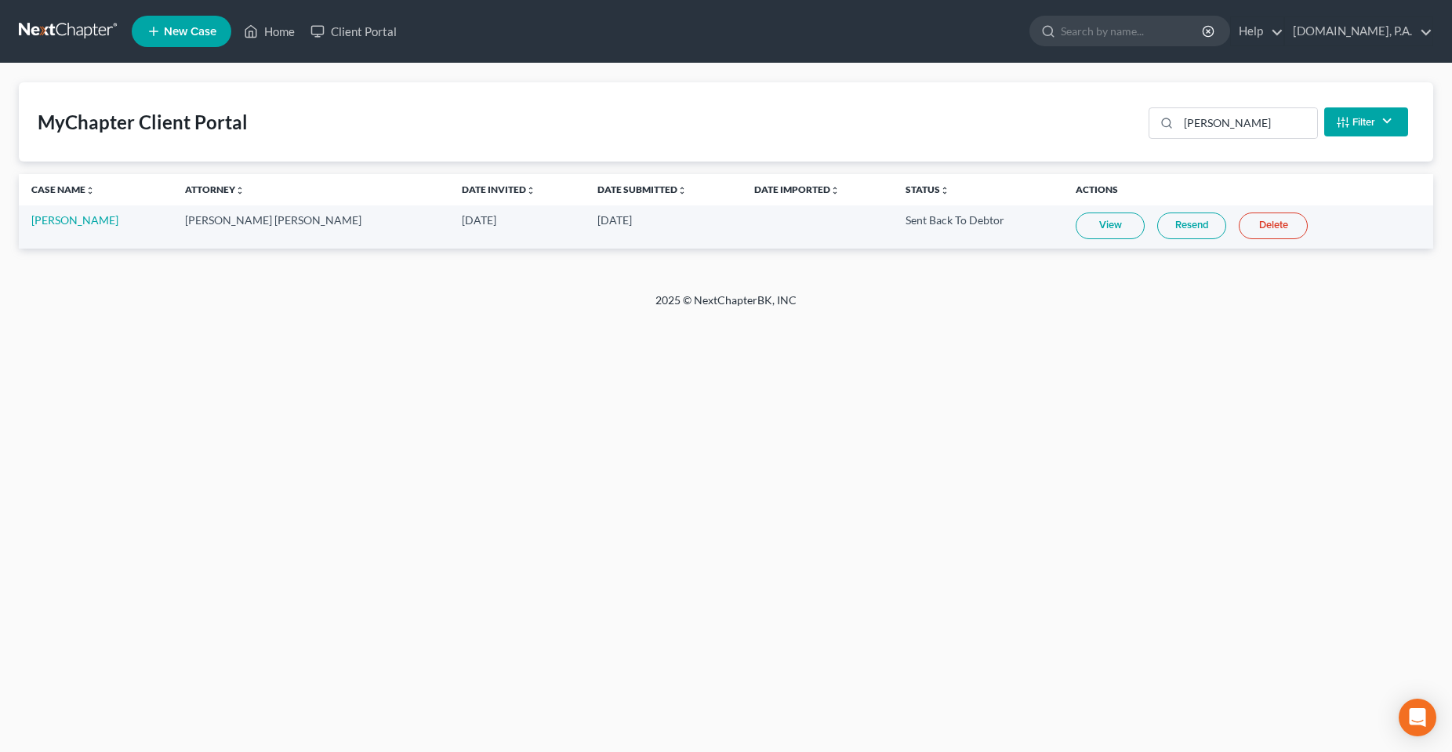
click at [236, 424] on div "Home New Case Client Portal [DOMAIN_NAME], P.A. [PERSON_NAME][EMAIL_ADDRESS][DO…" at bounding box center [726, 376] width 1452 height 752
drag, startPoint x: 165, startPoint y: 118, endPoint x: -12, endPoint y: 120, distance: 177.2
click at [0, 120] on html "Home New Case Client Portal [DOMAIN_NAME], P.A. [PERSON_NAME][EMAIL_ADDRESS][DO…" at bounding box center [726, 376] width 1452 height 752
click at [221, 462] on div "Home New Case Client Portal [DOMAIN_NAME], P.A. [PERSON_NAME][EMAIL_ADDRESS][DO…" at bounding box center [726, 376] width 1452 height 752
drag, startPoint x: 464, startPoint y: 444, endPoint x: 432, endPoint y: 407, distance: 48.9
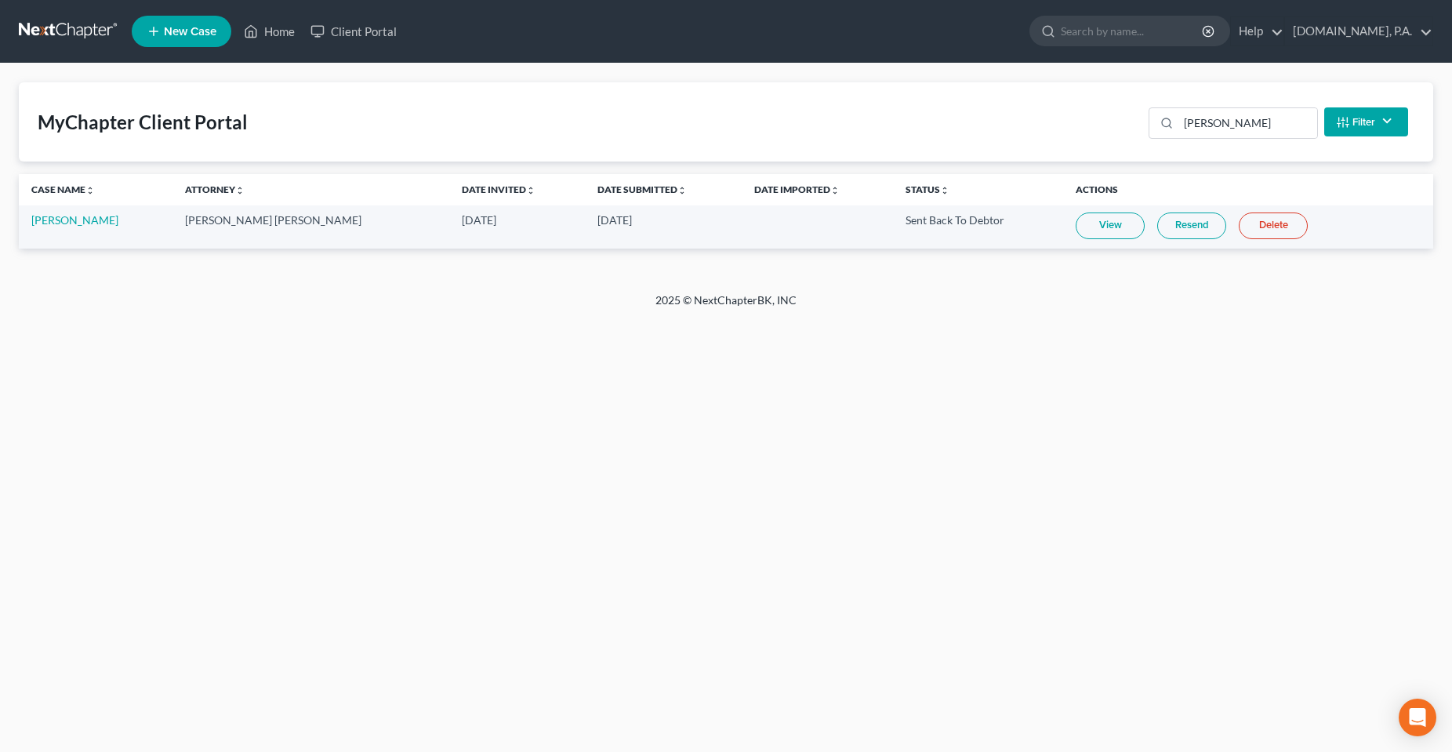
click at [464, 443] on div "Home New Case Client Portal [DOMAIN_NAME], P.A. [PERSON_NAME][EMAIL_ADDRESS][DO…" at bounding box center [726, 376] width 1452 height 752
drag, startPoint x: 786, startPoint y: 304, endPoint x: 636, endPoint y: 295, distance: 150.7
click at [636, 295] on div "2025 © NextChapterBK, INC" at bounding box center [726, 306] width 894 height 28
click at [439, 370] on div "Home New Case Client Portal [DOMAIN_NAME], P.A. [PERSON_NAME][EMAIL_ADDRESS][DO…" at bounding box center [726, 376] width 1452 height 752
click at [723, 333] on div "Home New Case Client Portal [DOMAIN_NAME], P.A. [PERSON_NAME][EMAIL_ADDRESS][DO…" at bounding box center [726, 376] width 1452 height 752
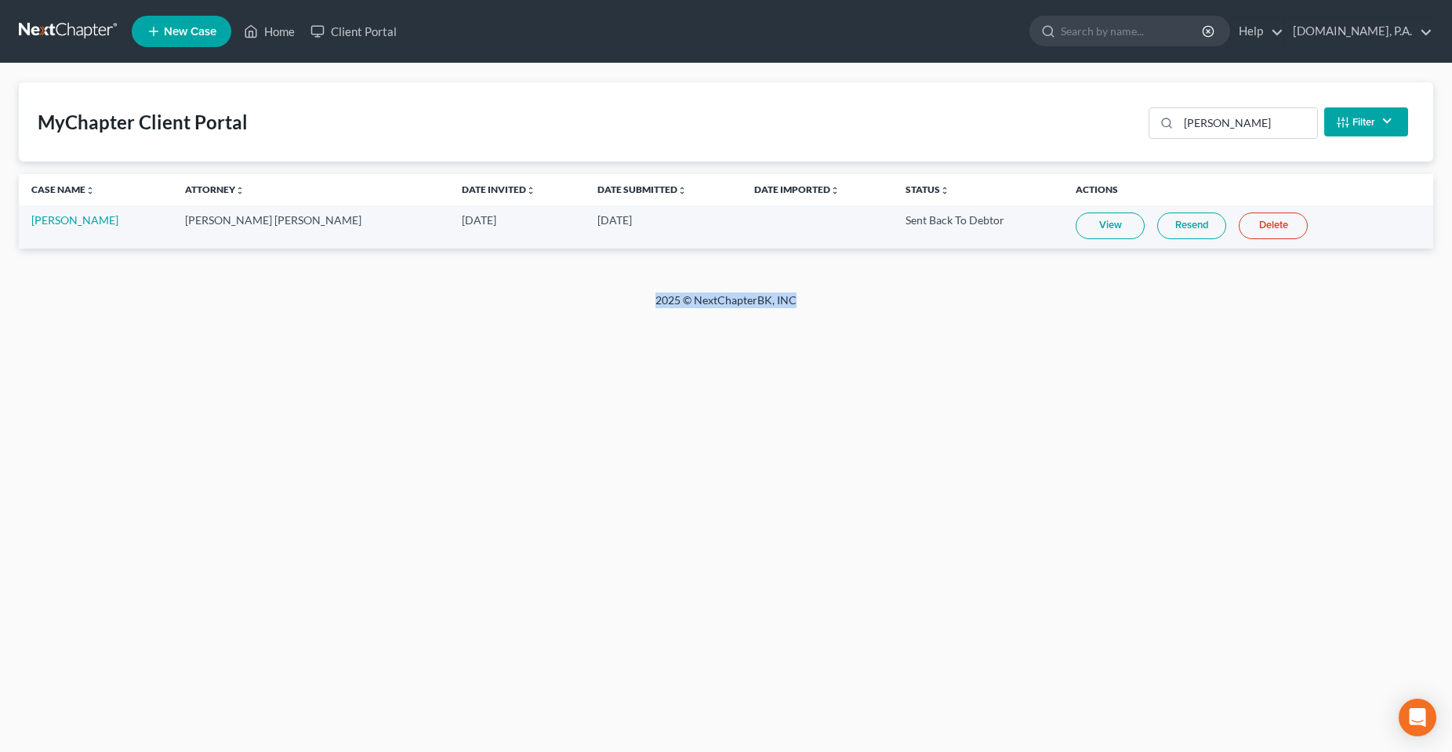
drag, startPoint x: 856, startPoint y: 310, endPoint x: 564, endPoint y: 320, distance: 292.5
click at [567, 317] on div "2025 © NextChapterBK, INC" at bounding box center [726, 306] width 894 height 28
drag, startPoint x: 649, startPoint y: 423, endPoint x: 694, endPoint y: 399, distance: 51.5
click at [651, 422] on div "Home New Case Client Portal [DOMAIN_NAME], P.A. [PERSON_NAME][EMAIL_ADDRESS][DO…" at bounding box center [726, 376] width 1452 height 752
click at [694, 399] on div "Home New Case Client Portal [DOMAIN_NAME], P.A. [PERSON_NAME][EMAIL_ADDRESS][DO…" at bounding box center [726, 376] width 1452 height 752
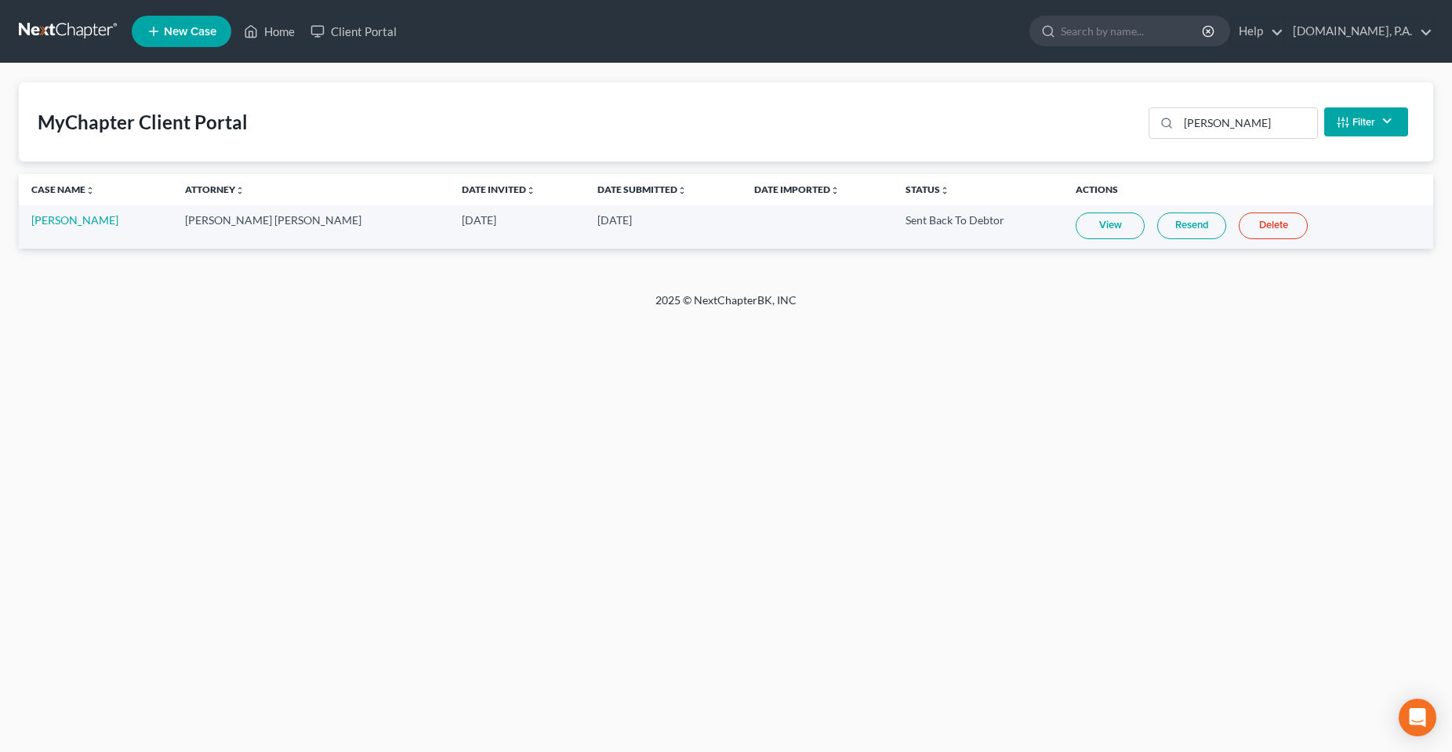
click at [699, 350] on div "Home New Case Client Portal [DOMAIN_NAME], P.A. [PERSON_NAME][EMAIL_ADDRESS][DO…" at bounding box center [726, 376] width 1452 height 752
drag, startPoint x: 825, startPoint y: 303, endPoint x: 534, endPoint y: 320, distance: 292.1
click at [520, 302] on div "2025 © NextChapterBK, INC" at bounding box center [726, 306] width 894 height 28
click at [687, 299] on div "2025 © NextChapterBK, INC" at bounding box center [726, 306] width 894 height 28
drag, startPoint x: 696, startPoint y: 297, endPoint x: 789, endPoint y: 300, distance: 93.3
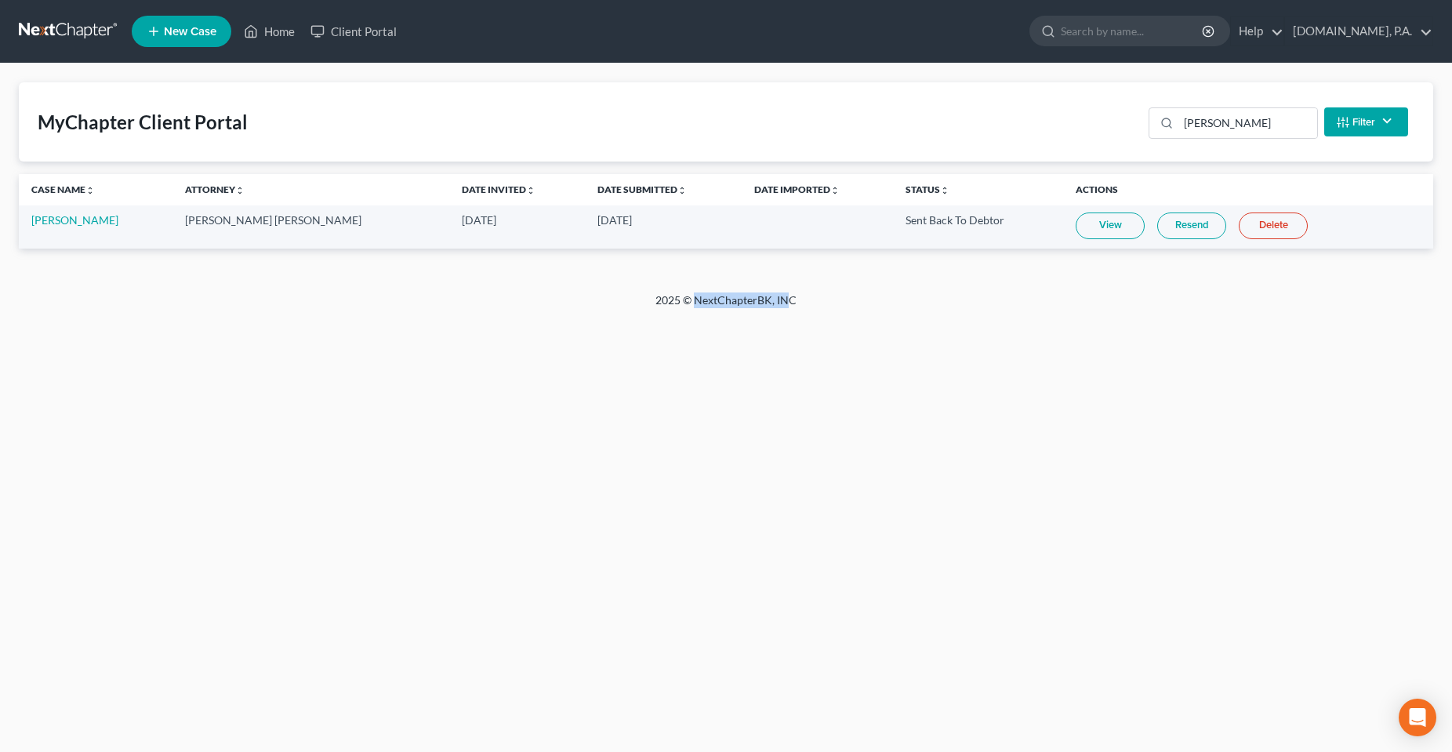
click at [789, 300] on div "2025 © NextChapterBK, INC" at bounding box center [726, 306] width 894 height 28
click at [673, 385] on div "Home New Case Client Portal [DOMAIN_NAME], P.A. [PERSON_NAME][EMAIL_ADDRESS][DO…" at bounding box center [726, 376] width 1452 height 752
click at [442, 407] on div "Home New Case Client Portal [DOMAIN_NAME], P.A. [PERSON_NAME][EMAIL_ADDRESS][DO…" at bounding box center [726, 376] width 1452 height 752
drag, startPoint x: 716, startPoint y: 308, endPoint x: 627, endPoint y: 302, distance: 88.8
click at [627, 302] on div "2025 © NextChapterBK, INC" at bounding box center [726, 306] width 894 height 28
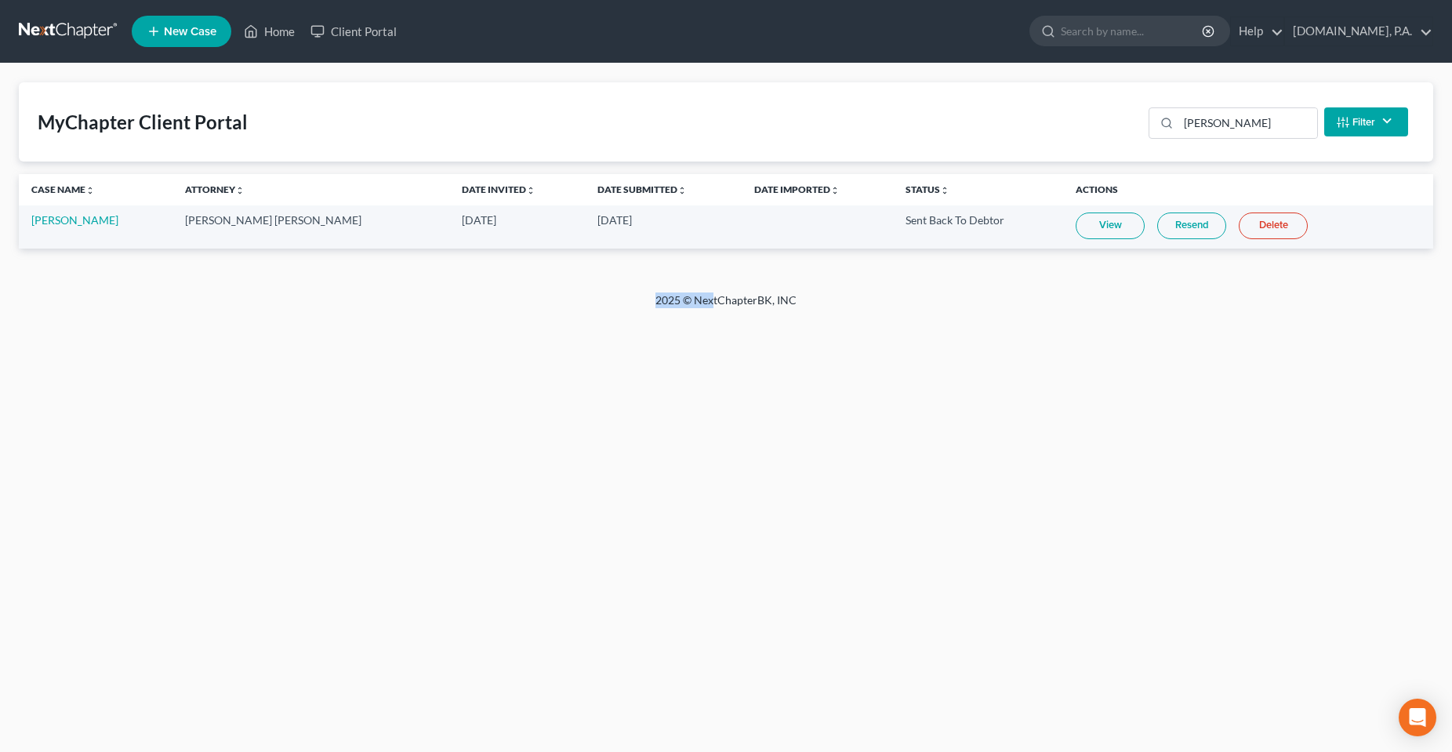
click at [674, 315] on div "2025 © NextChapterBK, INC" at bounding box center [726, 306] width 894 height 28
drag, startPoint x: 660, startPoint y: 297, endPoint x: 703, endPoint y: 297, distance: 43.1
click at [703, 297] on div "2025 © NextChapterBK, INC" at bounding box center [726, 306] width 894 height 28
click at [774, 330] on div "Home New Case Client Portal [DOMAIN_NAME], P.A. [PERSON_NAME][EMAIL_ADDRESS][DO…" at bounding box center [726, 376] width 1452 height 752
click at [662, 296] on div "2025 © NextChapterBK, INC" at bounding box center [726, 306] width 894 height 28
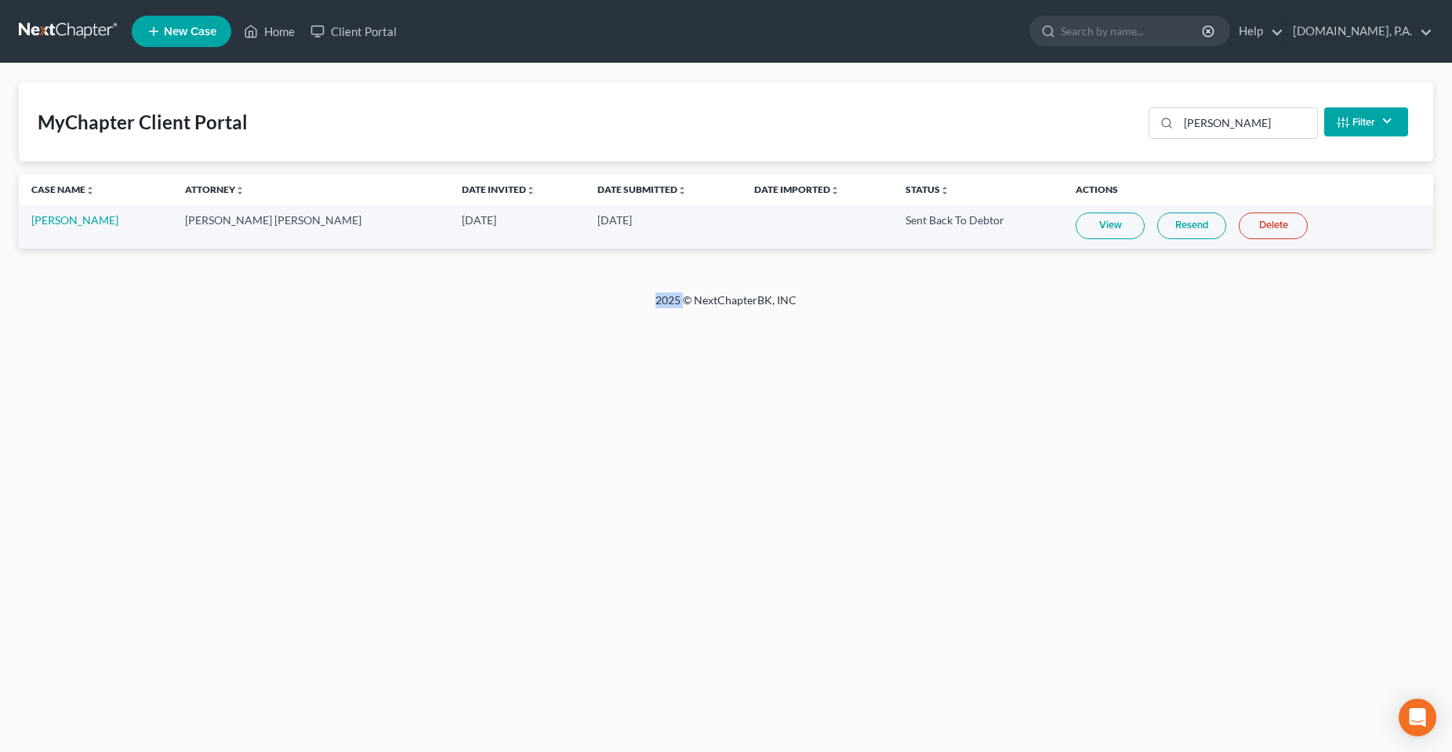
drag, startPoint x: 659, startPoint y: 298, endPoint x: 683, endPoint y: 304, distance: 24.3
click at [683, 304] on div "2025 © NextChapterBK, INC" at bounding box center [726, 306] width 894 height 28
click at [687, 386] on div "Home New Case Client Portal [DOMAIN_NAME], P.A. [PERSON_NAME][EMAIL_ADDRESS][DO…" at bounding box center [726, 376] width 1452 height 752
drag, startPoint x: 658, startPoint y: 298, endPoint x: 680, endPoint y: 304, distance: 22.8
click at [680, 304] on div "2025 © NextChapterBK, INC" at bounding box center [726, 306] width 894 height 28
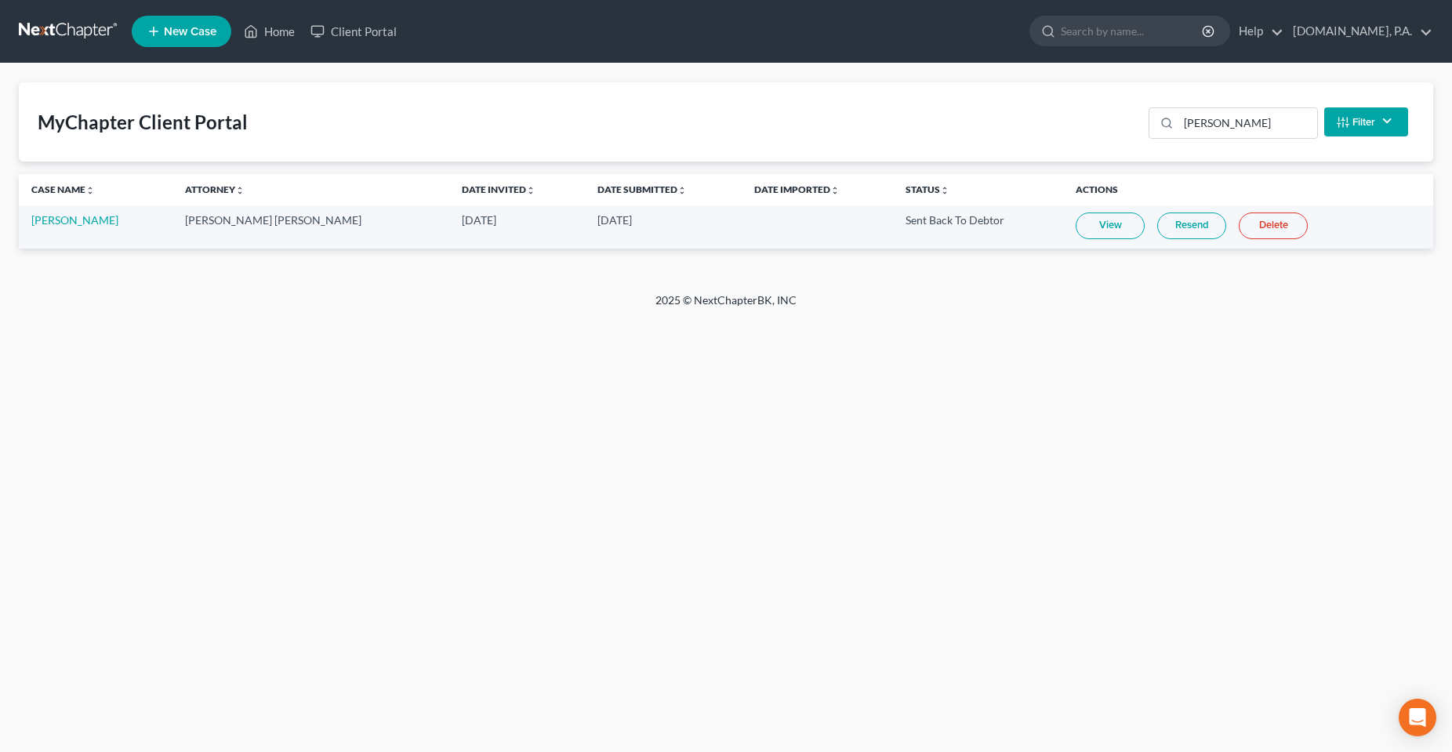
click at [713, 404] on div "Home New Case Client Portal [DOMAIN_NAME], P.A. [PERSON_NAME][EMAIL_ADDRESS][DO…" at bounding box center [726, 376] width 1452 height 752
drag, startPoint x: 317, startPoint y: 350, endPoint x: 332, endPoint y: 345, distance: 16.4
click at [317, 350] on div "Home New Case Client Portal [DOMAIN_NAME], P.A. [PERSON_NAME][EMAIL_ADDRESS][DO…" at bounding box center [726, 376] width 1452 height 752
drag, startPoint x: 667, startPoint y: 226, endPoint x: 25, endPoint y: 236, distance: 642.0
click at [25, 236] on tr "[PERSON_NAME] [PERSON_NAME] [PERSON_NAME] [DATE] [DATE] Sent Back To Debtor Vie…" at bounding box center [726, 226] width 1414 height 43
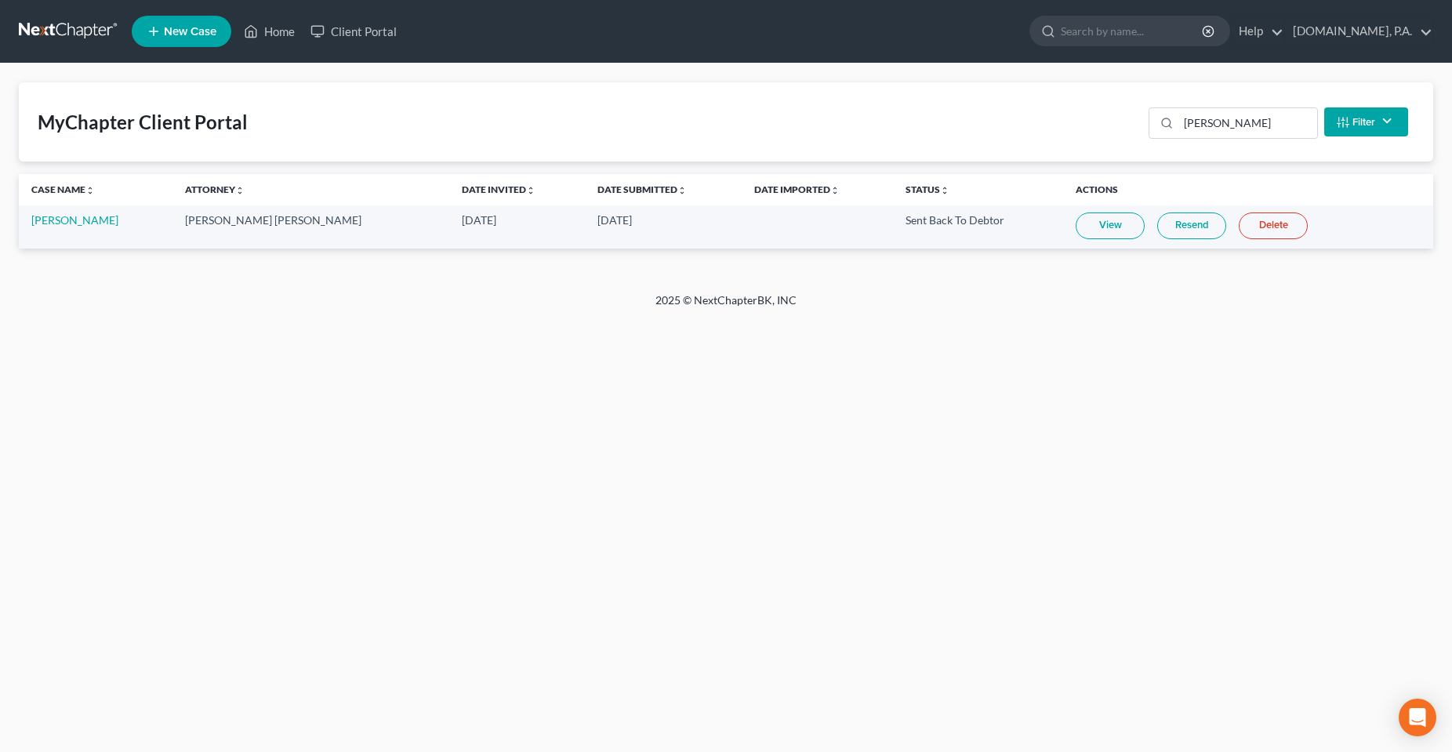
click at [253, 382] on div "Home New Case Client Portal [DOMAIN_NAME], P.A. [PERSON_NAME][EMAIL_ADDRESS][DO…" at bounding box center [726, 376] width 1452 height 752
drag, startPoint x: 253, startPoint y: 123, endPoint x: 25, endPoint y: 125, distance: 228.1
click at [27, 125] on div "MyChapter Client Portal [PERSON_NAME] Filter Status Filter... Invited In Progre…" at bounding box center [726, 121] width 1414 height 79
click at [332, 567] on div "Home New Case Client Portal [DOMAIN_NAME], P.A. [PERSON_NAME][EMAIL_ADDRESS][DO…" at bounding box center [726, 376] width 1452 height 752
click at [701, 611] on div "Home New Case Client Portal [DOMAIN_NAME], P.A. [PERSON_NAME][EMAIL_ADDRESS][DO…" at bounding box center [726, 376] width 1452 height 752
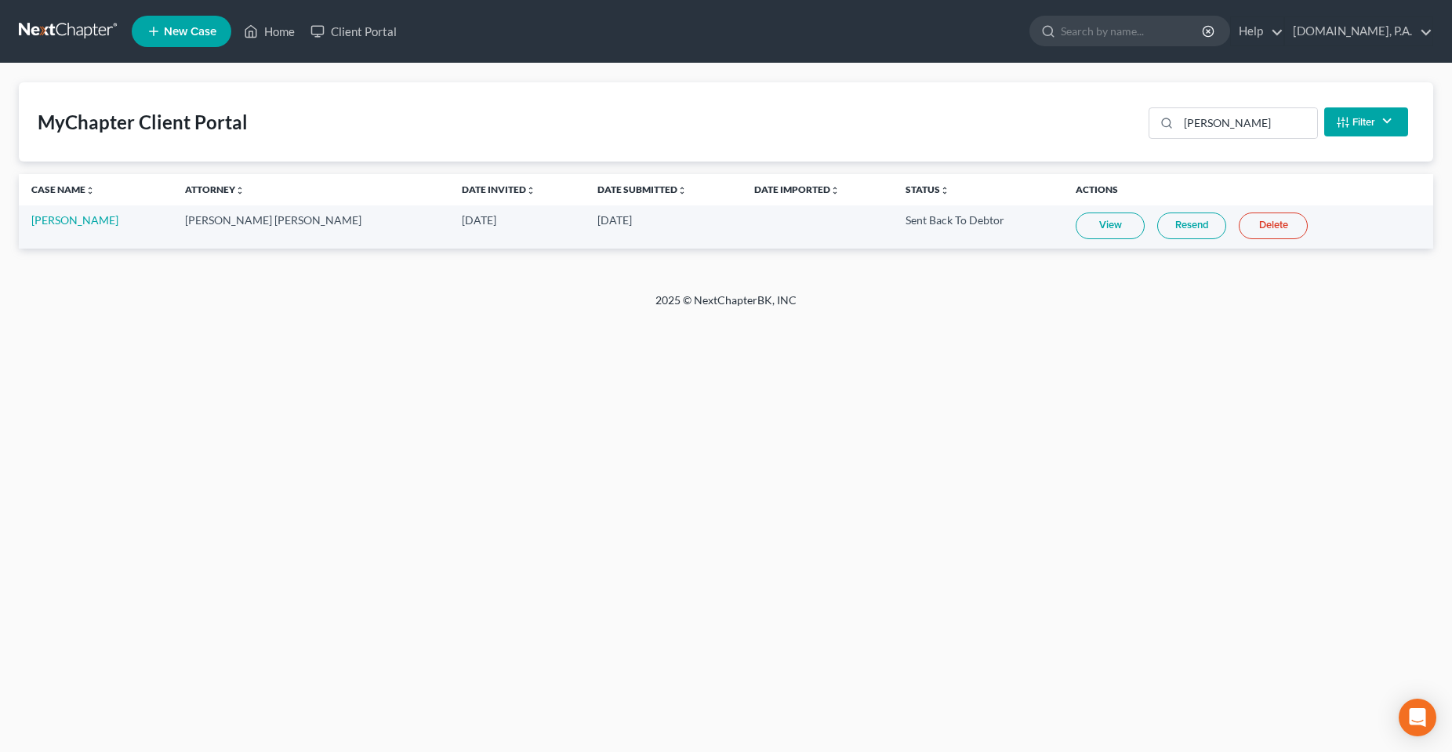
click at [545, 440] on div "Home New Case Client Portal [DOMAIN_NAME], P.A. [PERSON_NAME][EMAIL_ADDRESS][DO…" at bounding box center [726, 376] width 1452 height 752
click at [591, 457] on div "Home New Case Client Portal [DOMAIN_NAME], P.A. [PERSON_NAME][EMAIL_ADDRESS][DO…" at bounding box center [726, 376] width 1452 height 752
click at [376, 397] on div "Home New Case Client Portal [DOMAIN_NAME], P.A. [PERSON_NAME][EMAIL_ADDRESS][DO…" at bounding box center [726, 376] width 1452 height 752
click at [877, 378] on div "Home New Case Client Portal [DOMAIN_NAME], P.A. [PERSON_NAME][EMAIL_ADDRESS][DO…" at bounding box center [726, 376] width 1452 height 752
click at [281, 28] on link "Home" at bounding box center [269, 31] width 67 height 28
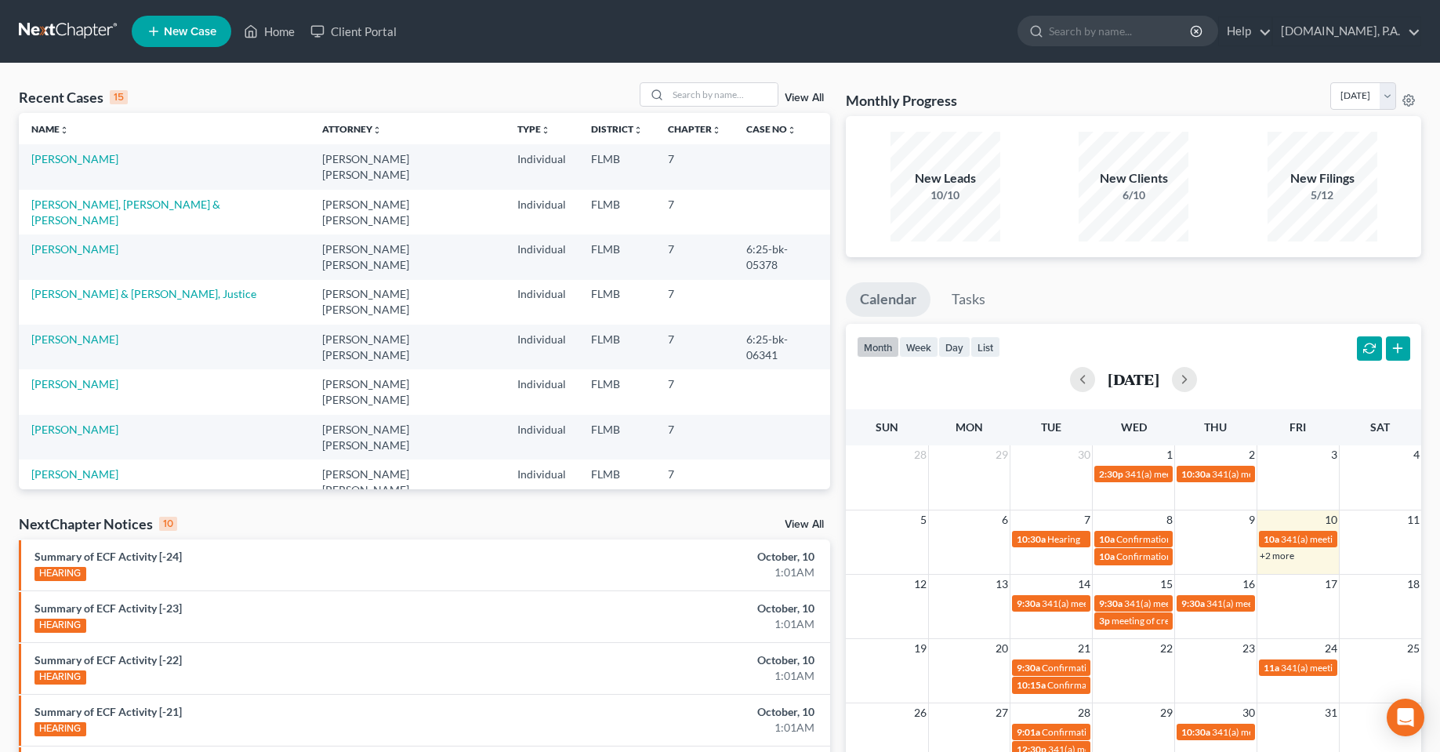
drag, startPoint x: 1100, startPoint y: 180, endPoint x: 1198, endPoint y: 183, distance: 98.0
click at [1198, 183] on div "New Clients 6/10" at bounding box center [1133, 187] width 173 height 110
click at [1090, 315] on ul "Calendar Tasks" at bounding box center [1133, 303] width 575 height 42
click at [277, 74] on div "Recent Cases 15 View All Name unfold_more expand_more expand_less Attorney unfo…" at bounding box center [720, 581] width 1440 height 1036
click at [341, 32] on link "Client Portal" at bounding box center [354, 31] width 102 height 28
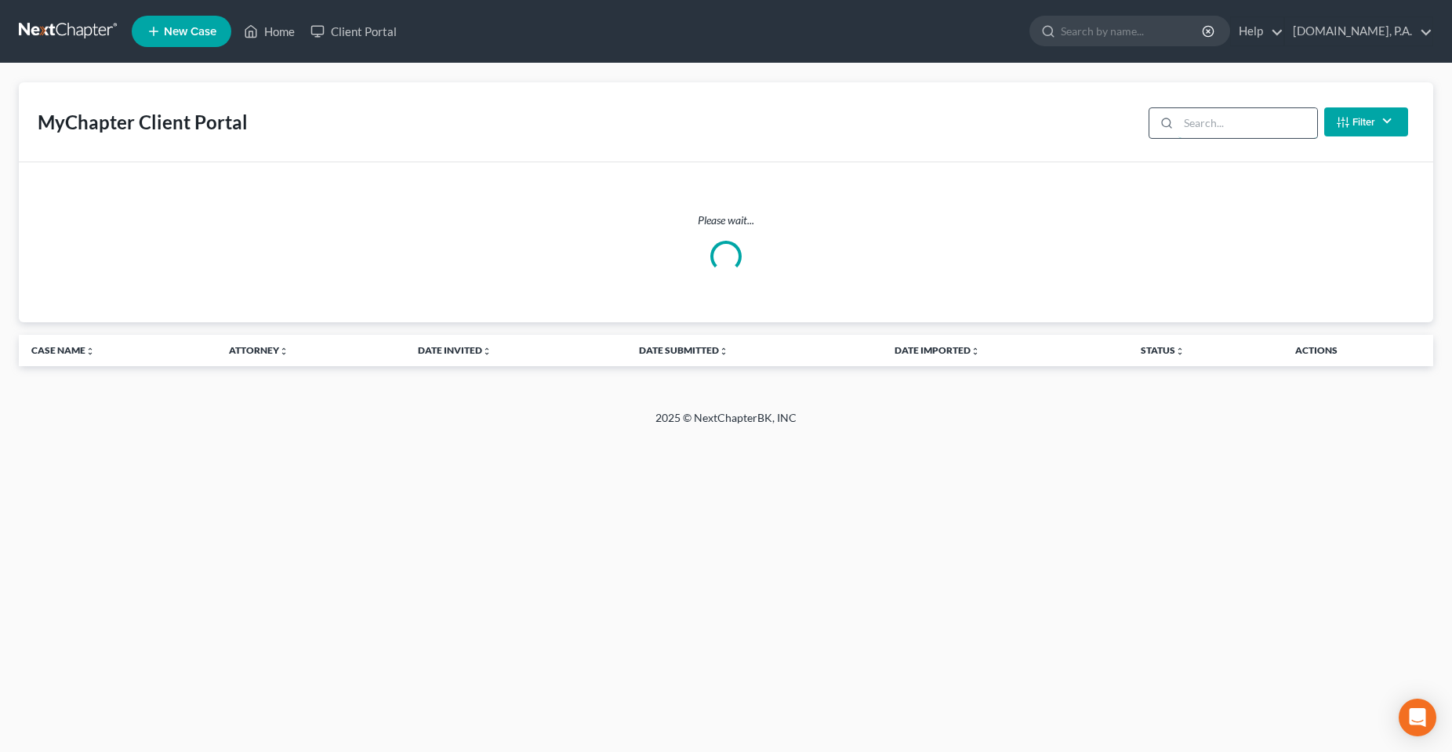
click at [1196, 125] on input "search" at bounding box center [1247, 123] width 139 height 30
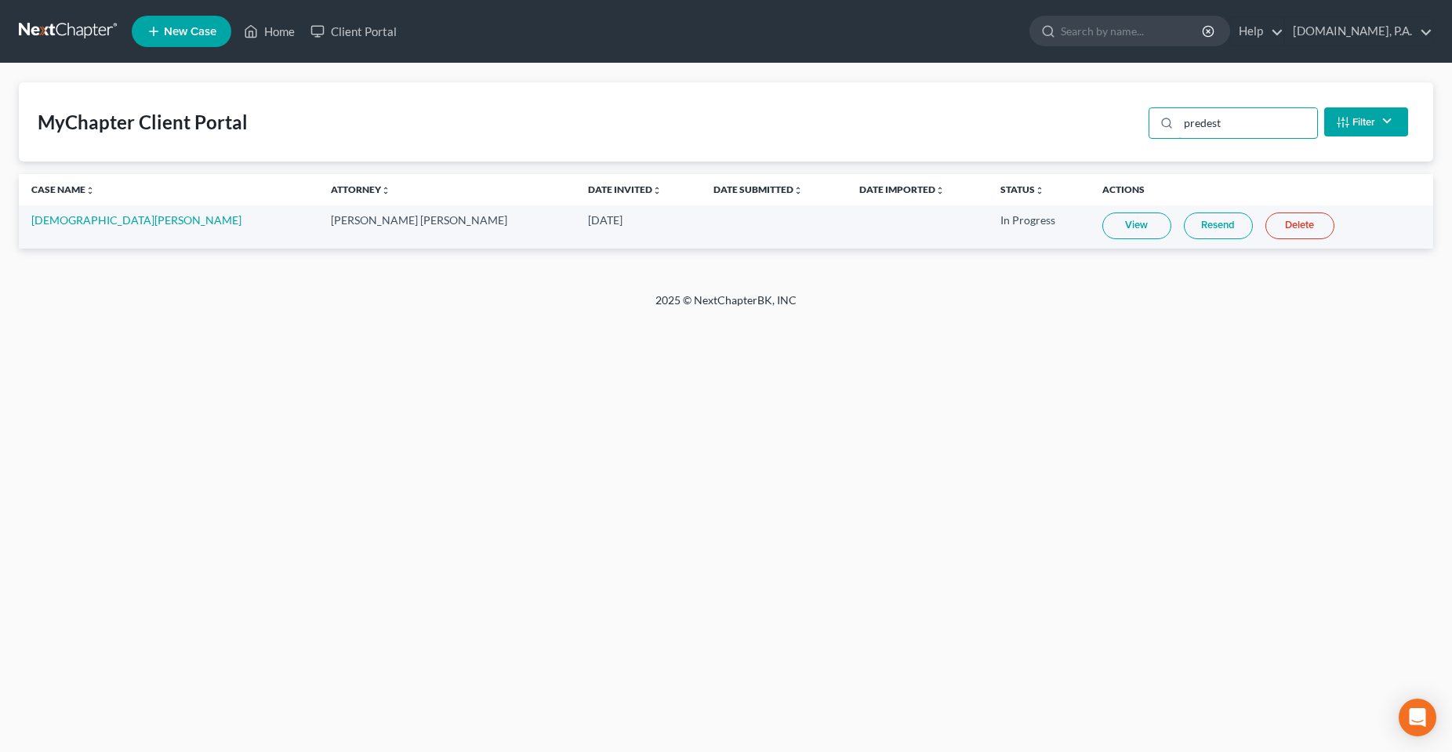
type input "predest"
